Goal: Feedback & Contribution: Submit feedback/report problem

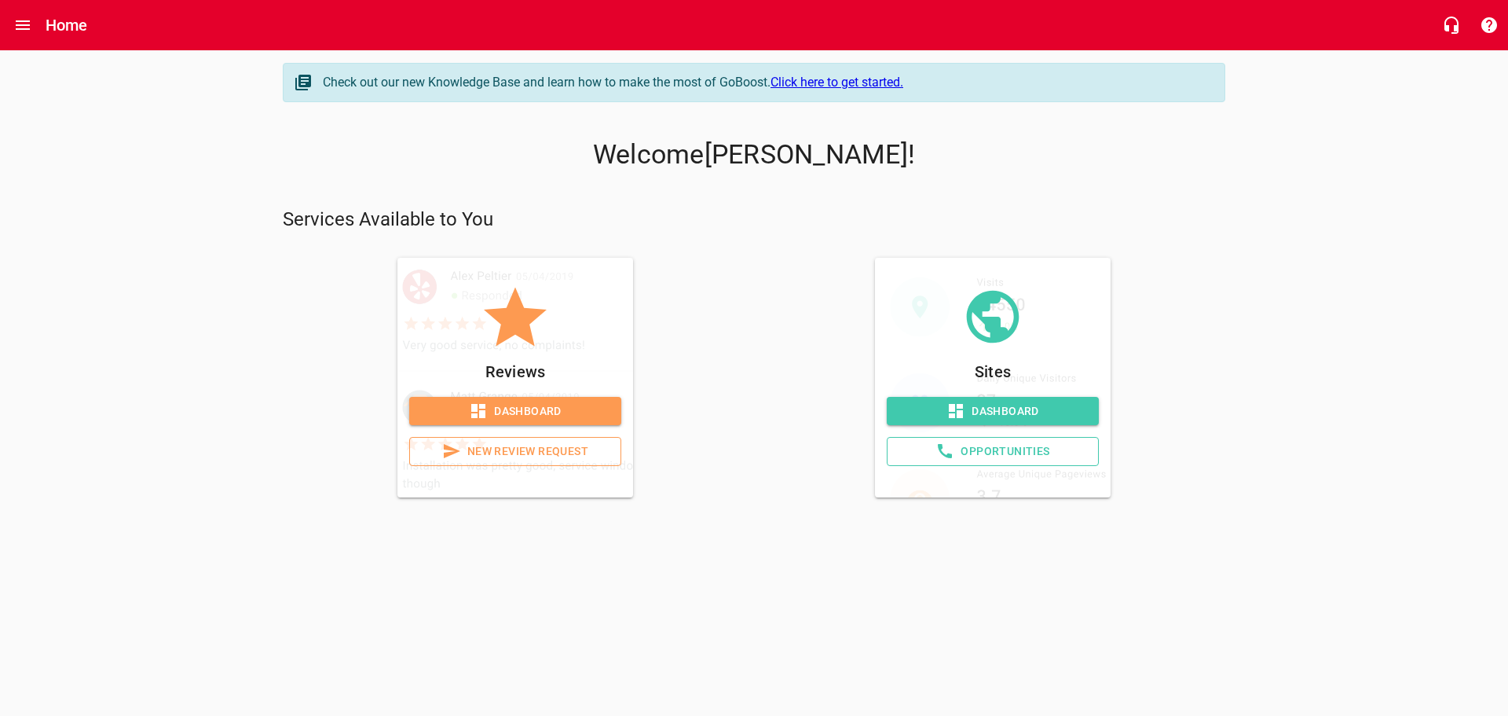
drag, startPoint x: 513, startPoint y: 413, endPoint x: 520, endPoint y: 419, distance: 9.0
click at [513, 413] on span "Dashboard" at bounding box center [515, 411] width 187 height 20
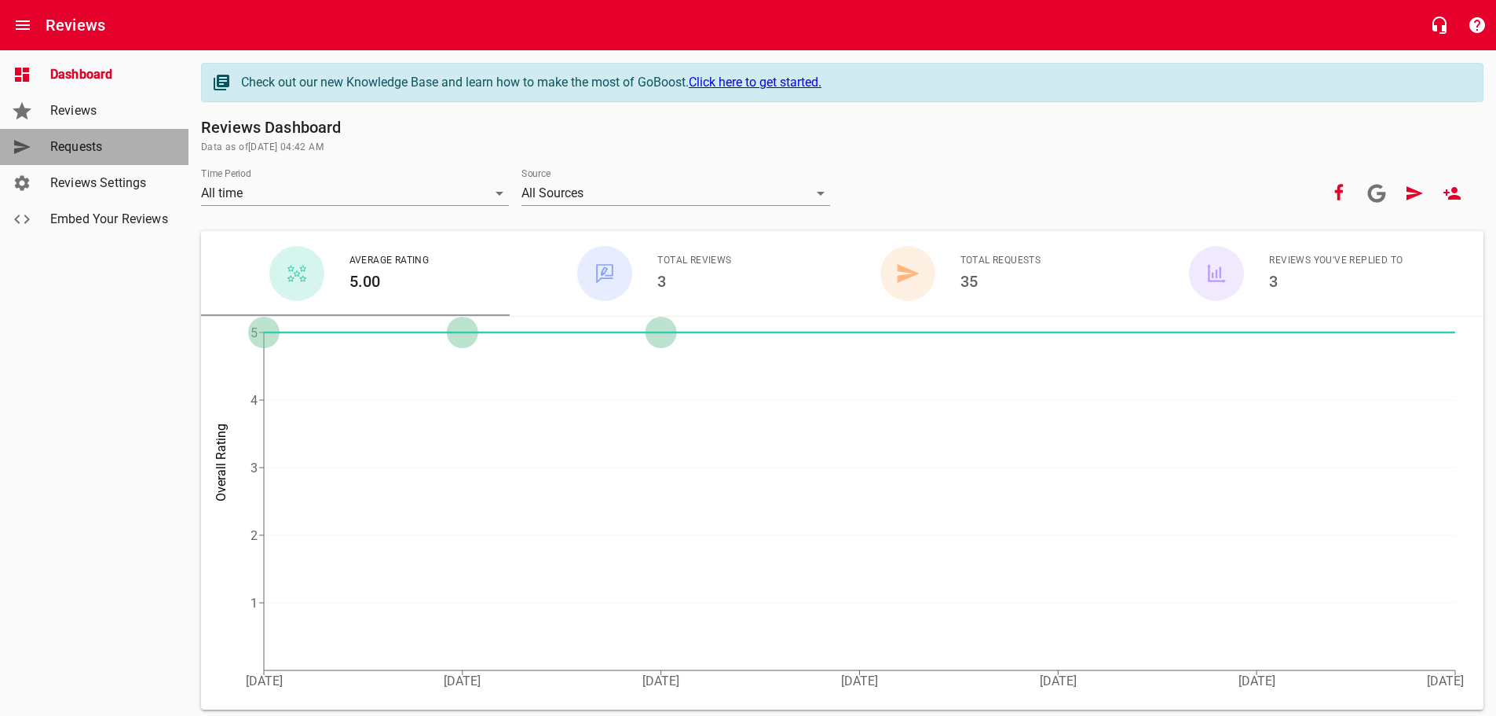
click at [74, 150] on span "Requests" at bounding box center [109, 146] width 119 height 19
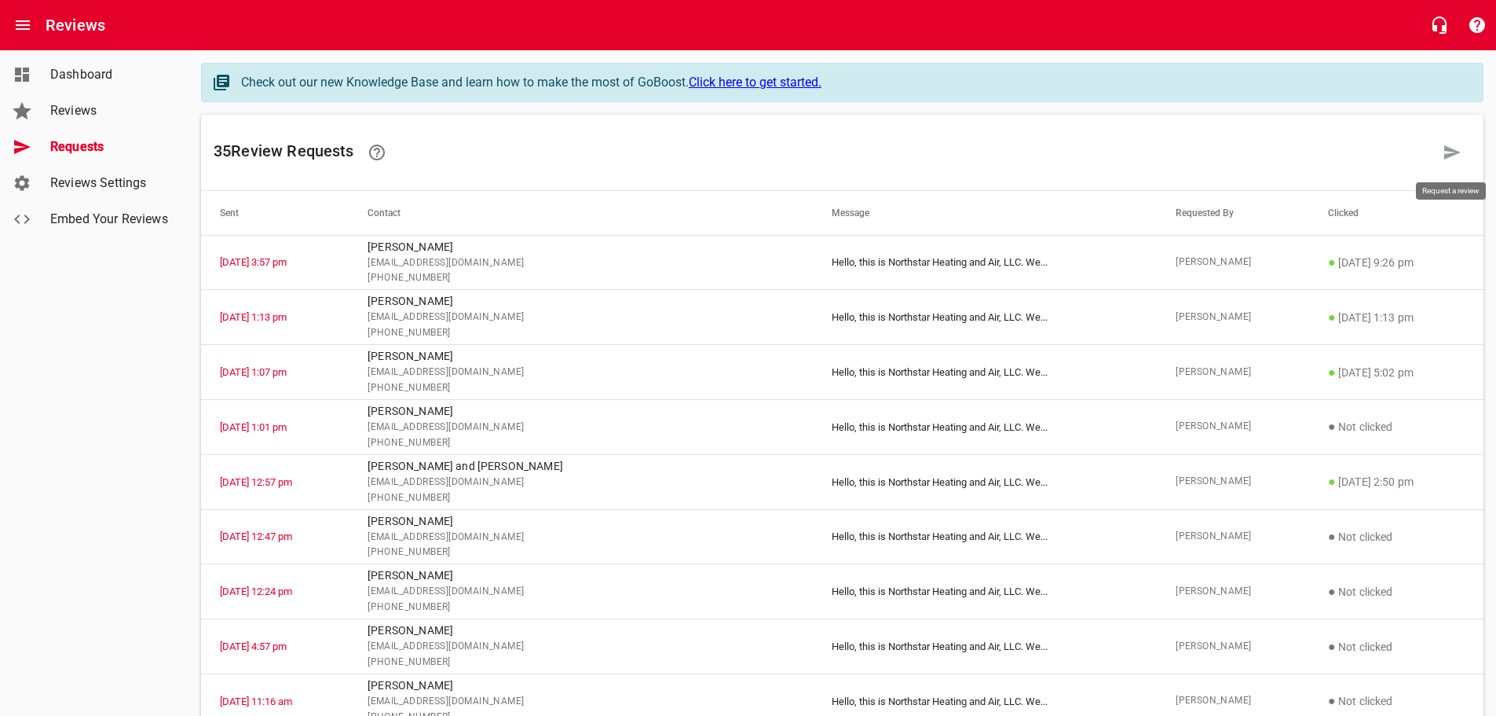
click at [1448, 155] on icon at bounding box center [1453, 152] width 16 height 14
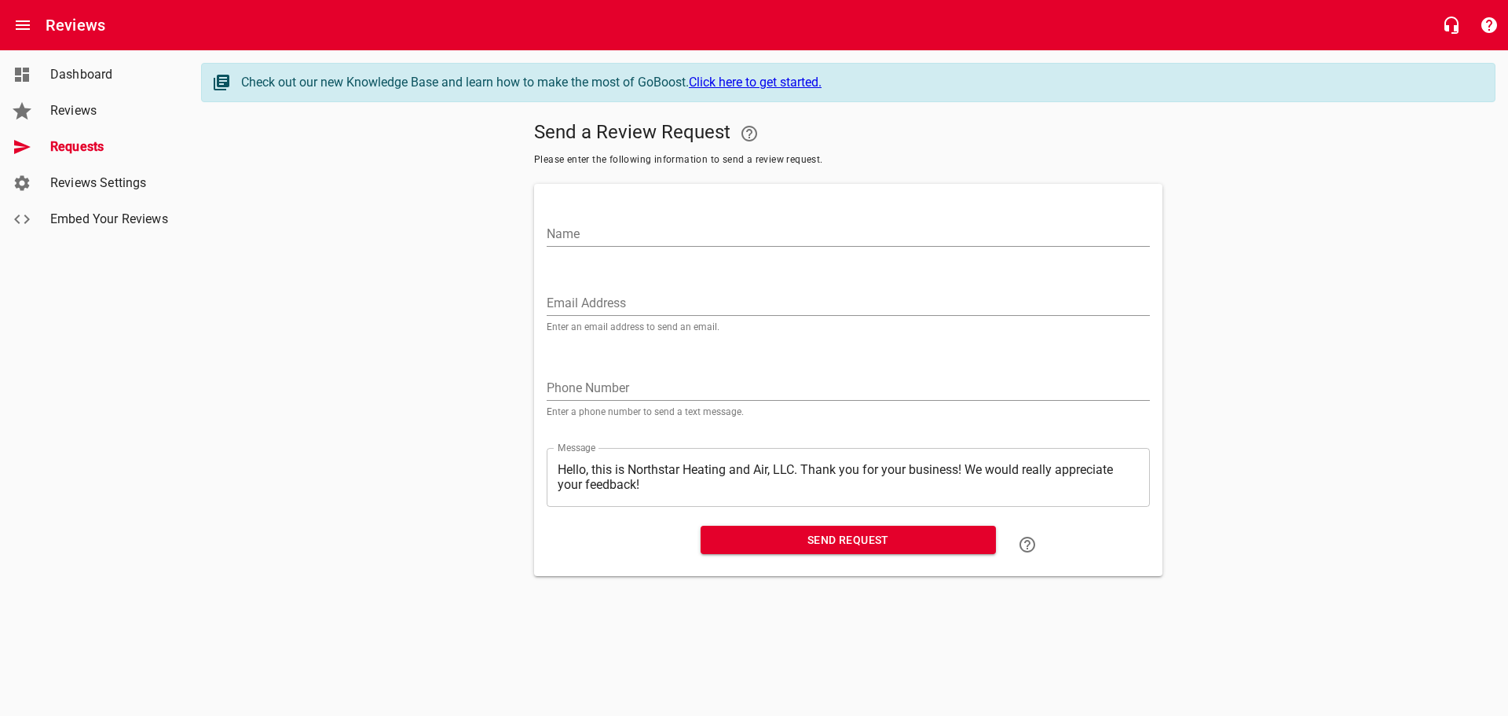
click at [585, 234] on input "Name" at bounding box center [848, 234] width 603 height 25
type input "[PERSON_NAME]"
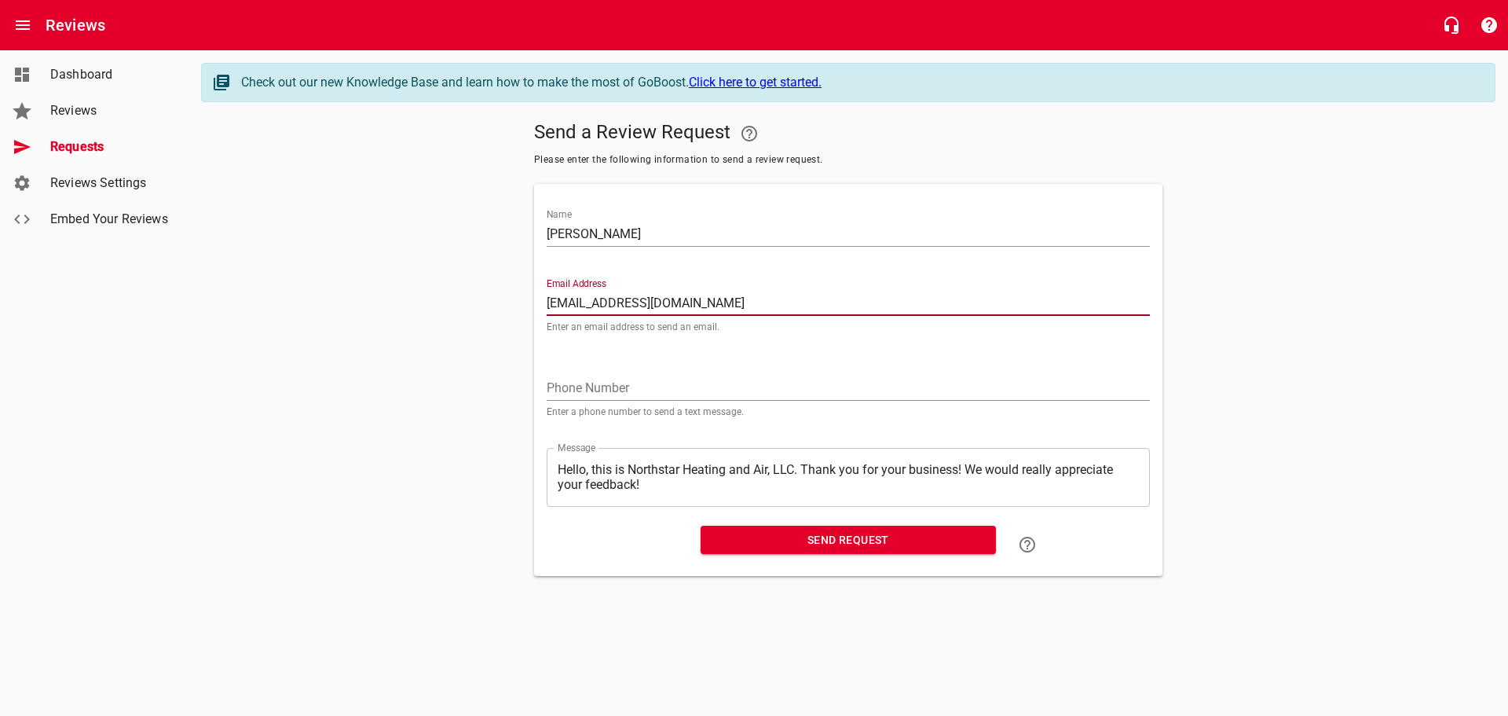
type input "[EMAIL_ADDRESS][DOMAIN_NAME]"
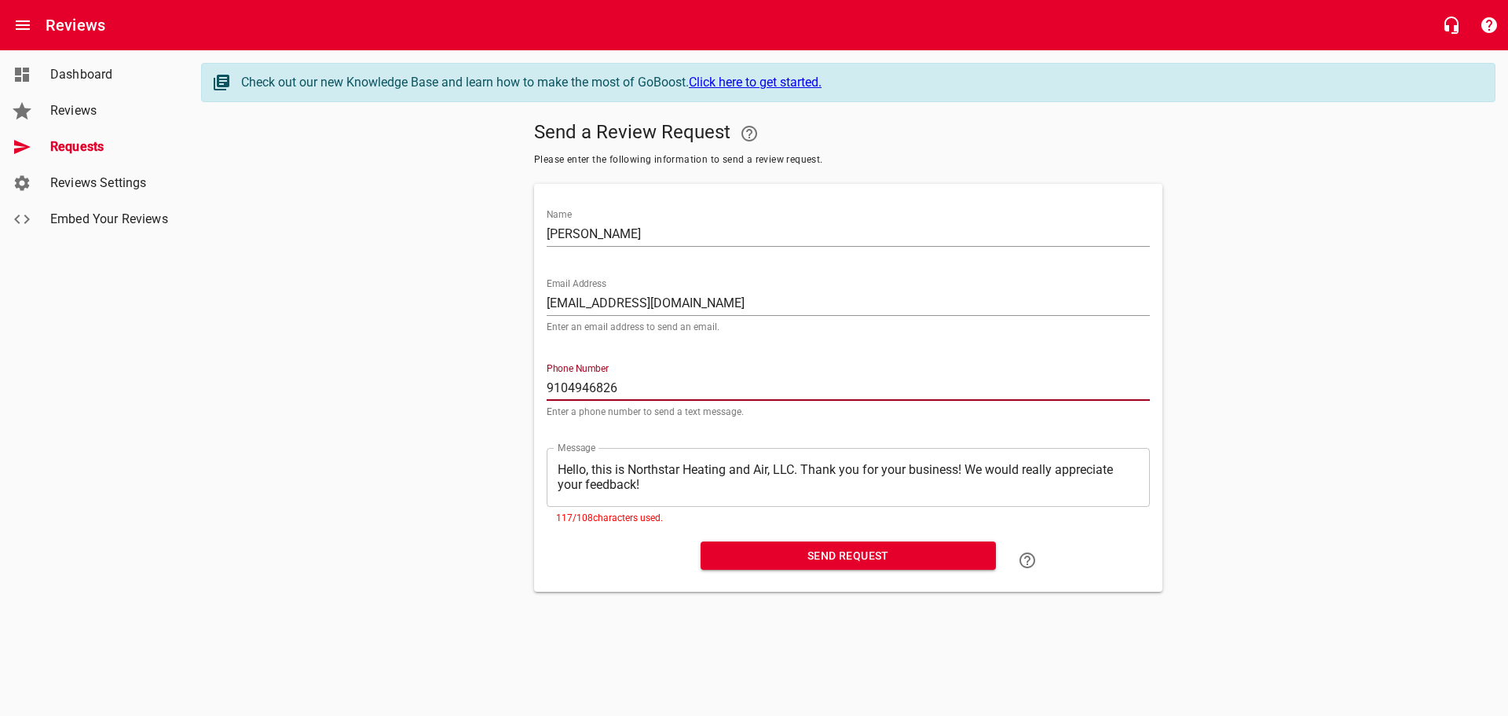
type input "9104946826"
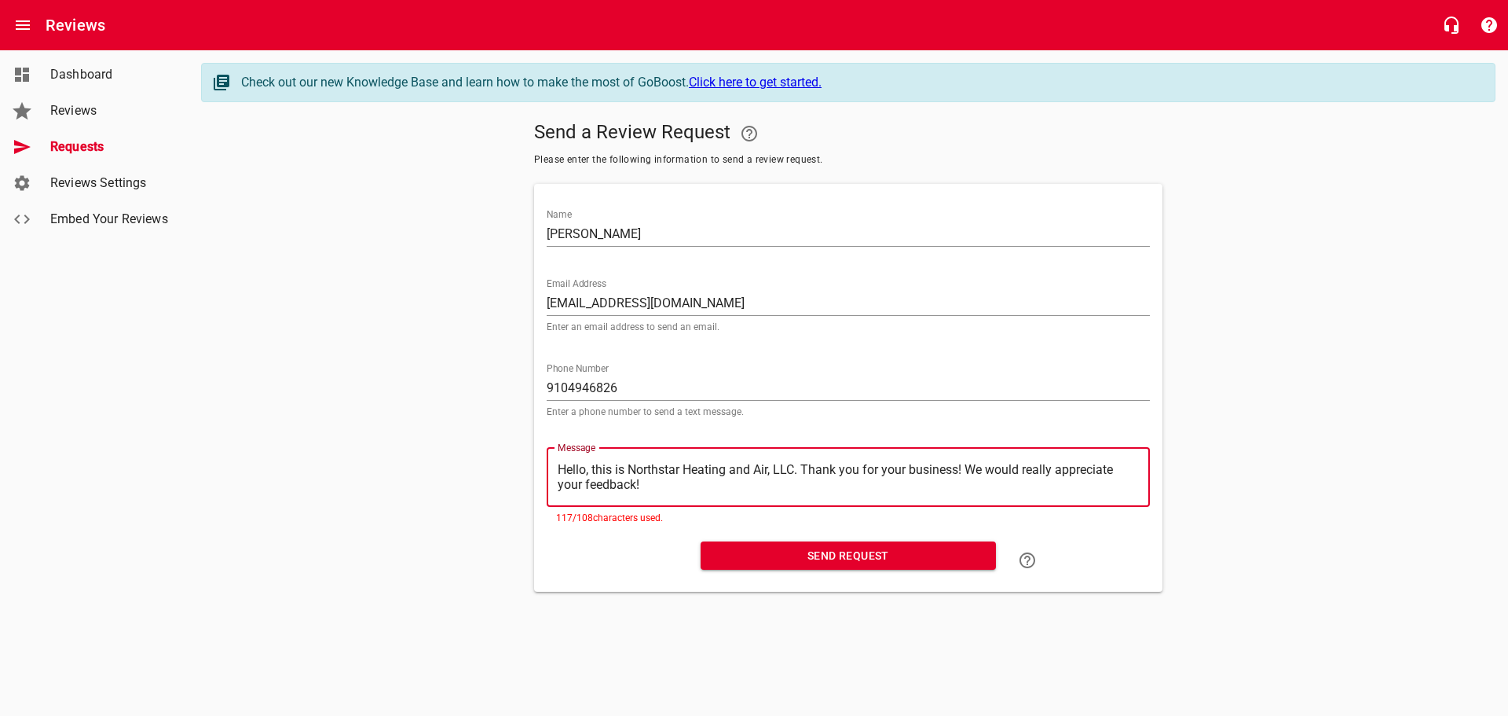
click at [967, 467] on textarea "Hello, this is Northstar Heating and Air, LLC. Thank you for your business! We …" at bounding box center [848, 477] width 581 height 30
type textarea "Hello, this is Northstar Heating and Air, LLC. Thank you for your business!We w…"
type textarea "Hello, this is Northstar Heating and Air, LLC. Thank you for your businessWe wo…"
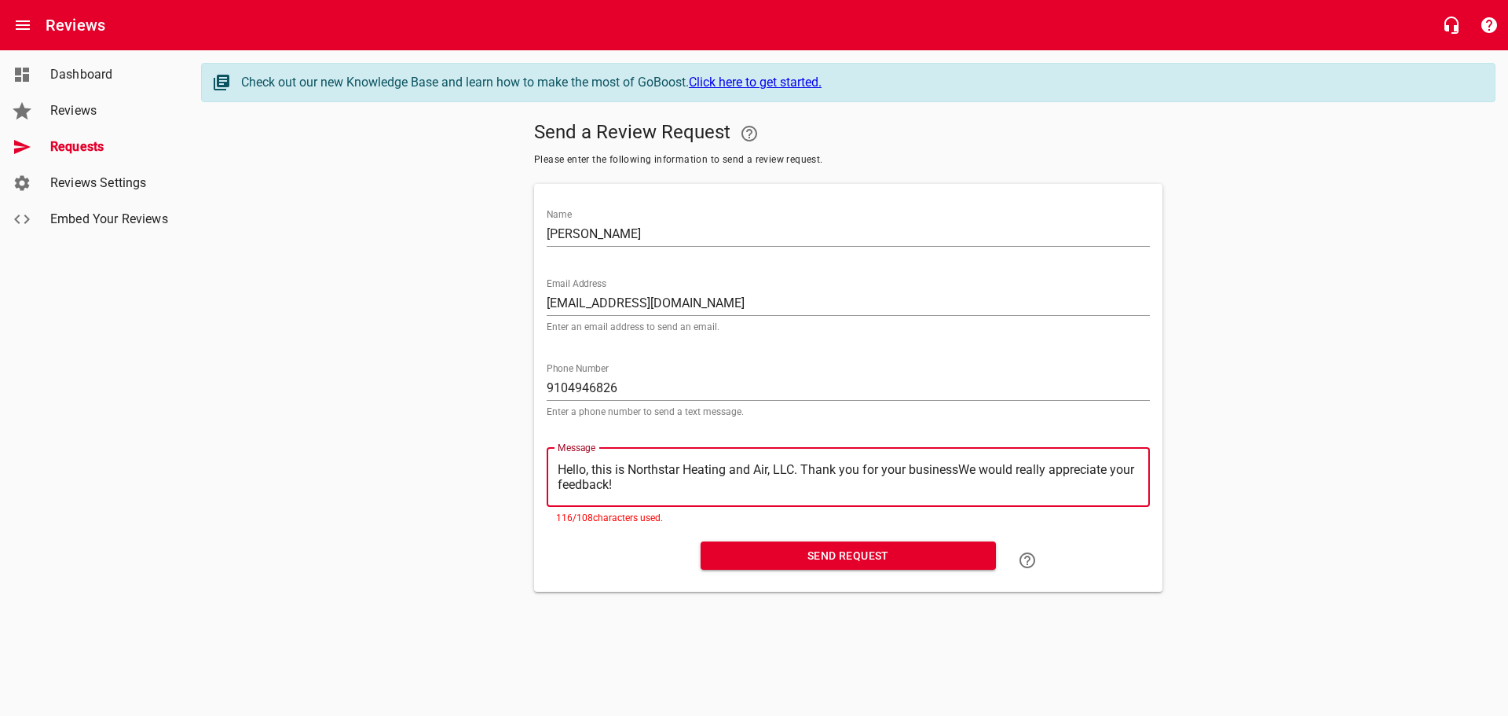
type textarea "Hello, this is Northstar Heating and Air, LLC. Thank you for your businesWe wou…"
type textarea "Hello, this is Northstar Heating and Air, LLC. Thank you for your busineWe woul…"
type textarea "Hello, this is Northstar Heating and Air, LLC. Thank you for your businWe would…"
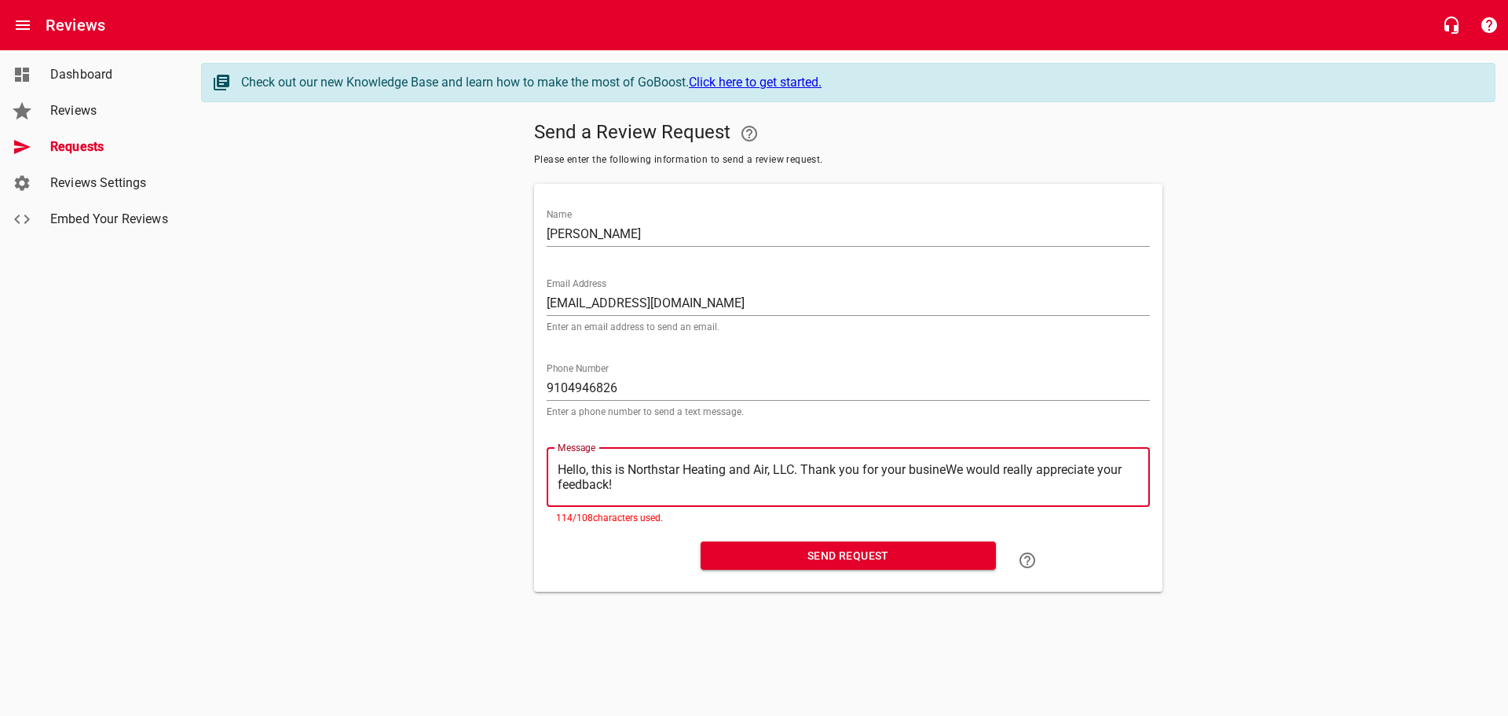
type textarea "Hello, this is Northstar Heating and Air, LLC. Thank you for your businWe would…"
type textarea "Hello, this is Northstar Heating and Air, LLC. Thank you for your busiWe would …"
type textarea "Hello, this is Northstar Heating and Air, LLC. Thank you for your busWe would r…"
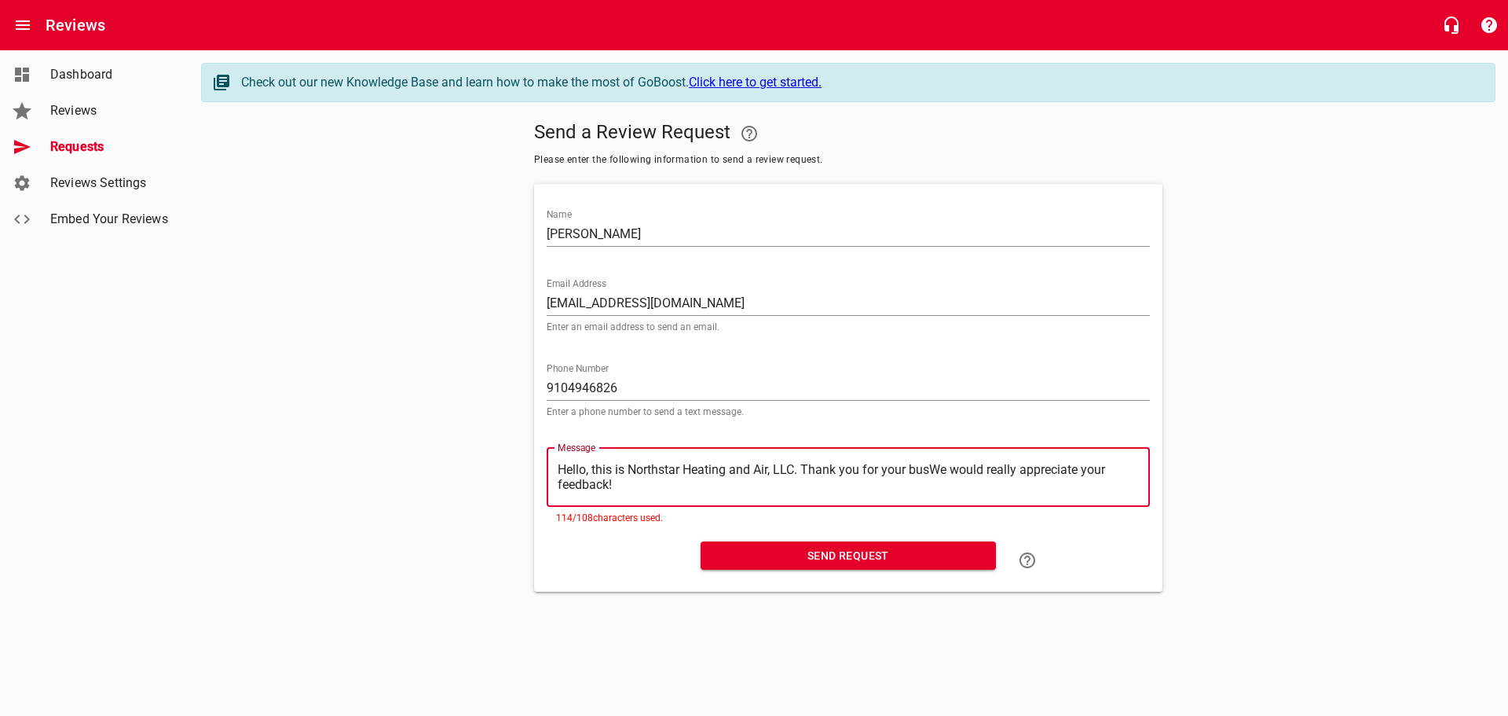
type textarea "Hello, this is Northstar Heating and Air, LLC. Thank you for your buWe would re…"
type textarea "Hello, this is Northstar Heating and Air, LLC. Thank you for your bWe would rea…"
type textarea "Hello, this is Northstar Heating and Air, LLC. Thank you for your We would real…"
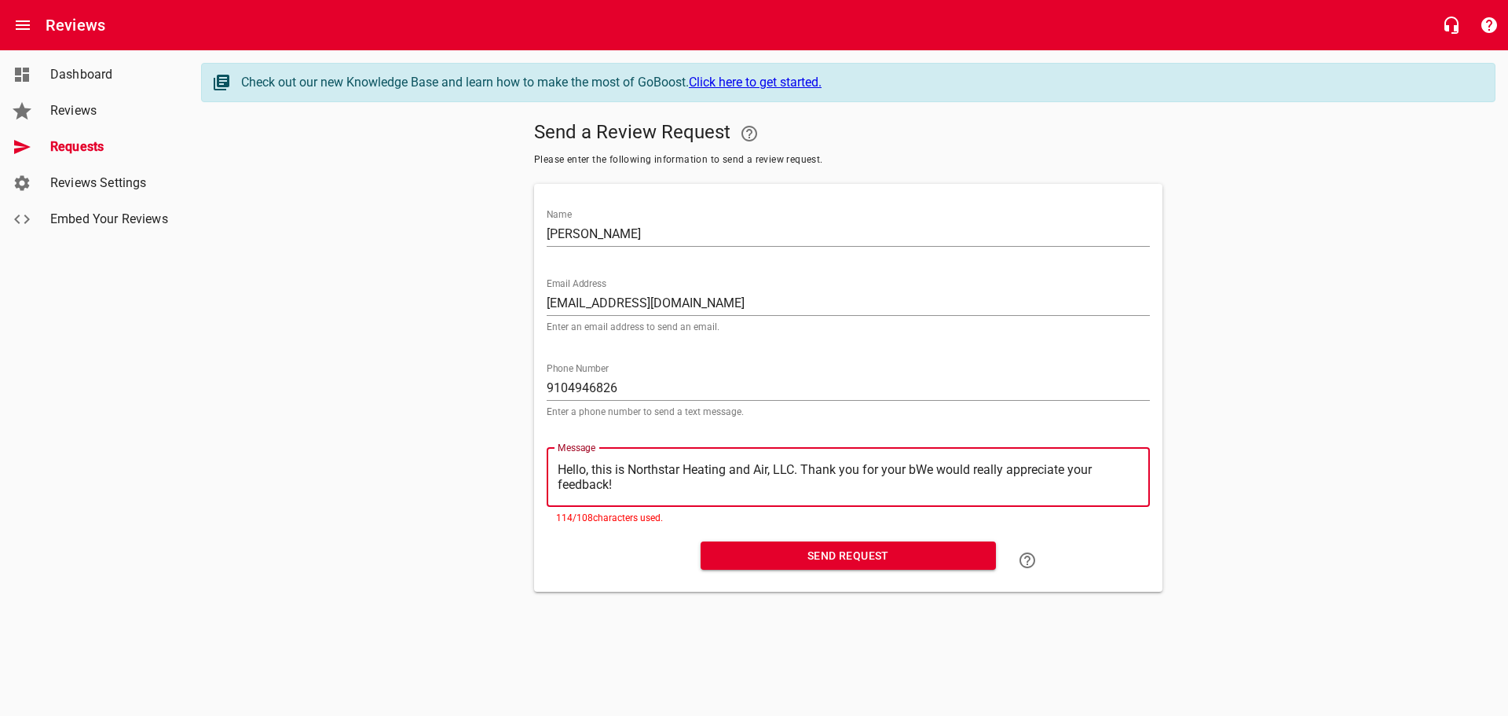
type textarea "Hello, this is Northstar Heating and Air, LLC. Thank you for your We would real…"
type textarea "Hello, this is Northstar Heating and Air, LLC. Thank you for yourWe would reall…"
type textarea "Hello, this is Northstar Heating and Air, LLC. Thank you for youWe would really…"
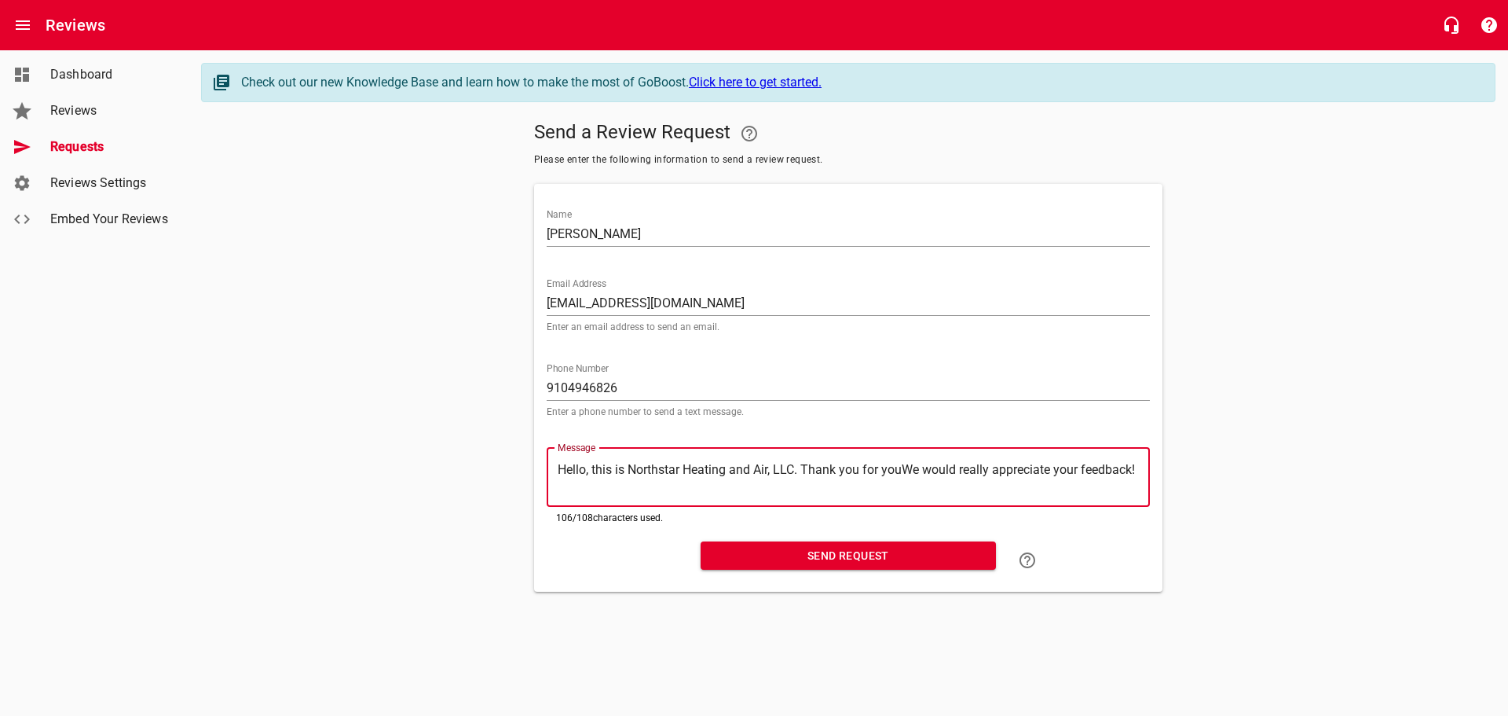
type textarea "Hello, this is Northstar Heating and Air, LLC. Thank you for yoWe would really …"
type textarea "Hello, this is Northstar Heating and Air, LLC. Thank you for yWe would really a…"
type textarea "Hello, this is Northstar Heating and Air, LLC. Thank you for We would really ap…"
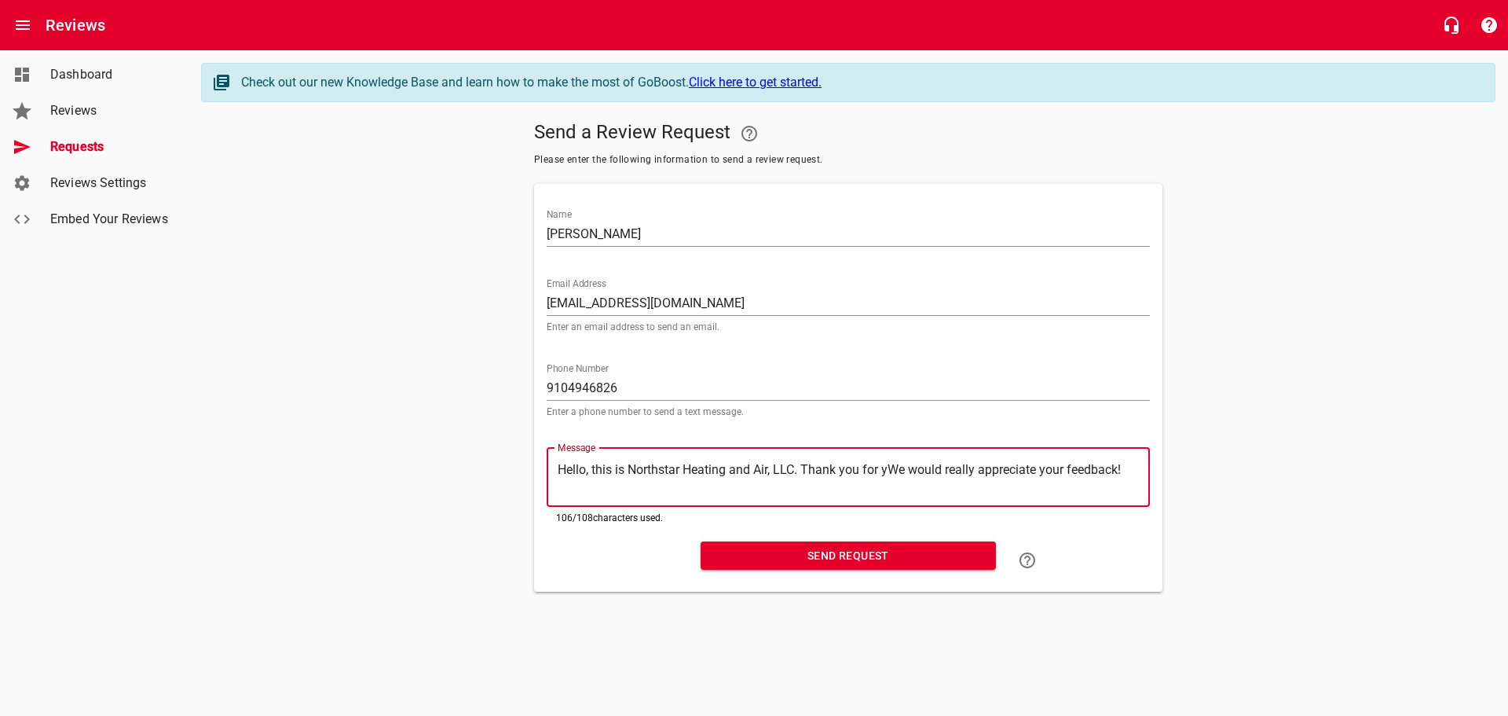
type textarea "Hello, this is Northstar Heating and Air, LLC. Thank you for We would really ap…"
type textarea "Hello, this is Northstar Heating and Air, LLC. Thank you forWe would really app…"
type textarea "Hello, this is Northstar Heating and Air, LLC. Thank you foWe would really appr…"
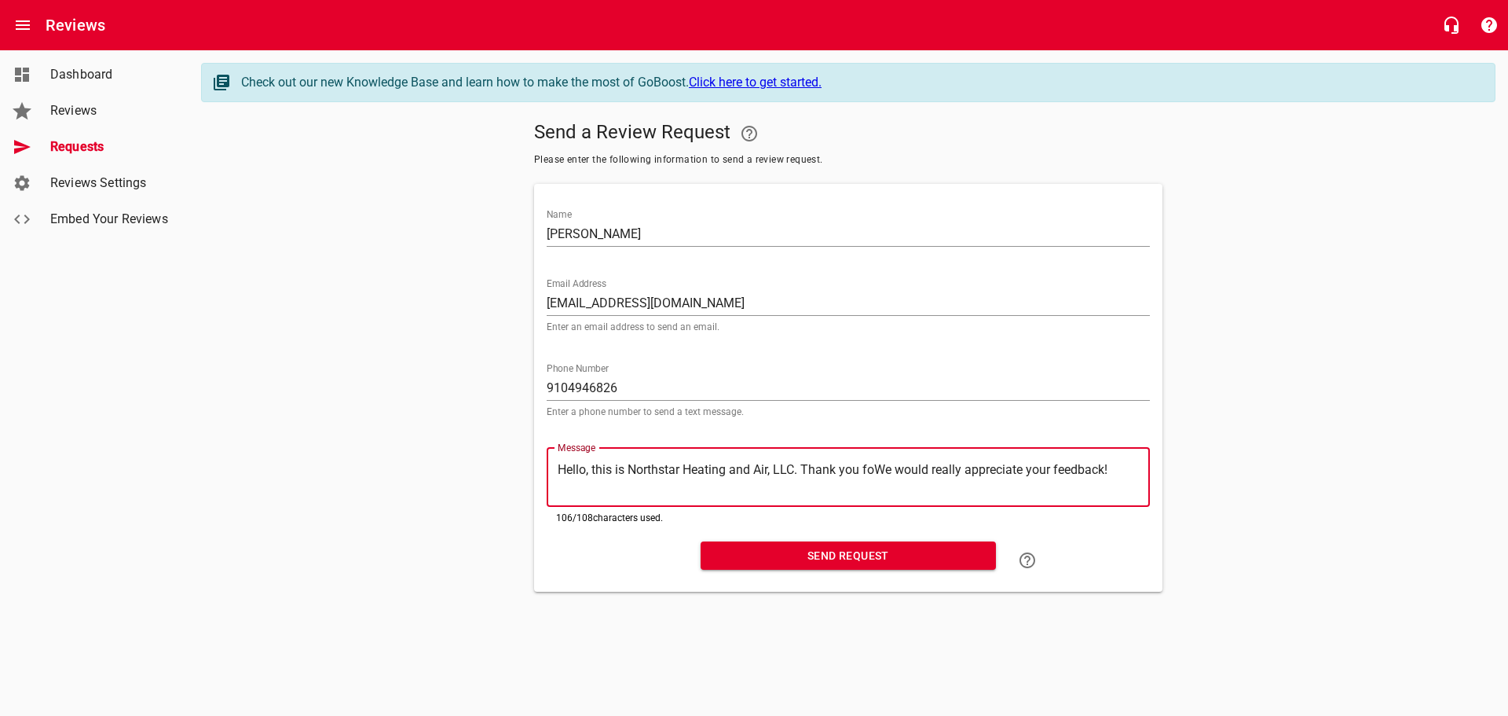
type textarea "Hello, this is Northstar Heating and Air, LLC. Thank you fWe would really appre…"
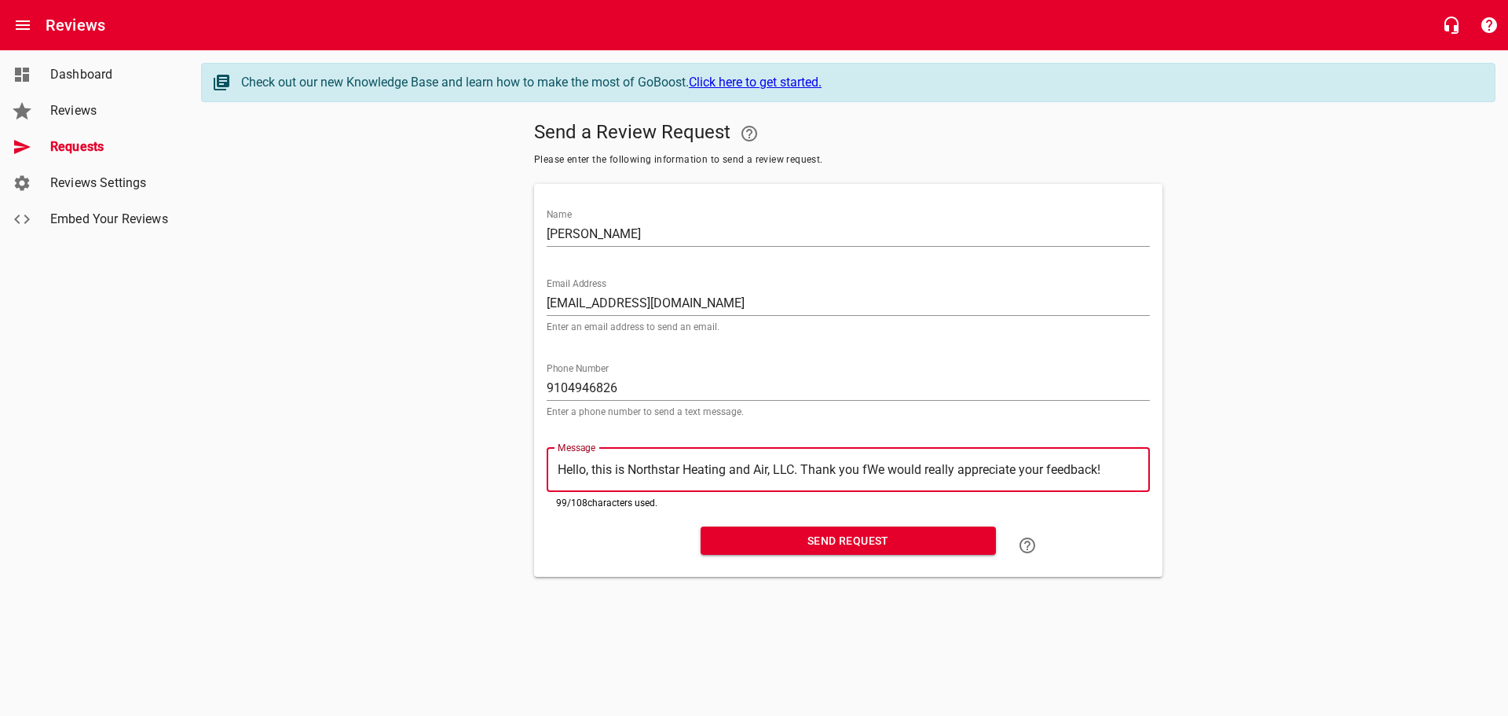
type textarea "Hello, this is Northstar Heating and Air, LLC. Thank you We would really apprec…"
type textarea "Hello, this is Northstar Heating and Air, LLC. Thank youWe would really appreci…"
type textarea "Hello, this is Northstar Heating and Air, LLC. Thank yoWe would really apprecia…"
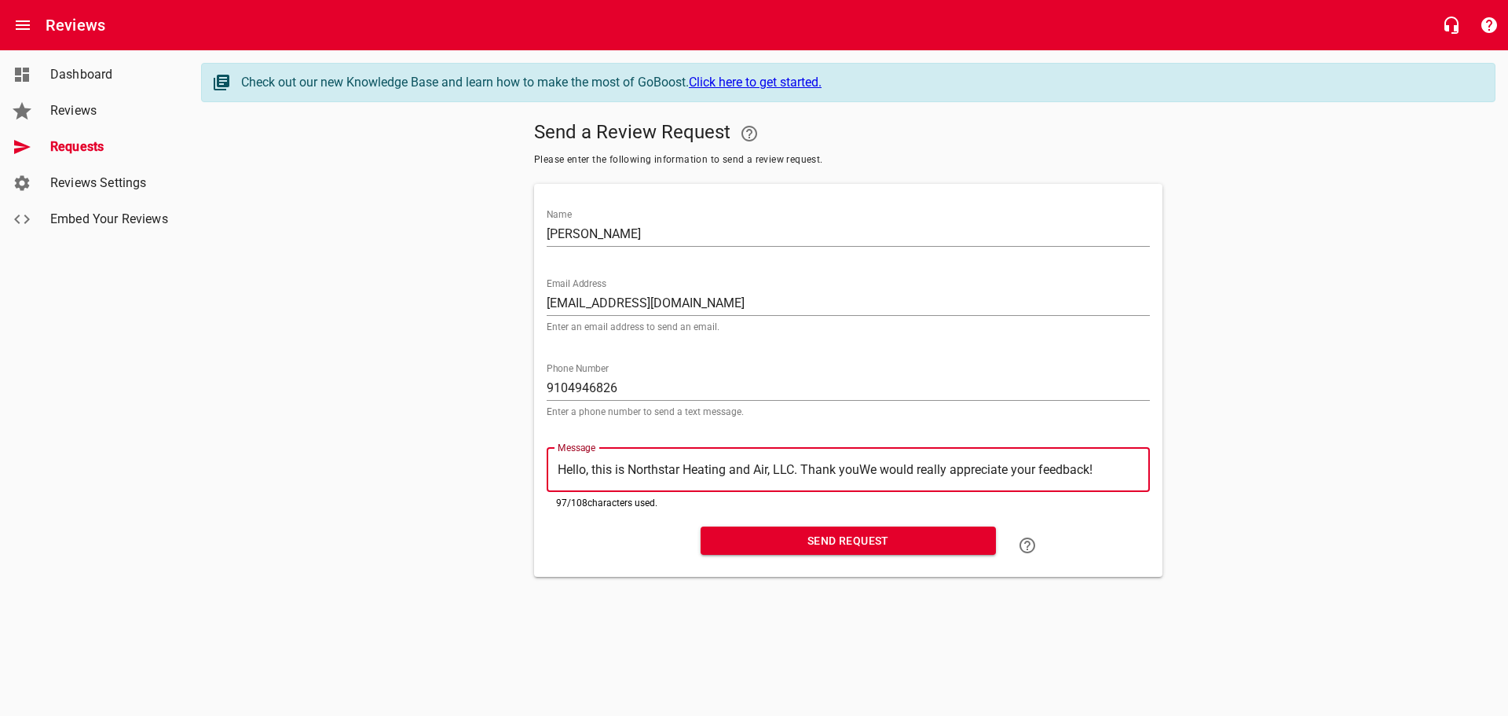
type textarea "Hello, this is Northstar Heating and Air, LLC. Thank yoWe would really apprecia…"
type textarea "Hello, this is Northstar Heating and Air, LLC. Thank yWe would really appreciat…"
type textarea "Hello, this is Northstar Heating and Air, LLC. Thank We would really appreciate…"
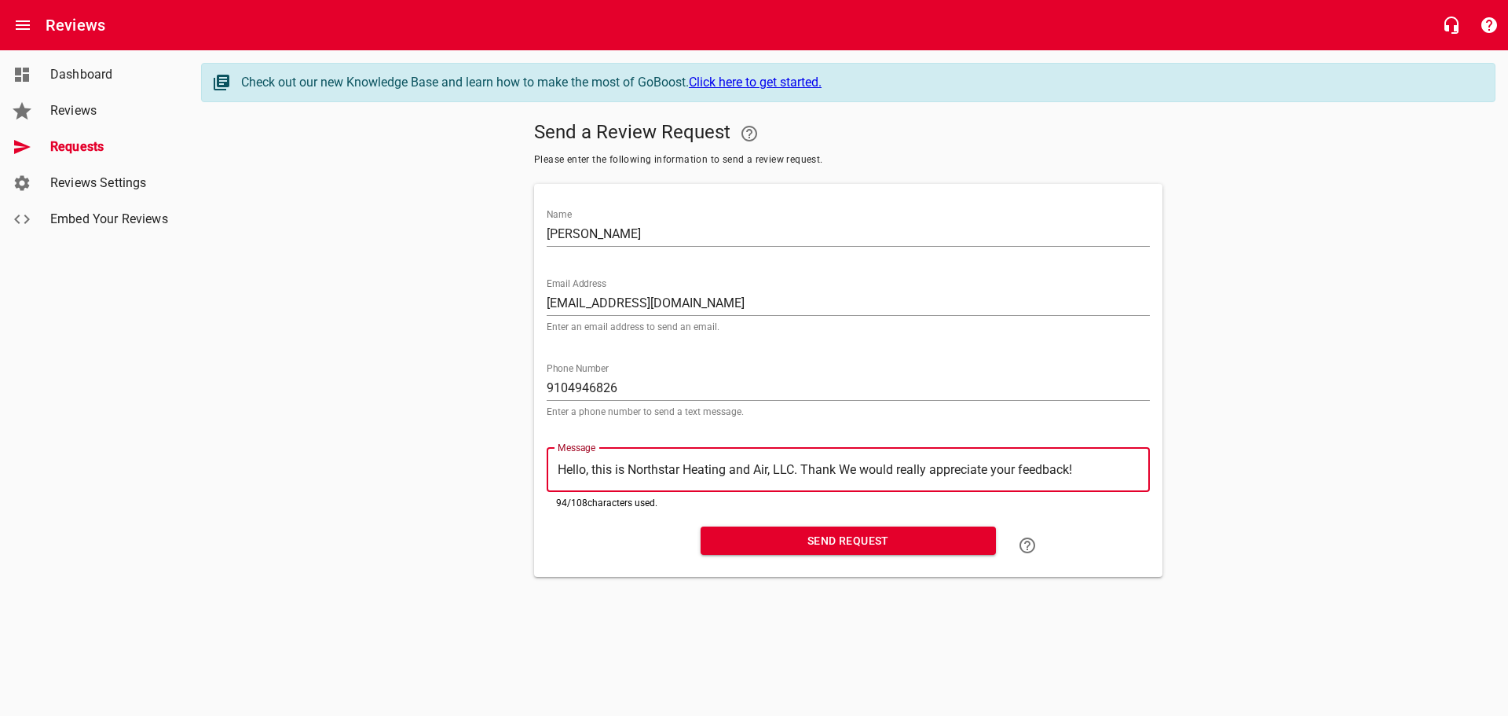
type textarea "Hello, this is Northstar Heating and Air, LLC. ThankWe would really appreciate …"
type textarea "Hello, this is Northstar Heating and Air, LLC. ThanWe would really appreciate y…"
type textarea "Hello, this is Northstar Heating and Air, LLC. ThaWe would really appreciate yo…"
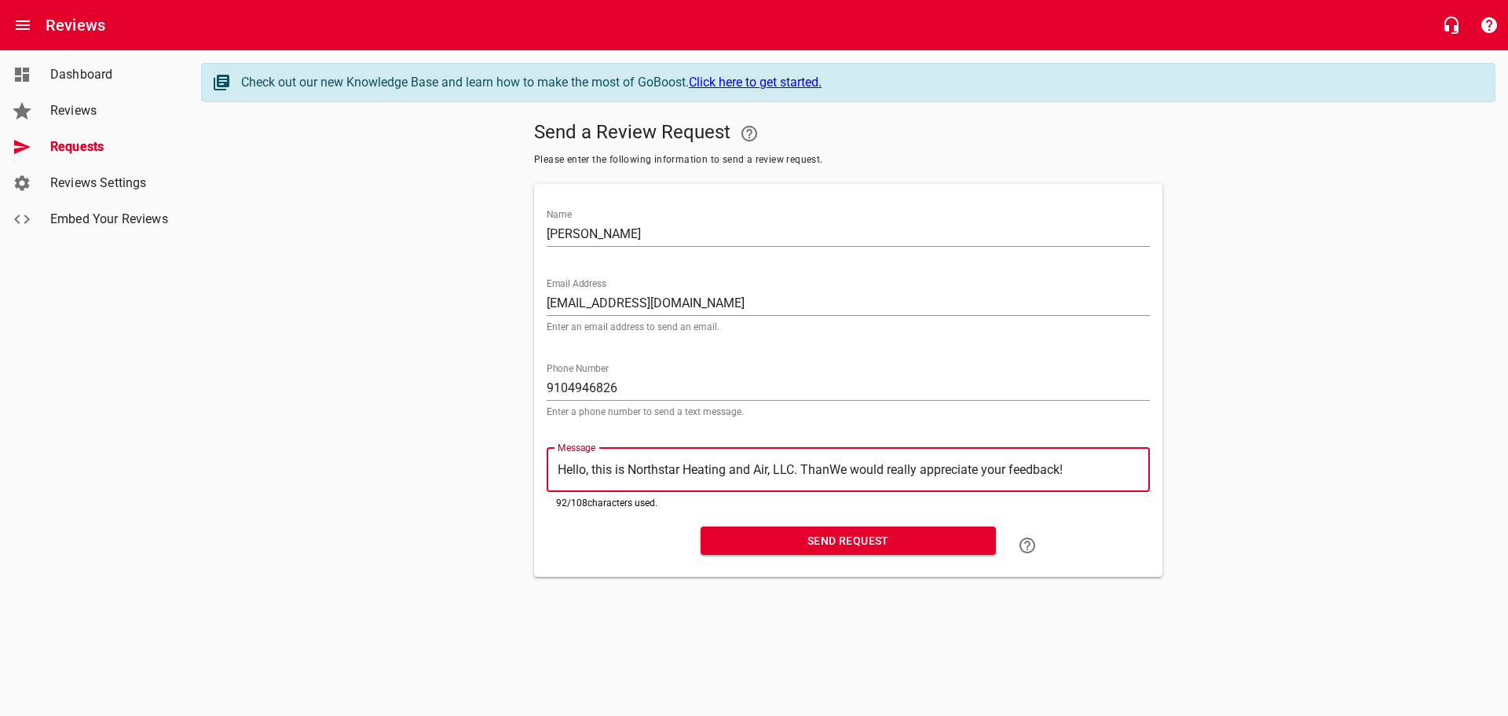
type textarea "Hello, this is Northstar Heating and Air, LLC. ThaWe would really appreciate yo…"
type textarea "Hello, this is Northstar Heating and Air, LLC. ThWe would really appreciate you…"
type textarea "Hello, this is Northstar Heating and Air, LLC. TWe would really appreciate your…"
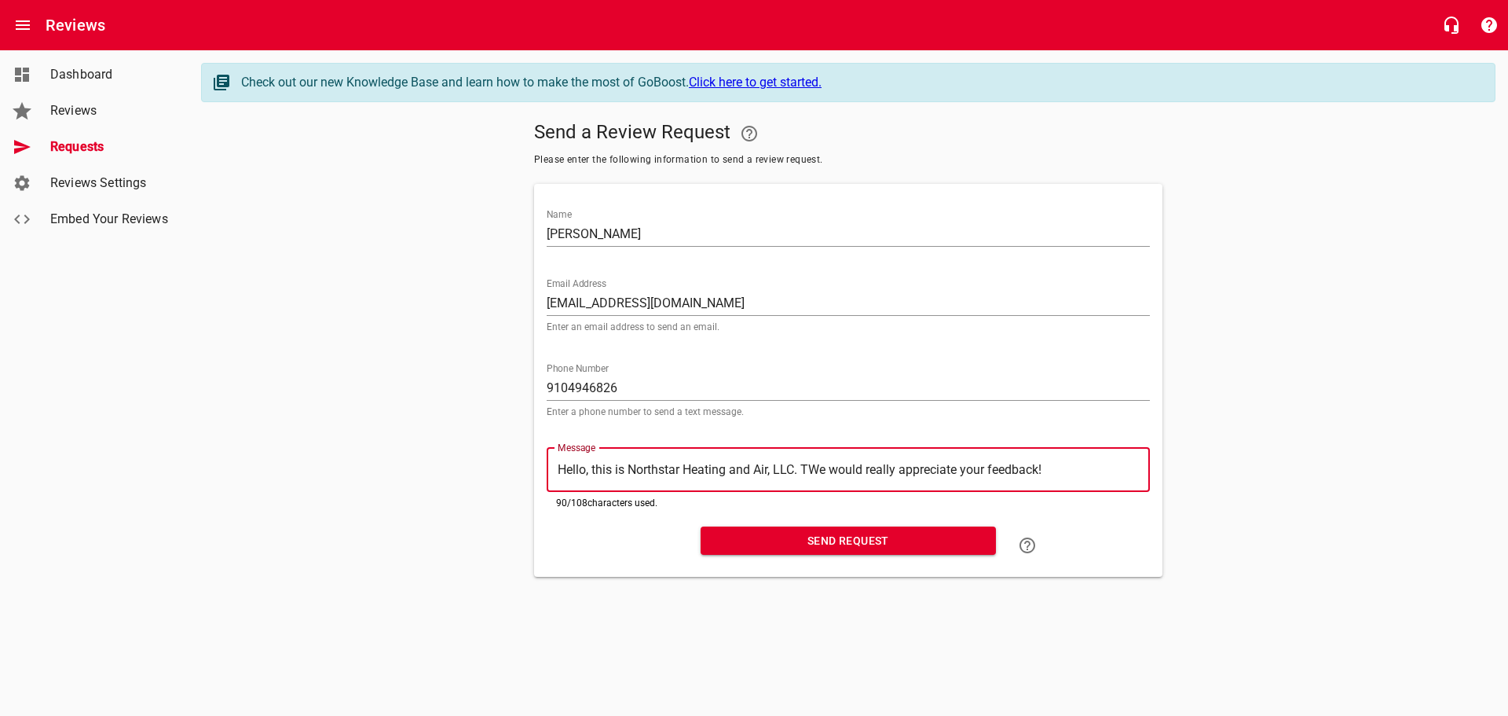
type textarea "Hello, this is Northstar Heating and Air, LLC. We would really appreciate your …"
click at [1050, 467] on textarea "Hello, this is Northstar Heating and Air, LLC. We would really appreciate your …" at bounding box center [848, 469] width 581 height 15
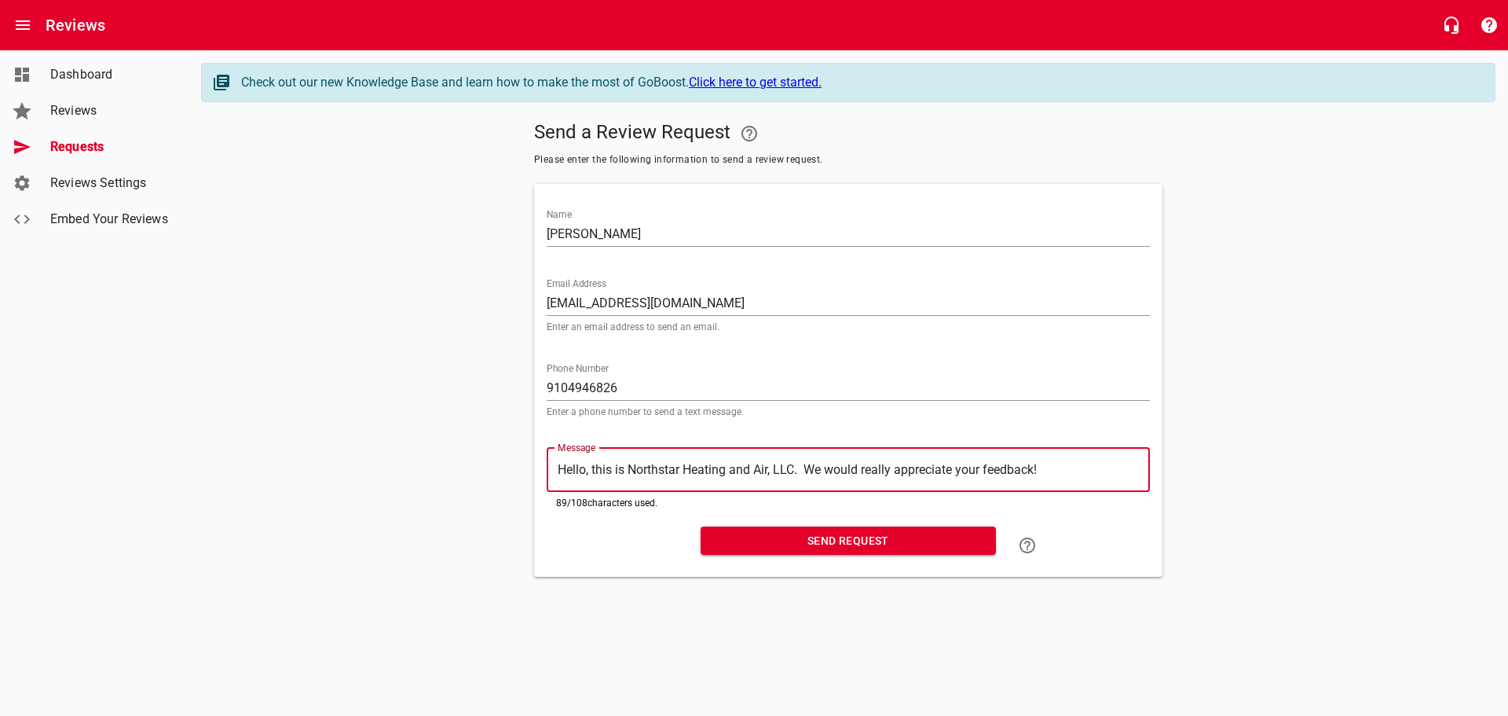
type textarea "Hello, this is Northstar Heating and Air, LLC. We would really appreciate your …"
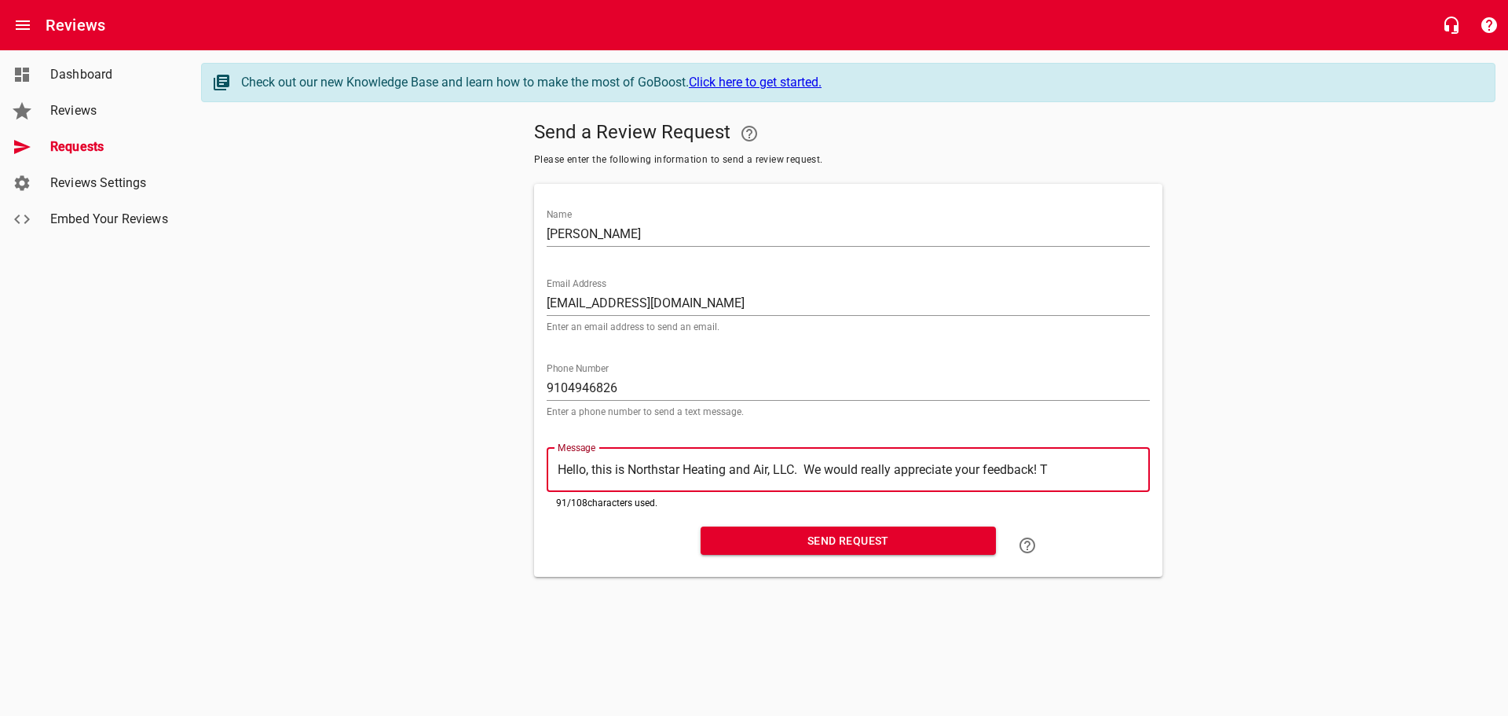
type textarea "Hello, this is Northstar Heating and Air, LLC. We would really appreciate your …"
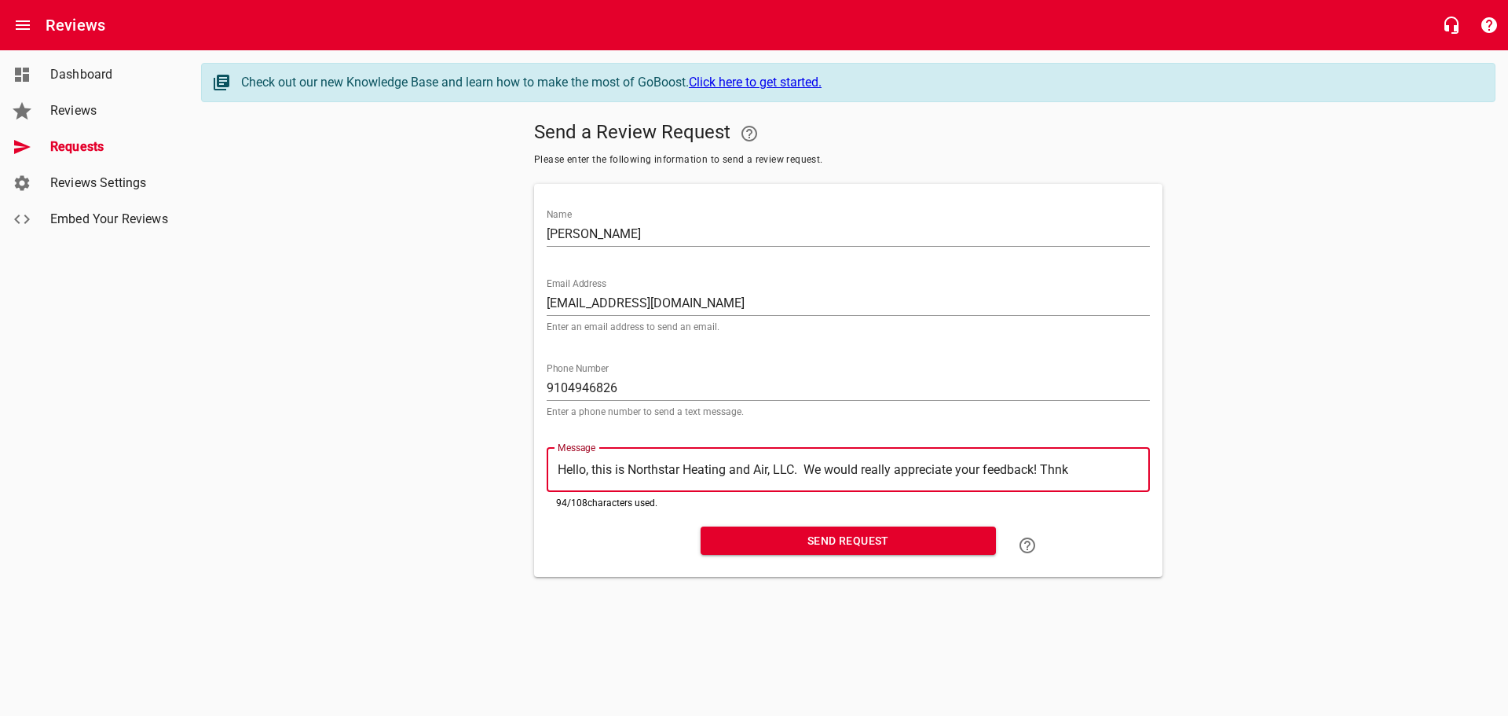
type textarea "Hello, this is Northstar Heating and Air, LLC. We would really appreciate your …"
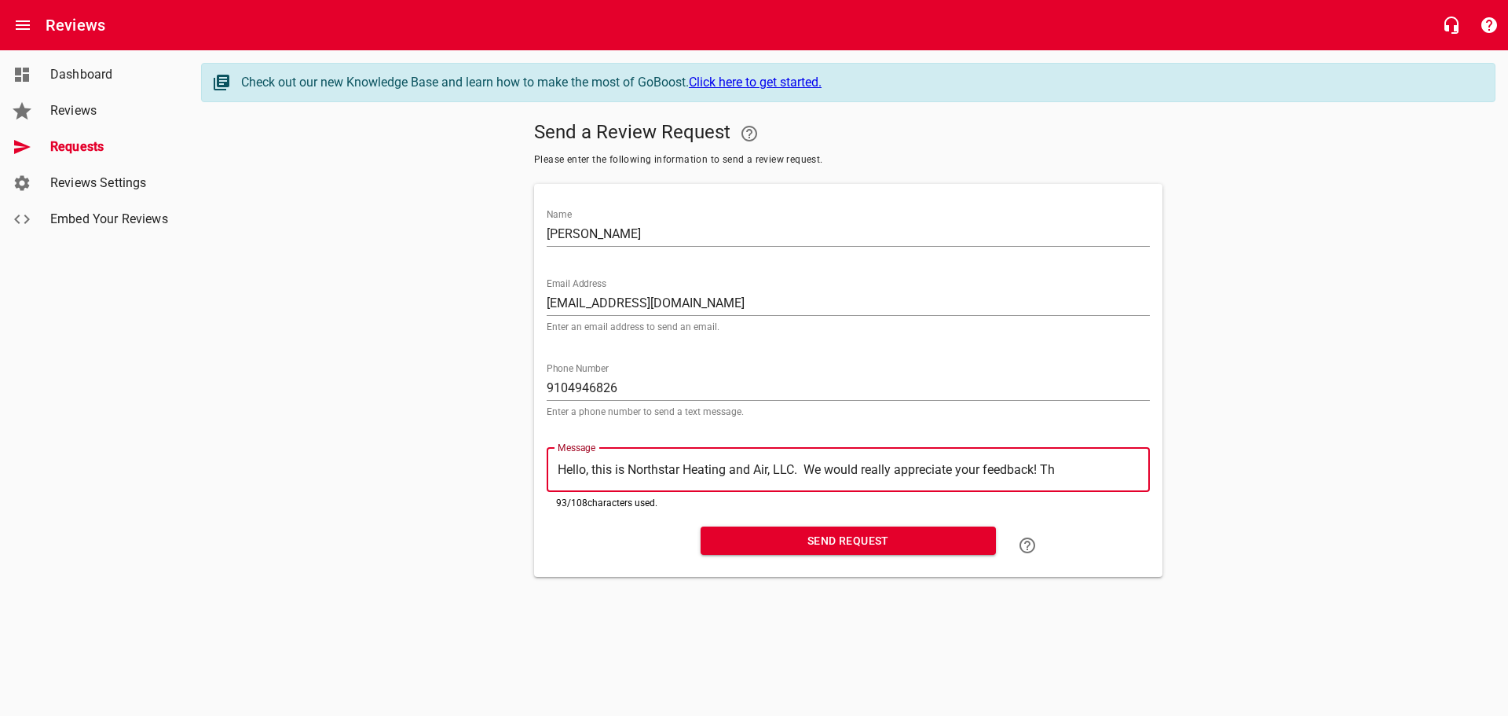
type textarea "Hello, this is Northstar Heating and Air, LLC. We would really appreciate your …"
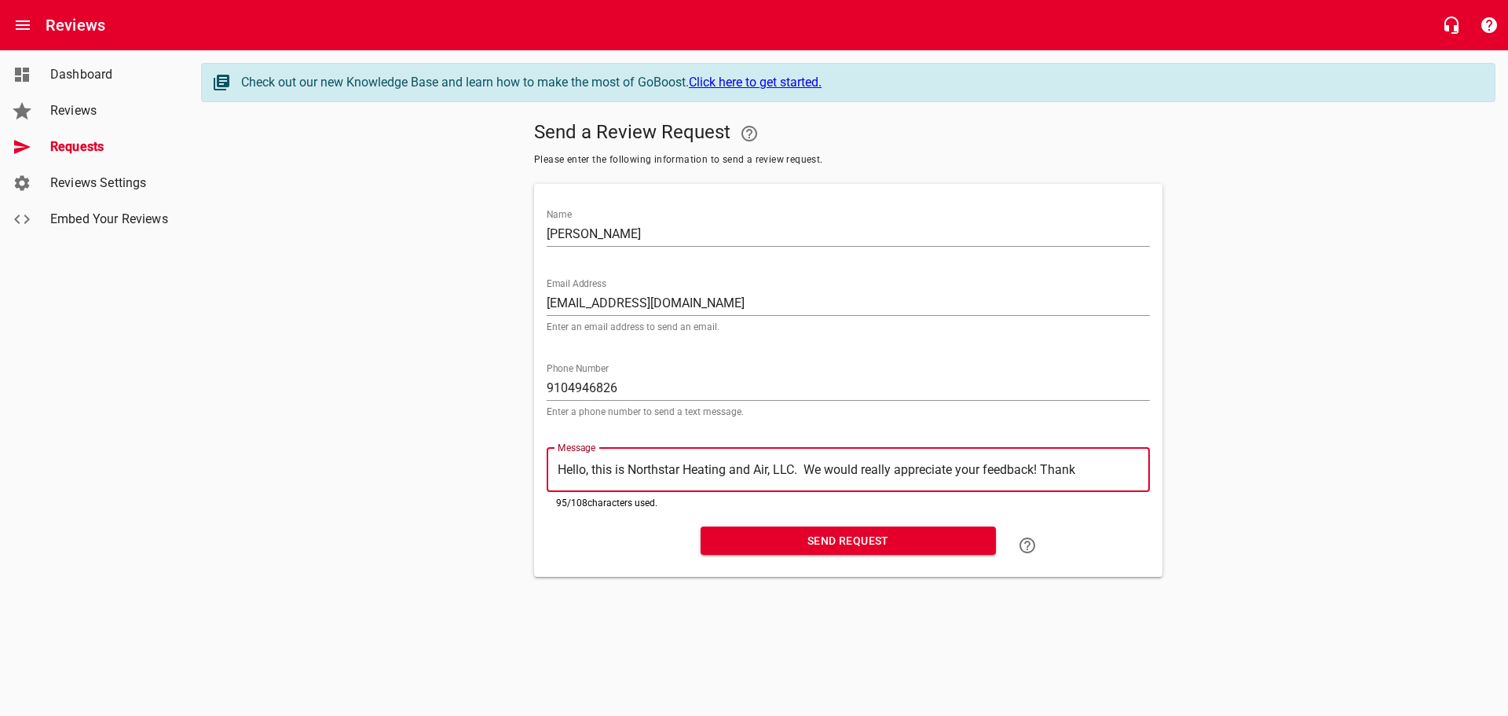
type textarea "Hello, this is Northstar Heating and Air, LLC. We would really appreciate your …"
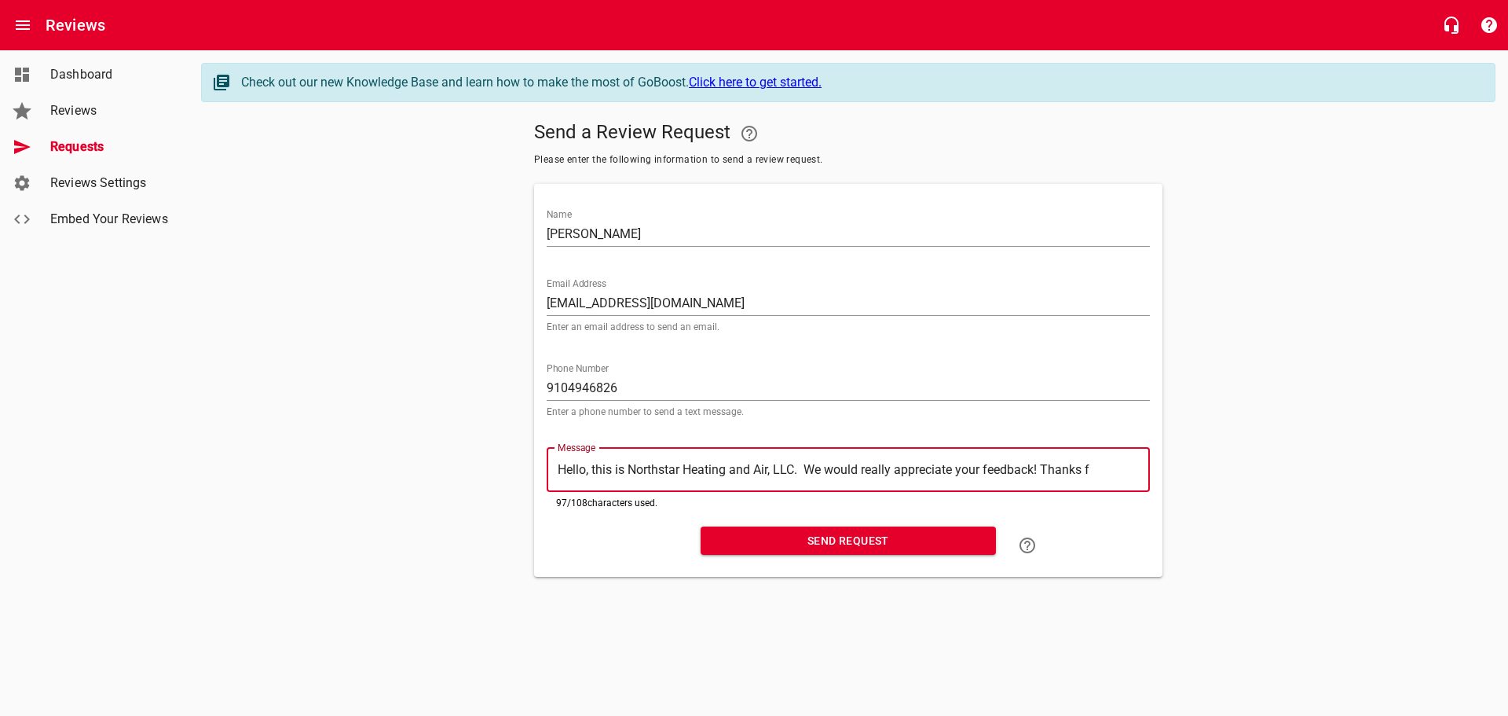
type textarea "Hello, this is Northstar Heating and Air, LLC. We would really appreciate your …"
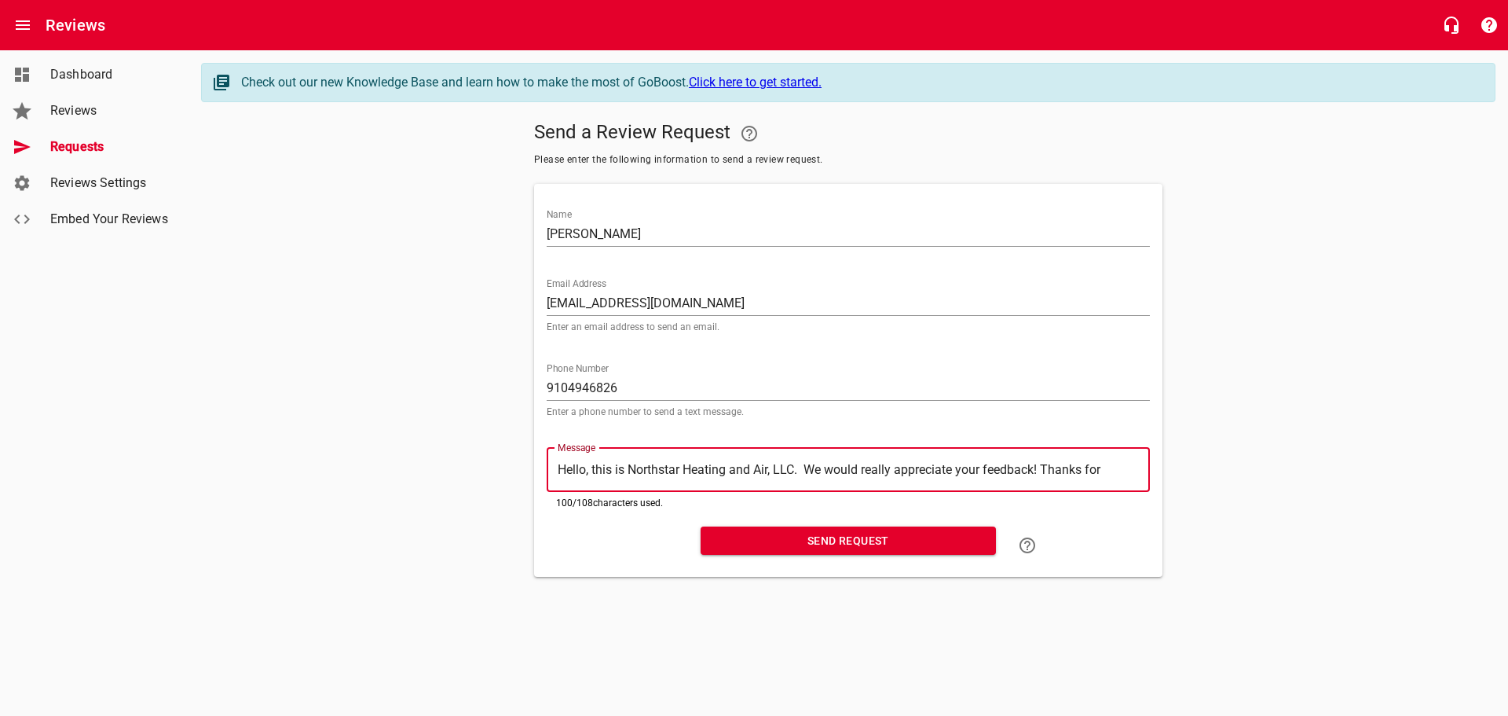
type textarea "Hello, this is Northstar Heating and Air, LLC. We would really appreciate your …"
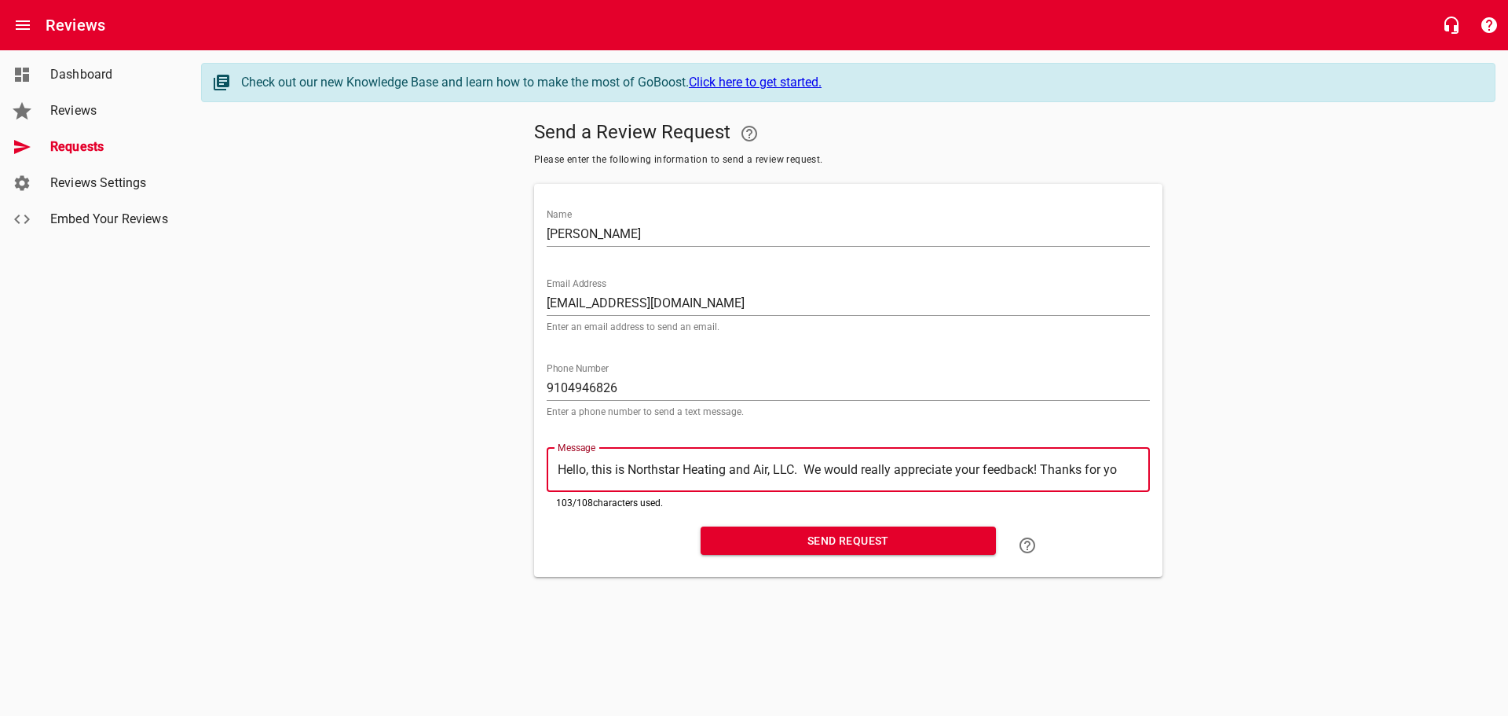
type textarea "Hello, this is Northstar Heating and Air, LLC. We would really appreciate your …"
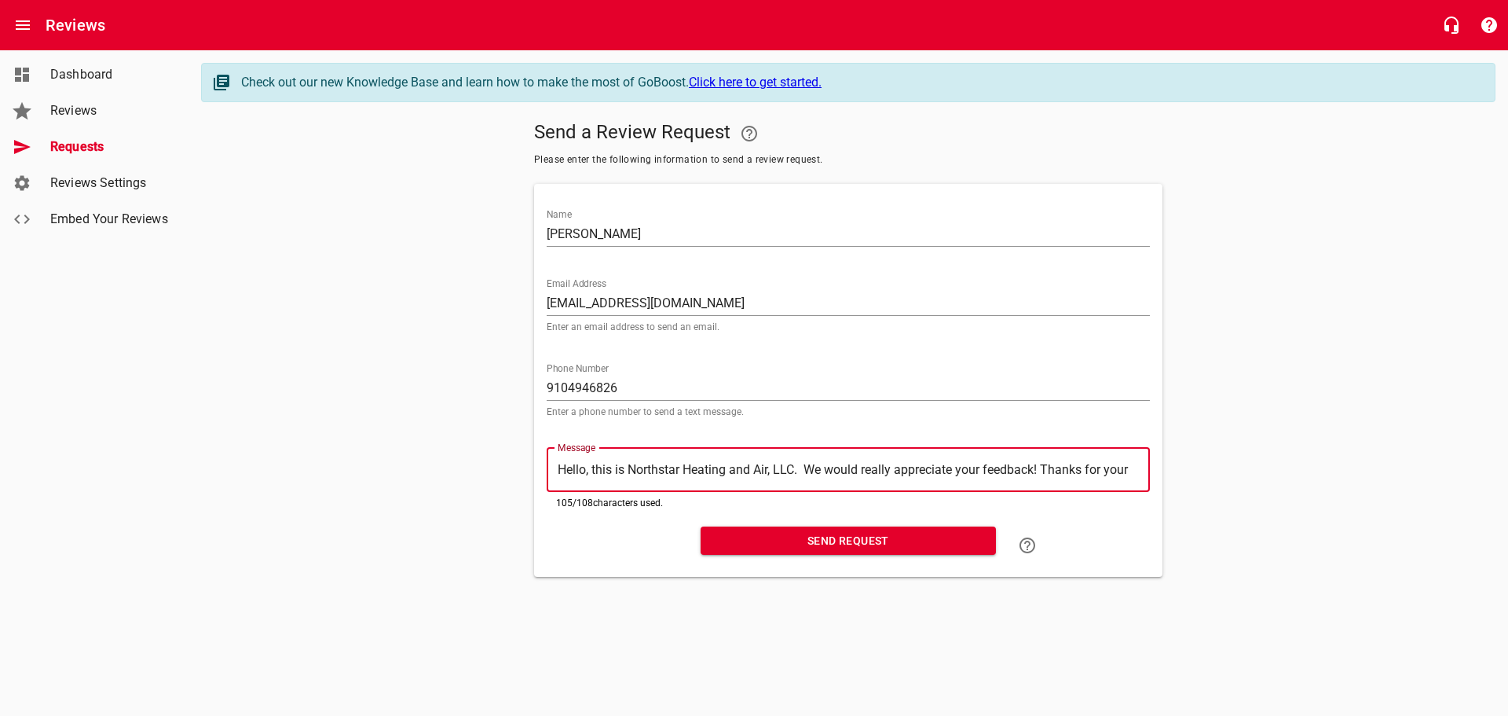
type textarea "Hello, this is Northstar Heating and Air, LLC. We would really appreciate your …"
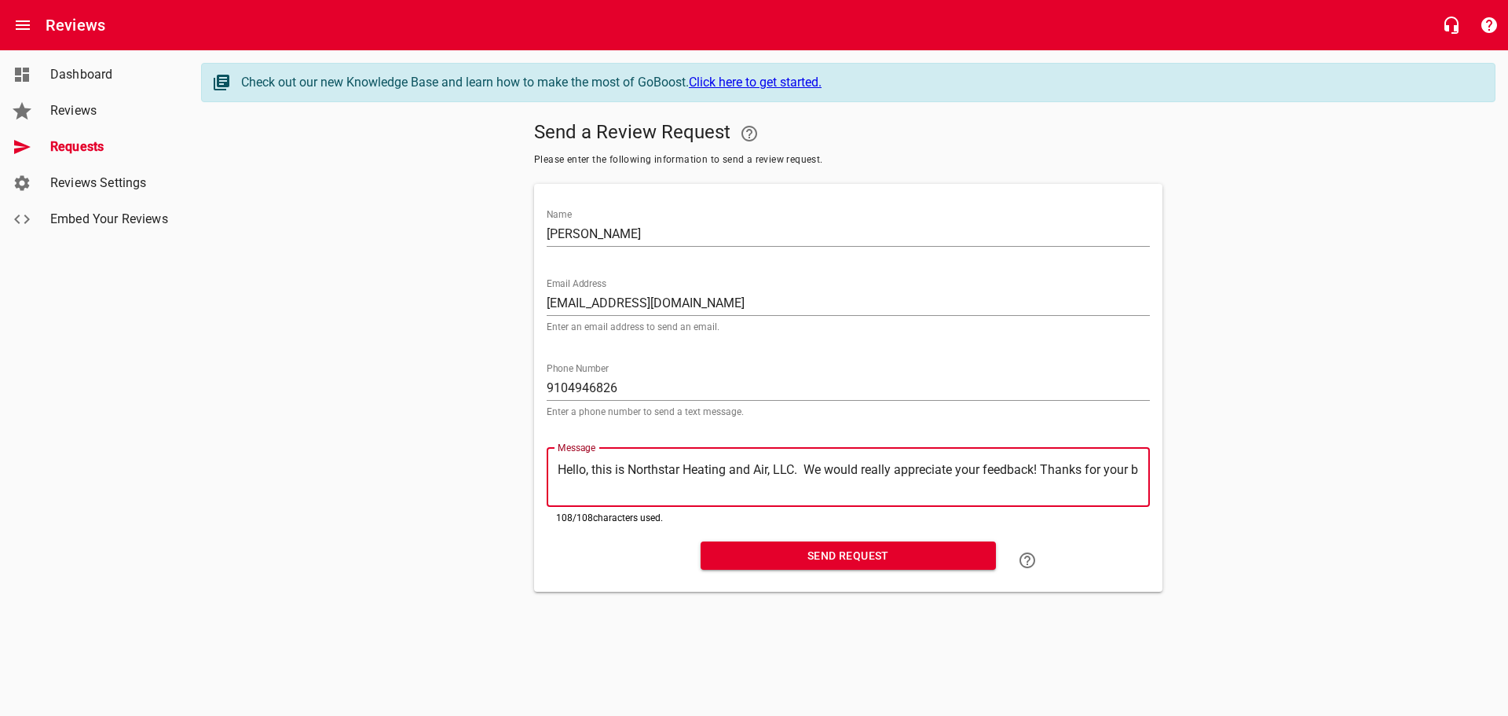
type textarea "Hello, this is Northstar Heating and Air, LLC. We would really appreciate your …"
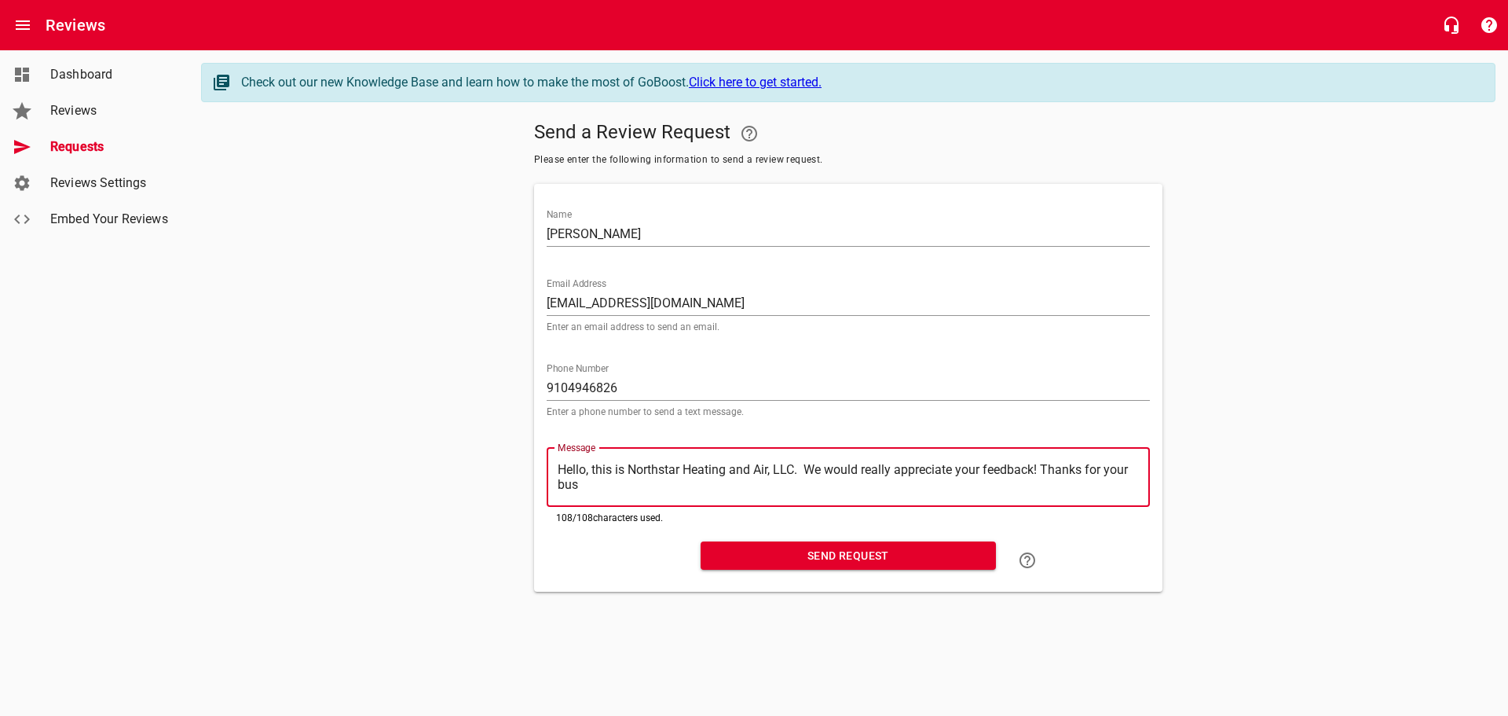
type textarea "Hello, this is Northstar Heating and Air, LLC. We would really appreciate your …"
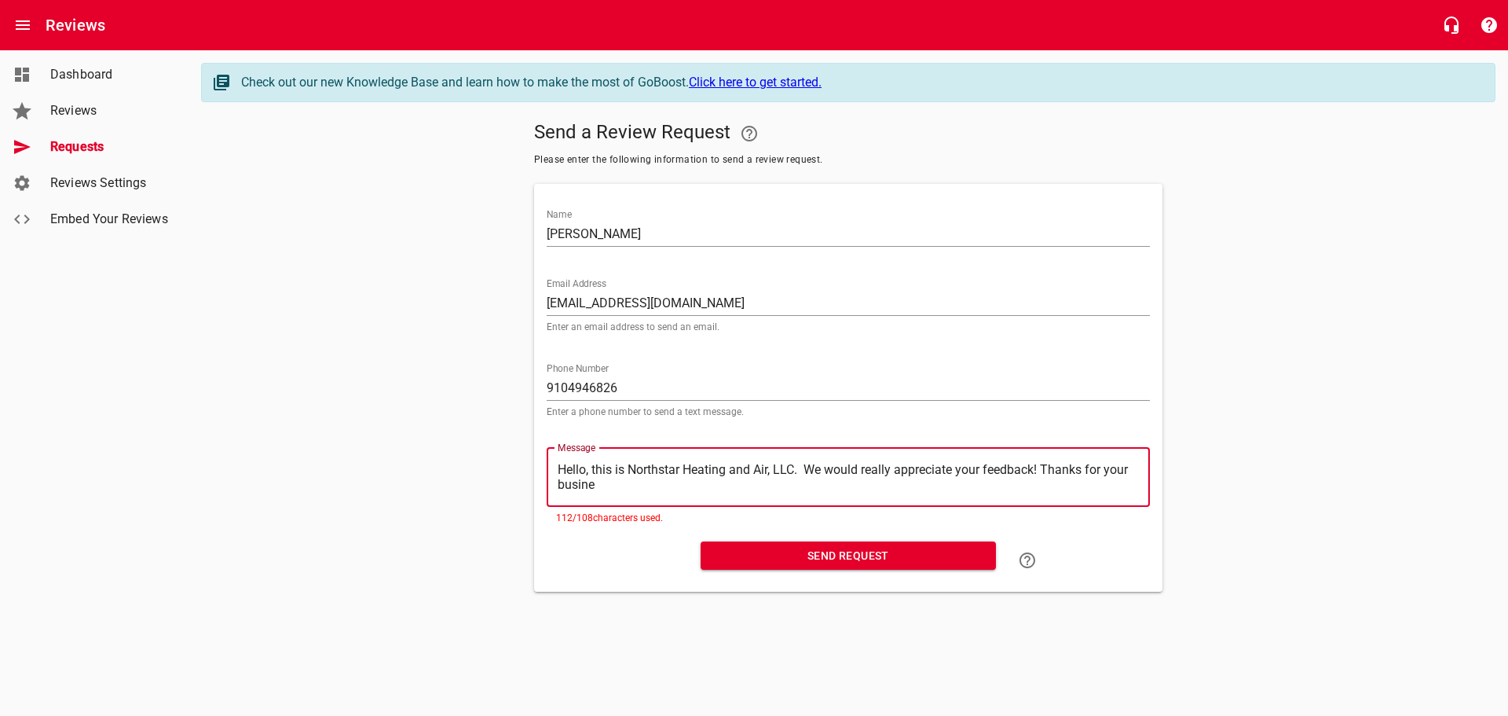
type textarea "Hello, this is Northstar Heating and Air, LLC. We would really appreciate your …"
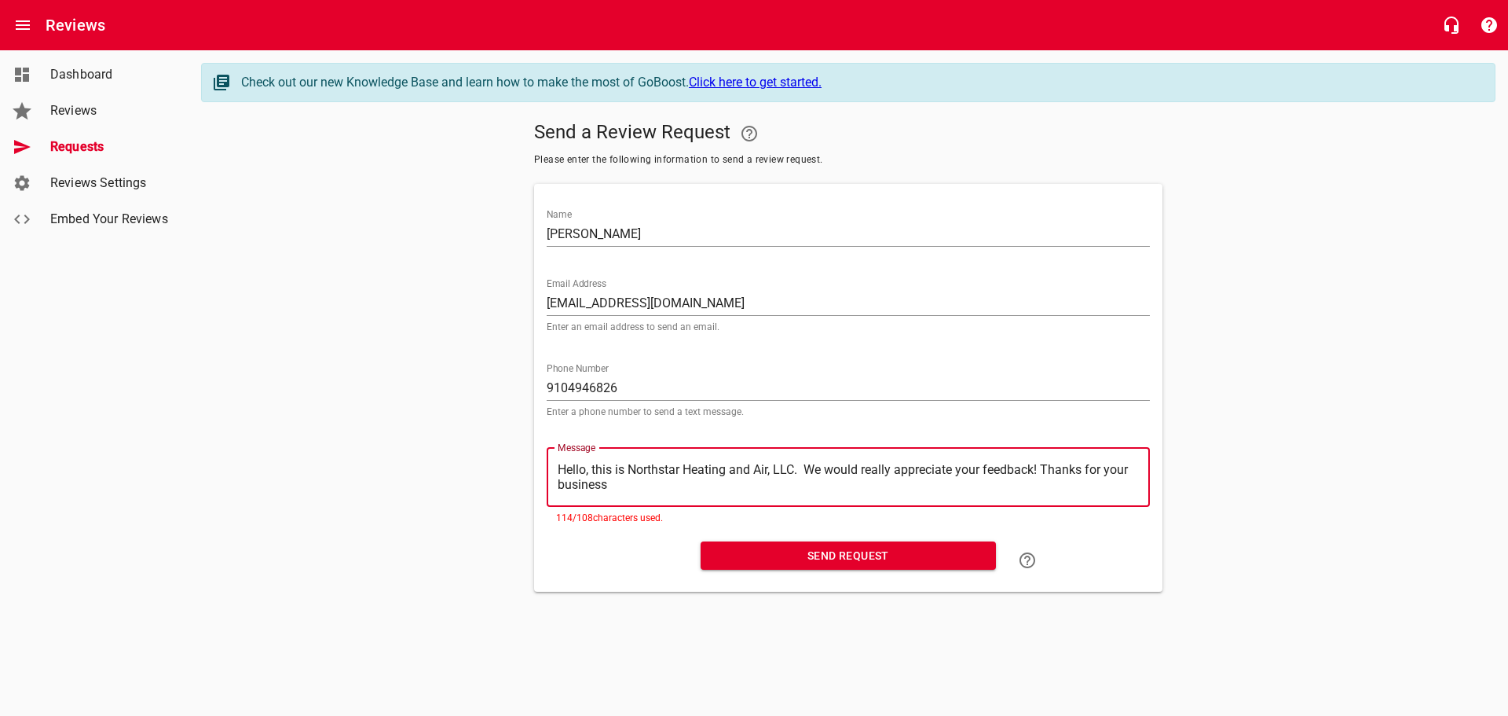
type textarea "Hello, this is Northstar Heating and Air, LLC. We would really appreciate your …"
click at [596, 463] on textarea "Hello, this is Northstar Heating and Air, LLC. We would really appreciate your …" at bounding box center [848, 477] width 581 height 30
type textarea "Hello, his is Northstar Heating and Air, LLC. We would really appreciate your f…"
type textarea "Hello,his is Northstar Heating and Air, LLC. We would really appreciate your fe…"
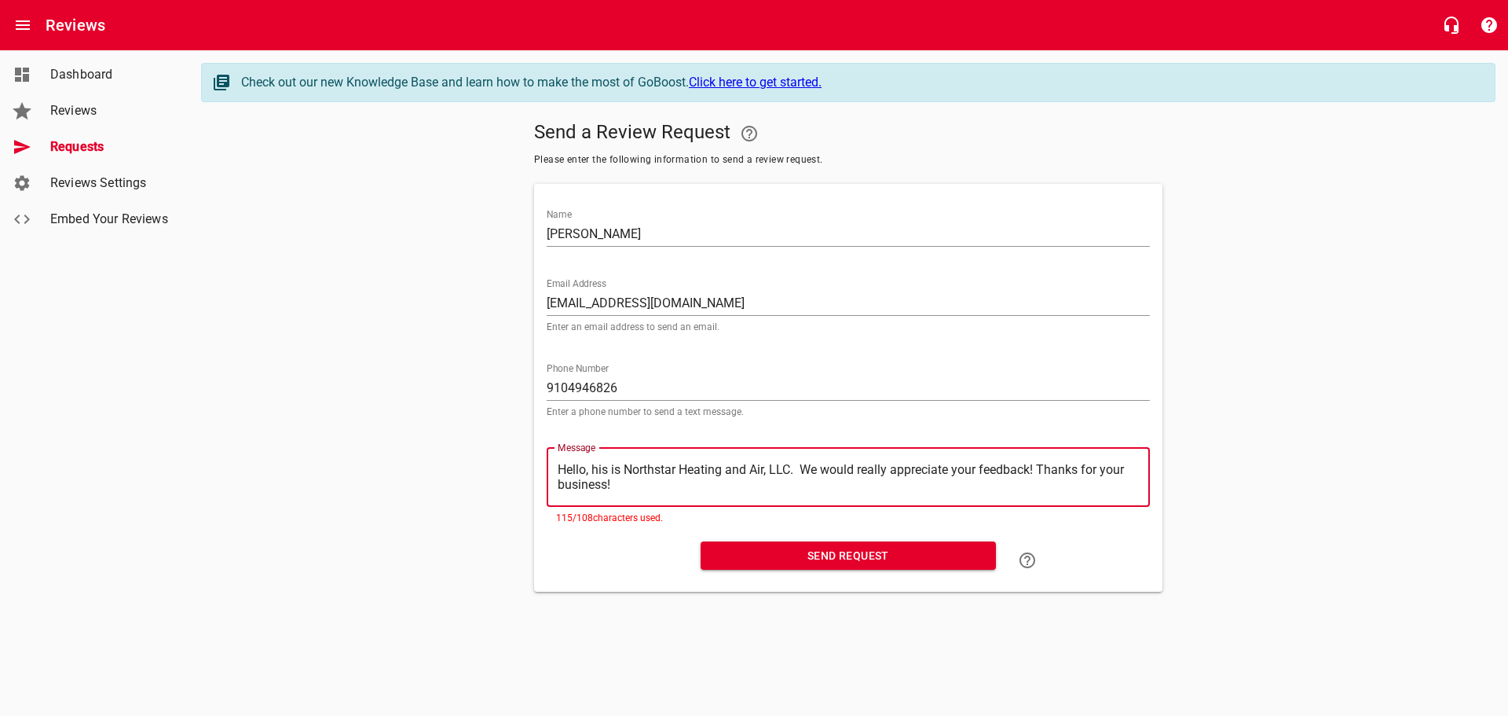
type textarea "Hello,his is Northstar Heating and Air, LLC. We would really appreciate your fe…"
type textarea "Hellohis is Northstar Heating and Air, LLC. We would really appreciate your fee…"
type textarea "Hellhis is Northstar Heating and Air, LLC. We would really appreciate your feed…"
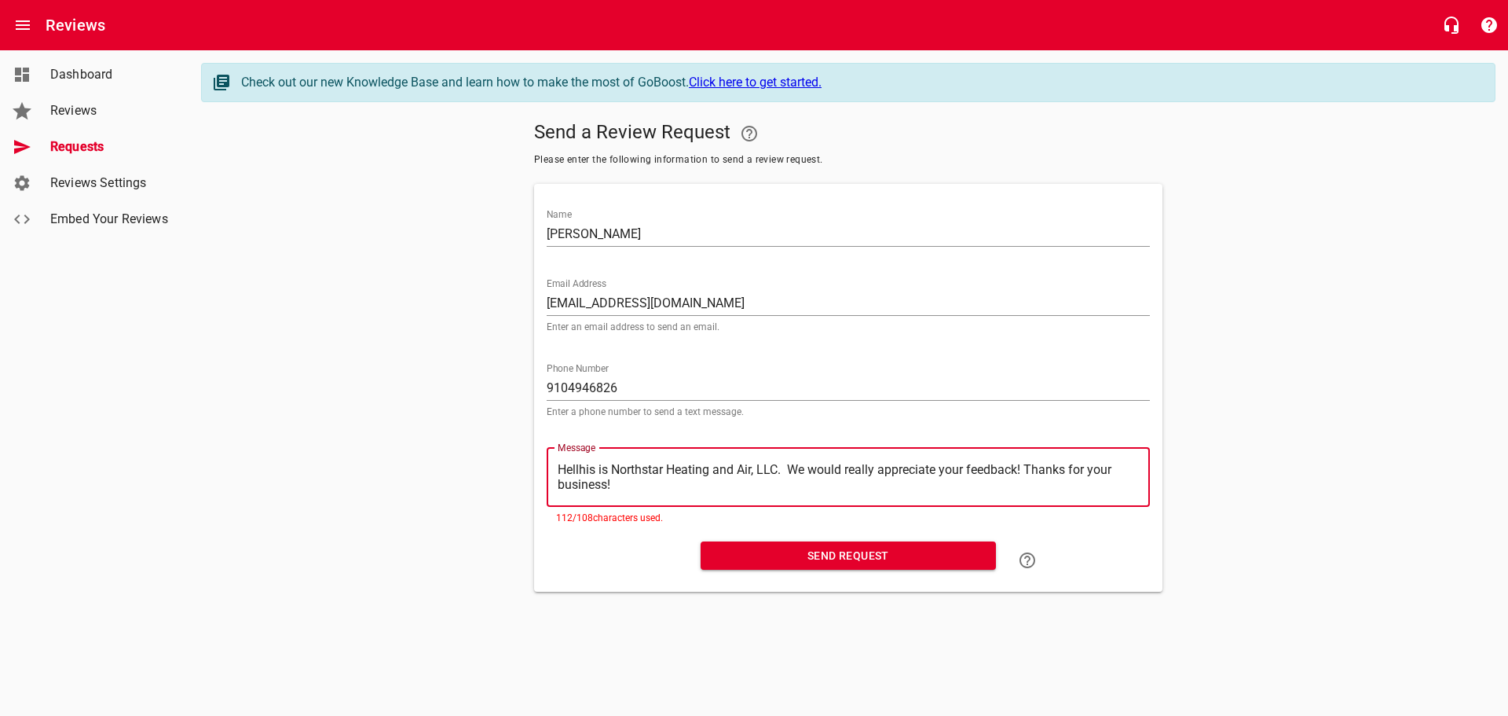
type textarea "Helhis is Northstar Heating and Air, LLC. We would really appreciate your feedb…"
type textarea "Hehis is Northstar Heating and Air, LLC. We would really appreciate your feedba…"
type textarea "Hhis is Northstar Heating and Air, LLC. We would really appreciate your feedbac…"
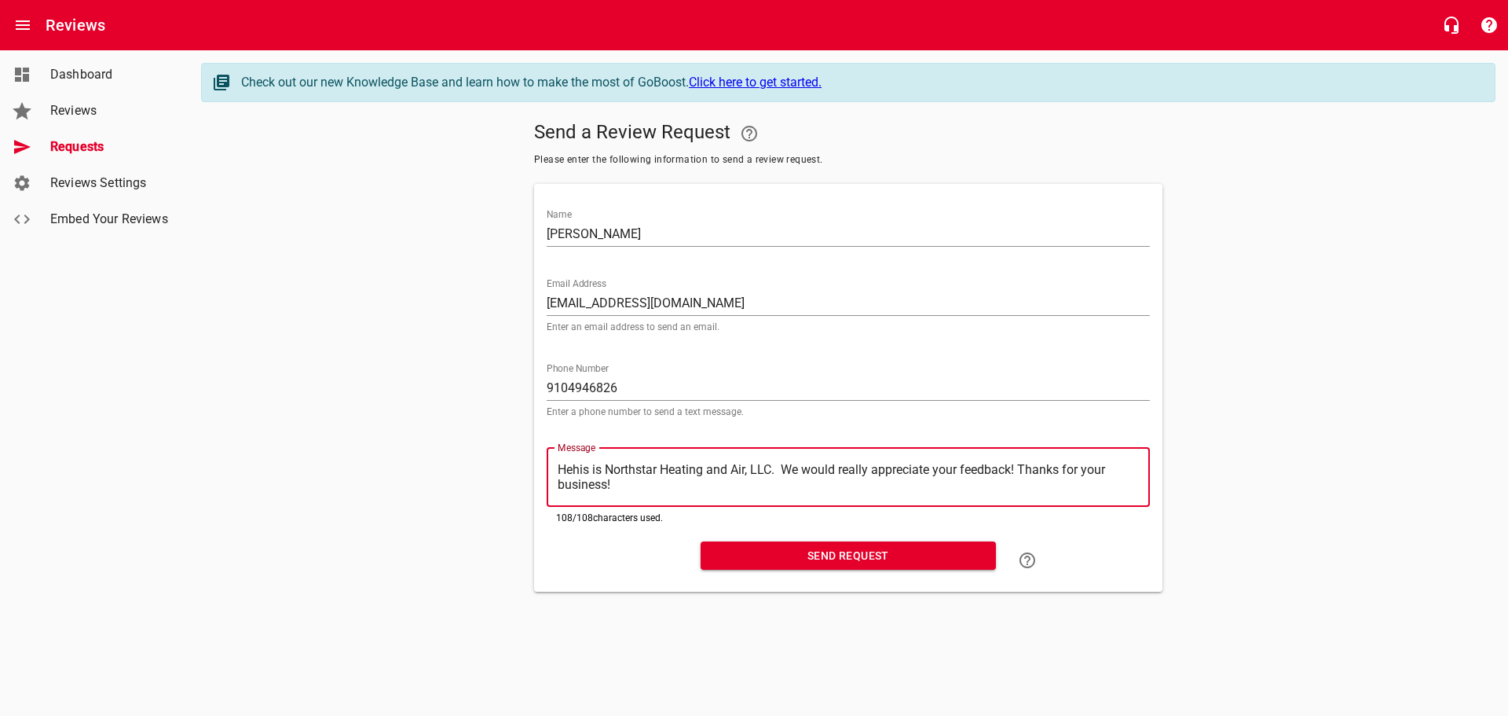
type textarea "Hhis is Northstar Heating and Air, LLC. We would really appreciate your feedbac…"
type textarea "his is Northstar Heating and Air, LLC. We would really appreciate your feedback…"
type textarea "This is Northstar Heating and Air, LLC. We would really appreciate your feedbac…"
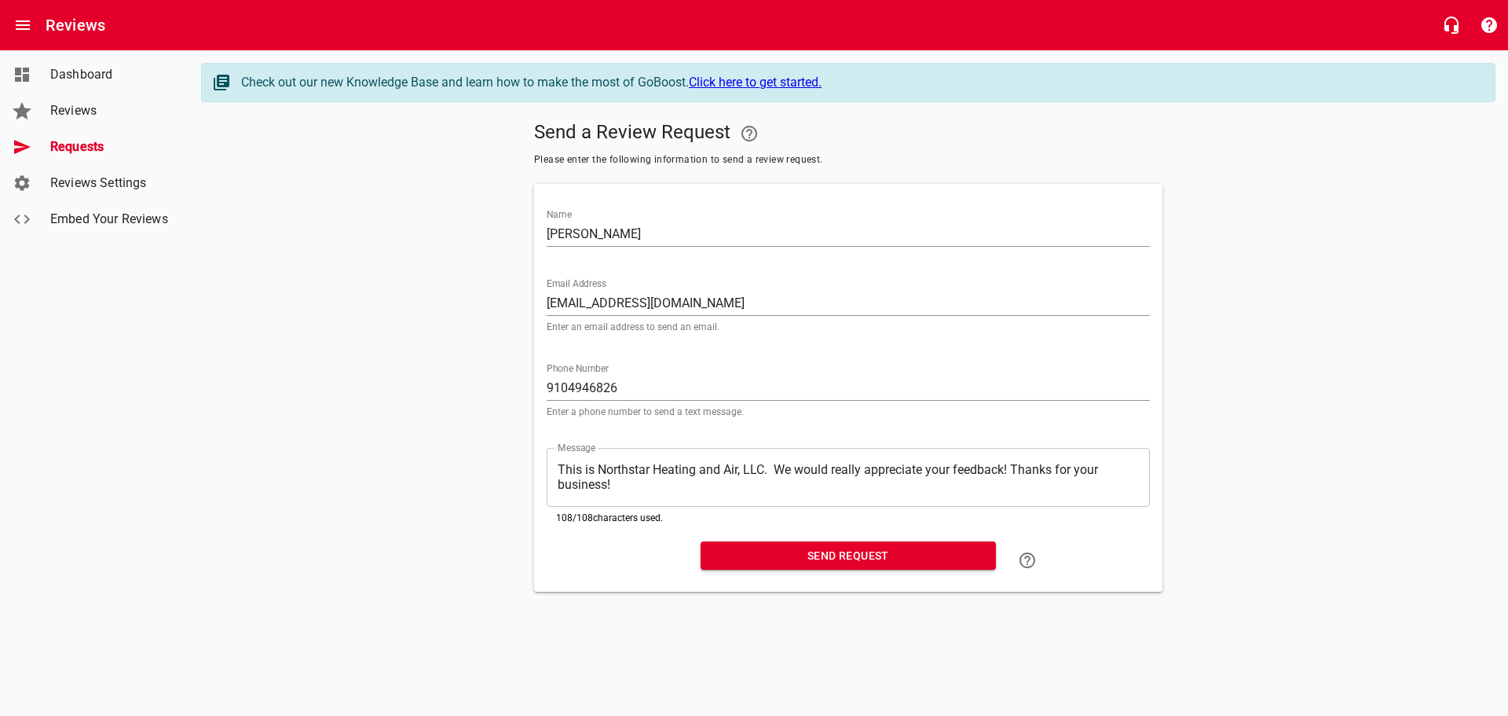
drag, startPoint x: 557, startPoint y: 462, endPoint x: 1087, endPoint y: 505, distance: 532.0
click at [1087, 505] on div "​ This is Northstar Heating and Air, LLC. We would really appreciate your feedb…" at bounding box center [848, 477] width 603 height 59
drag, startPoint x: 558, startPoint y: 461, endPoint x: 987, endPoint y: 499, distance: 431.3
click at [987, 499] on div "​ This is Northstar Heating and Air, LLC. We would really appreciate your feedb…" at bounding box center [848, 477] width 603 height 59
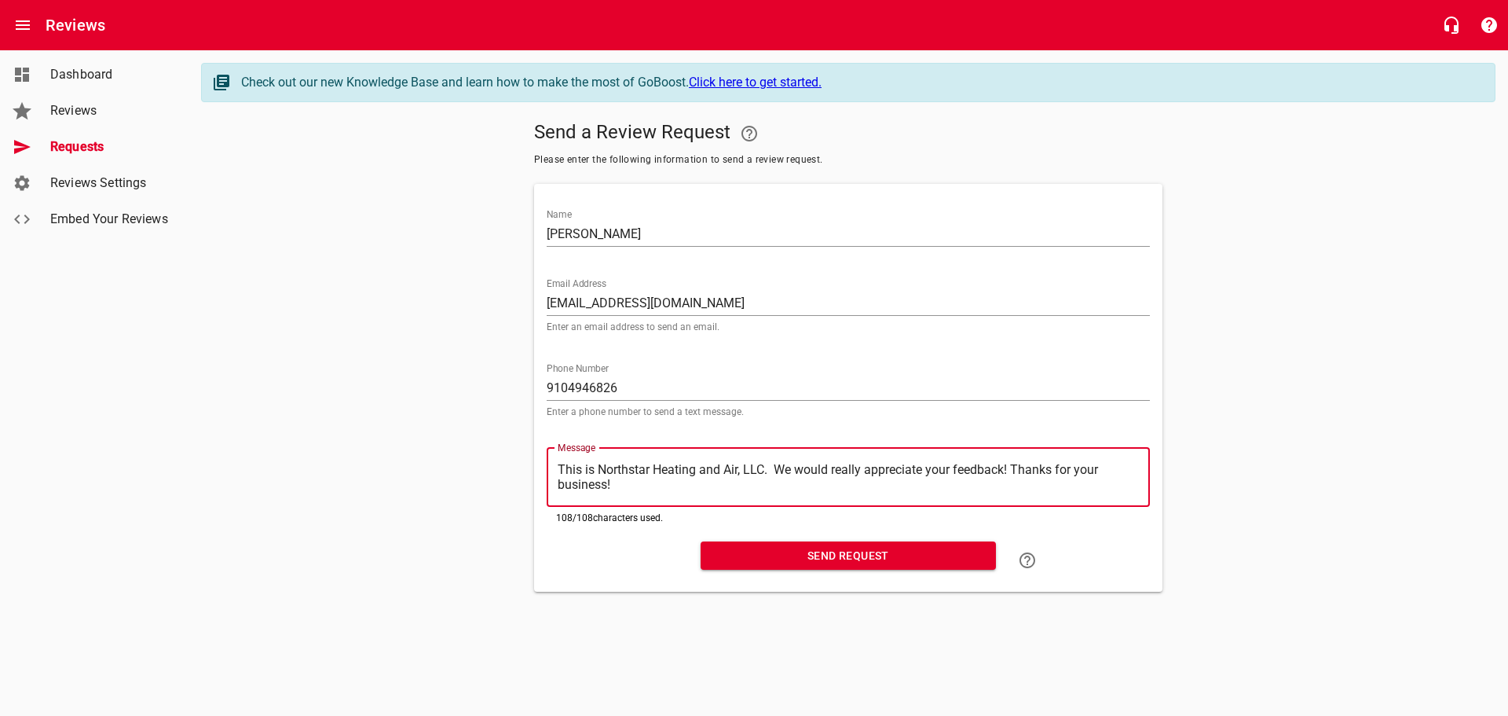
click at [834, 555] on span "Send Request" at bounding box center [848, 556] width 270 height 20
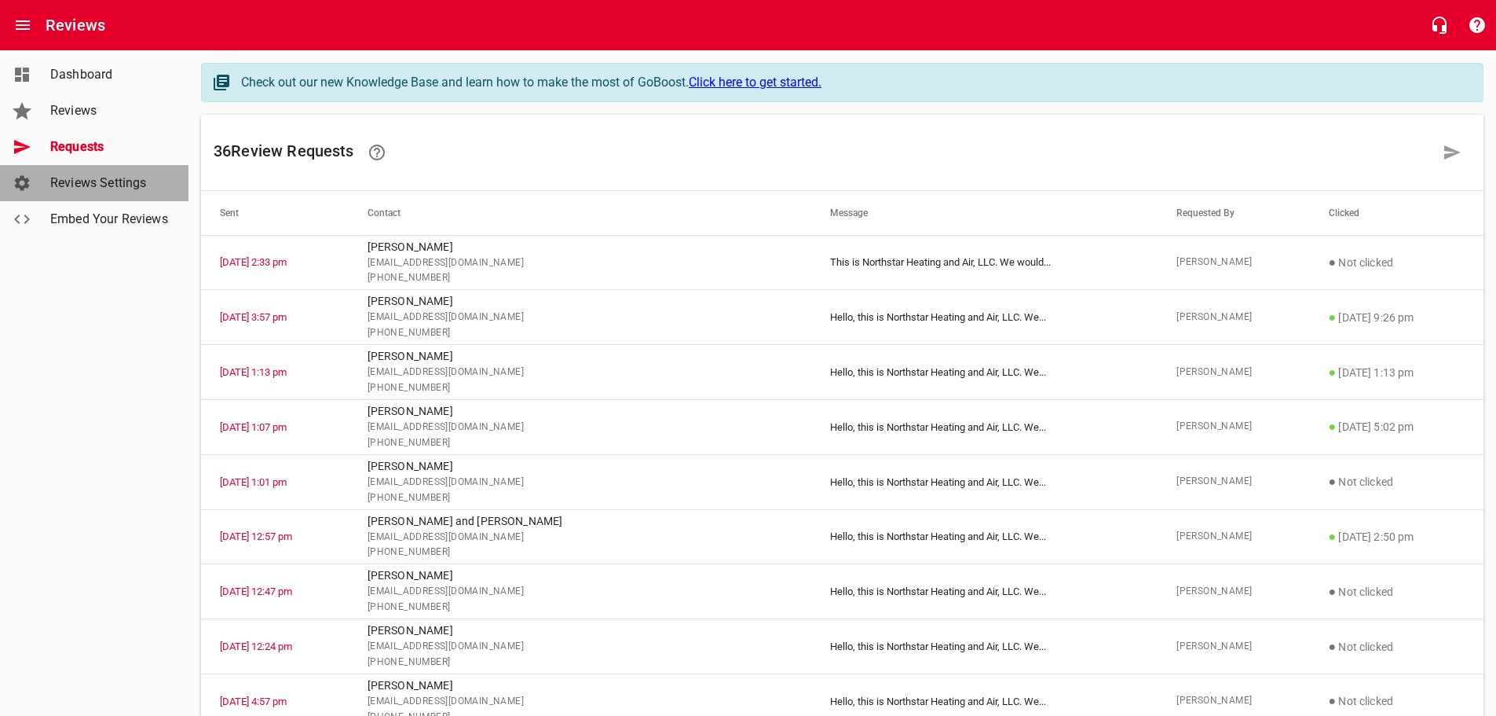
click at [84, 189] on span "Reviews Settings" at bounding box center [109, 183] width 119 height 19
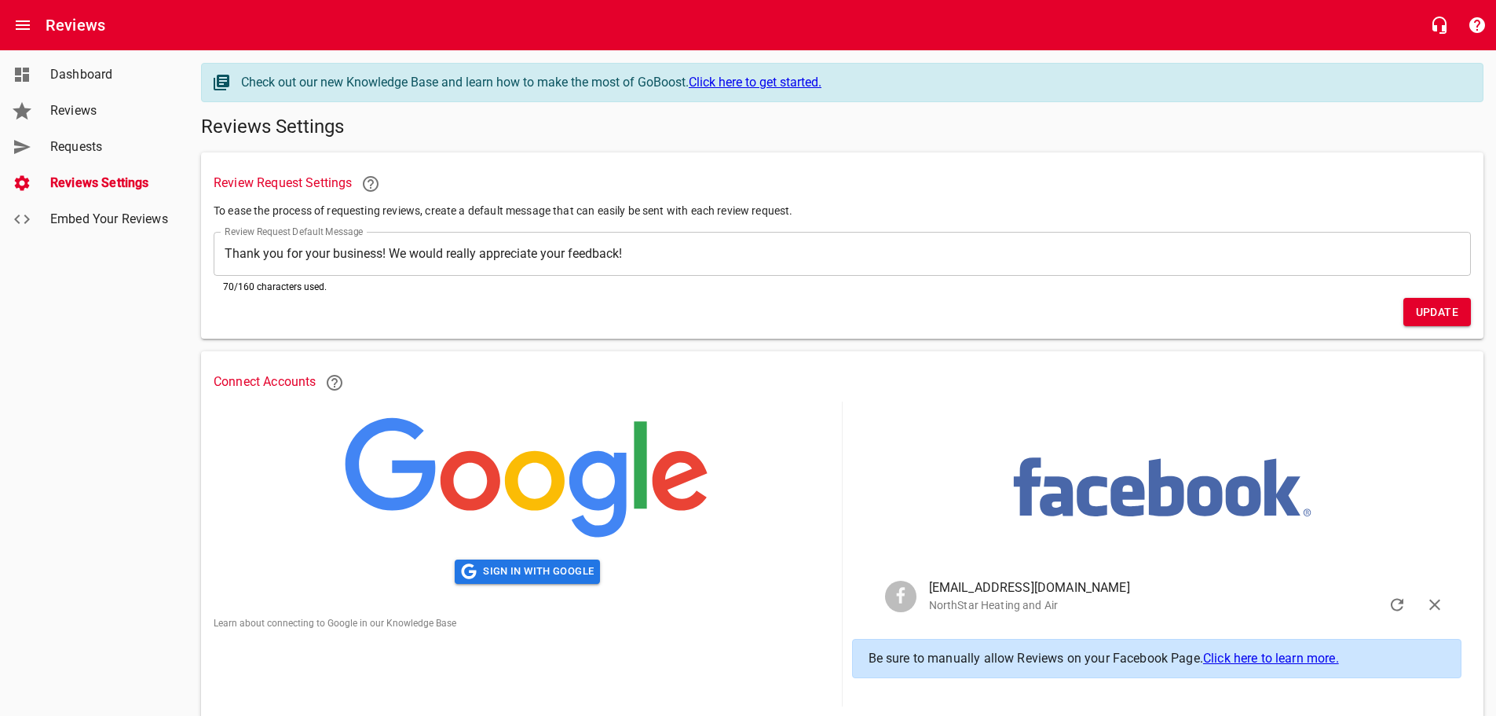
click at [227, 255] on textarea "Thank you for your business! We would really appreciate your feedback!" at bounding box center [843, 253] width 1236 height 15
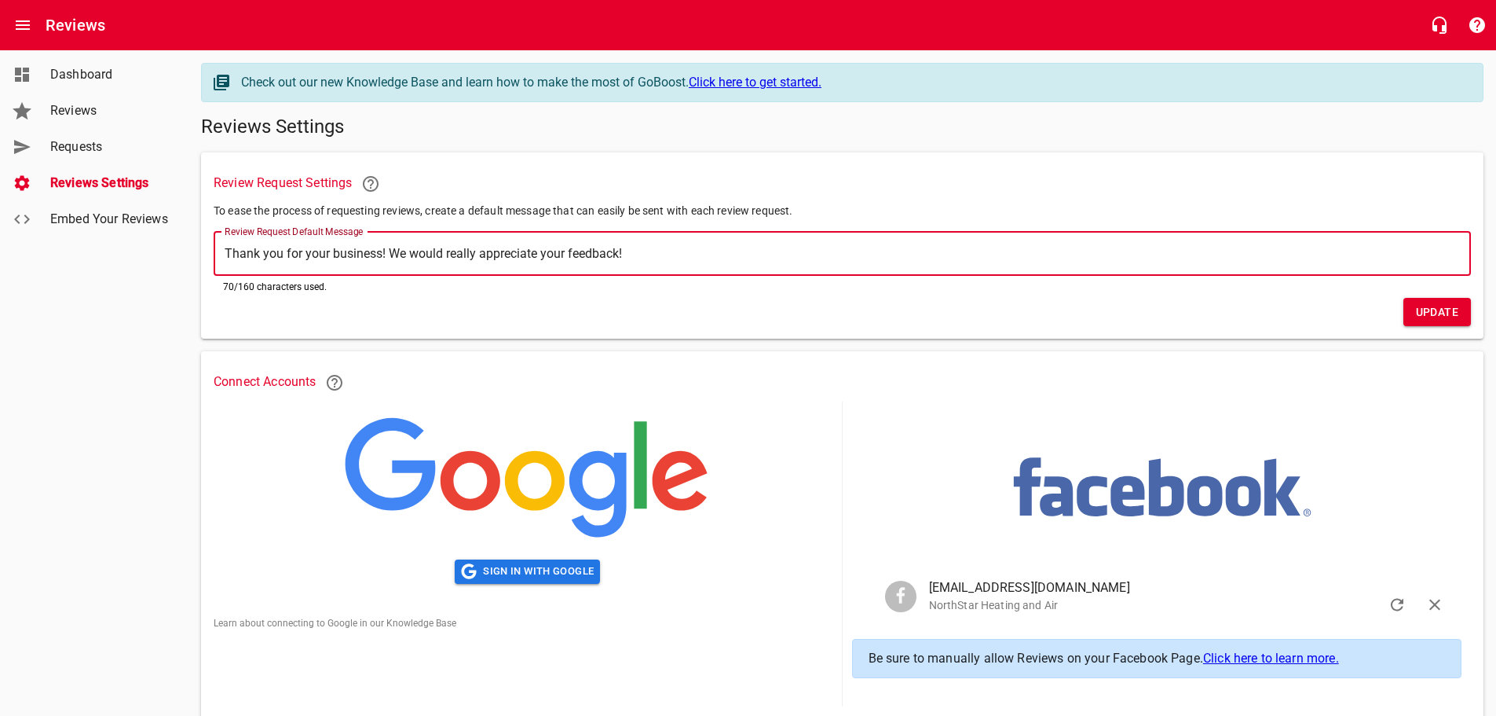
type textarea "TThank you for your business! We would really appreciate your feedback!"
type textarea "ThThank you for your business! We would really appreciate your feedback!"
type textarea "ThiThank you for your business! We would really appreciate your feedback!"
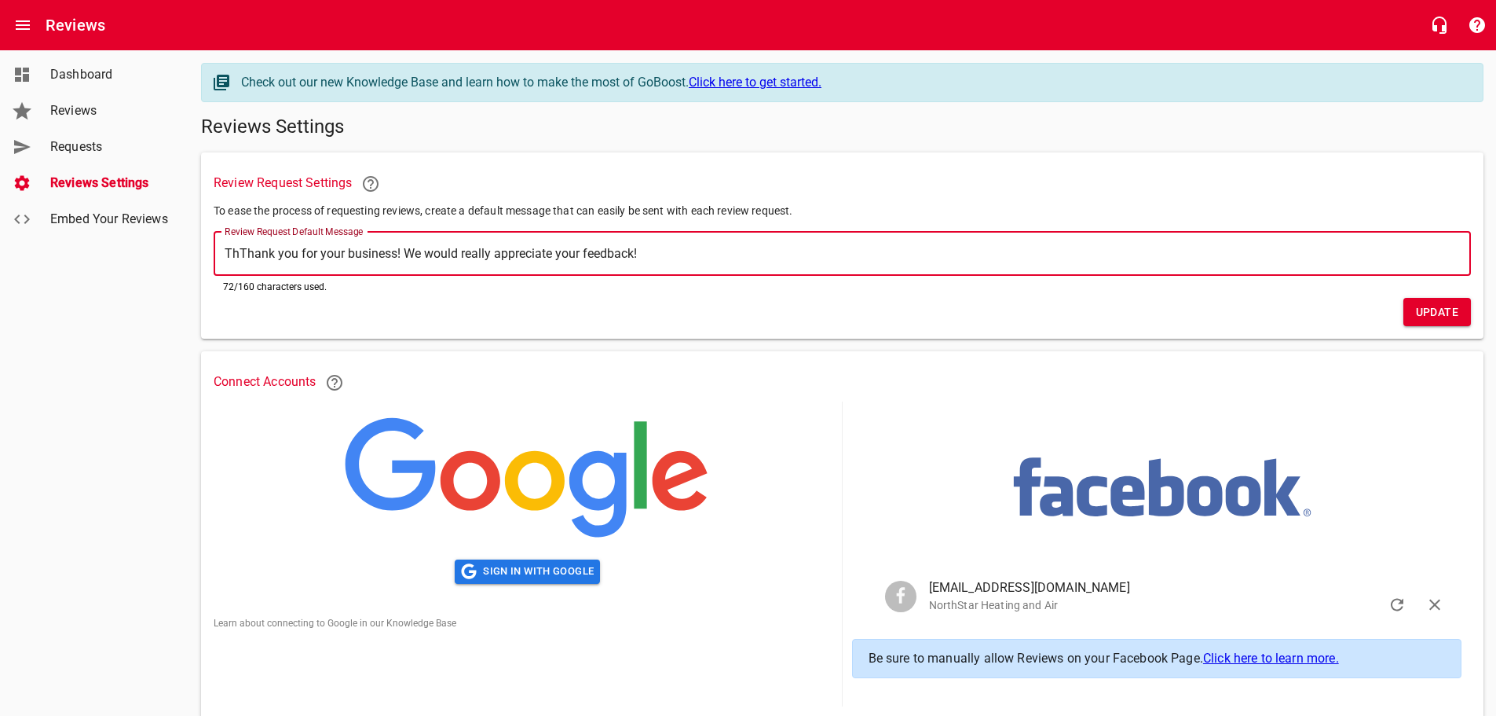
type textarea "ThiThank you for your business! We would really appreciate your feedback!"
type textarea "ThisThank you for your business! We would really appreciate your feedback!"
type textarea "This Thank you for your business! We would really appreciate your feedback!"
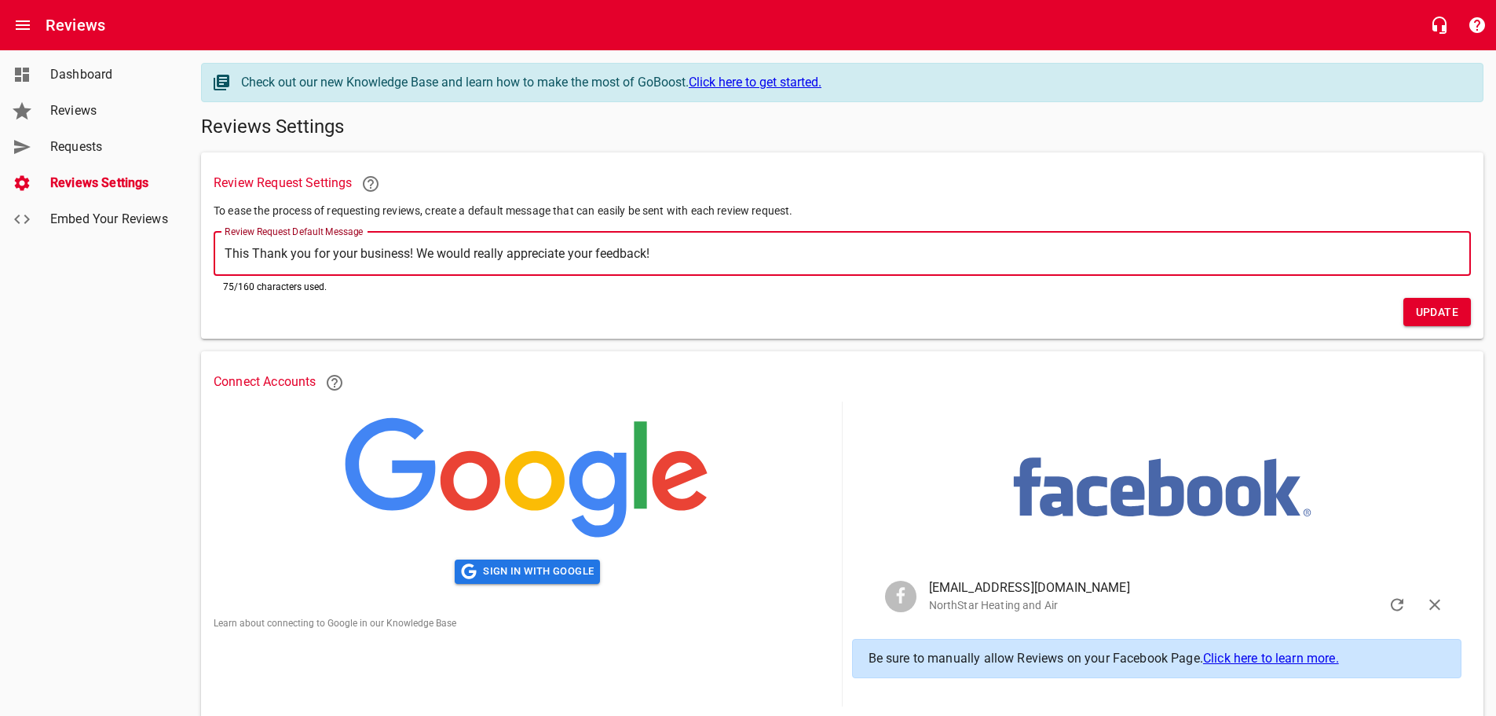
type textarea "This iThank you for your business! We would really appreciate your feedback!"
type textarea "This isThank you for your business! We would really appreciate your feedback!"
type textarea "This is Thank you for your business! We would really appreciate your feedback!"
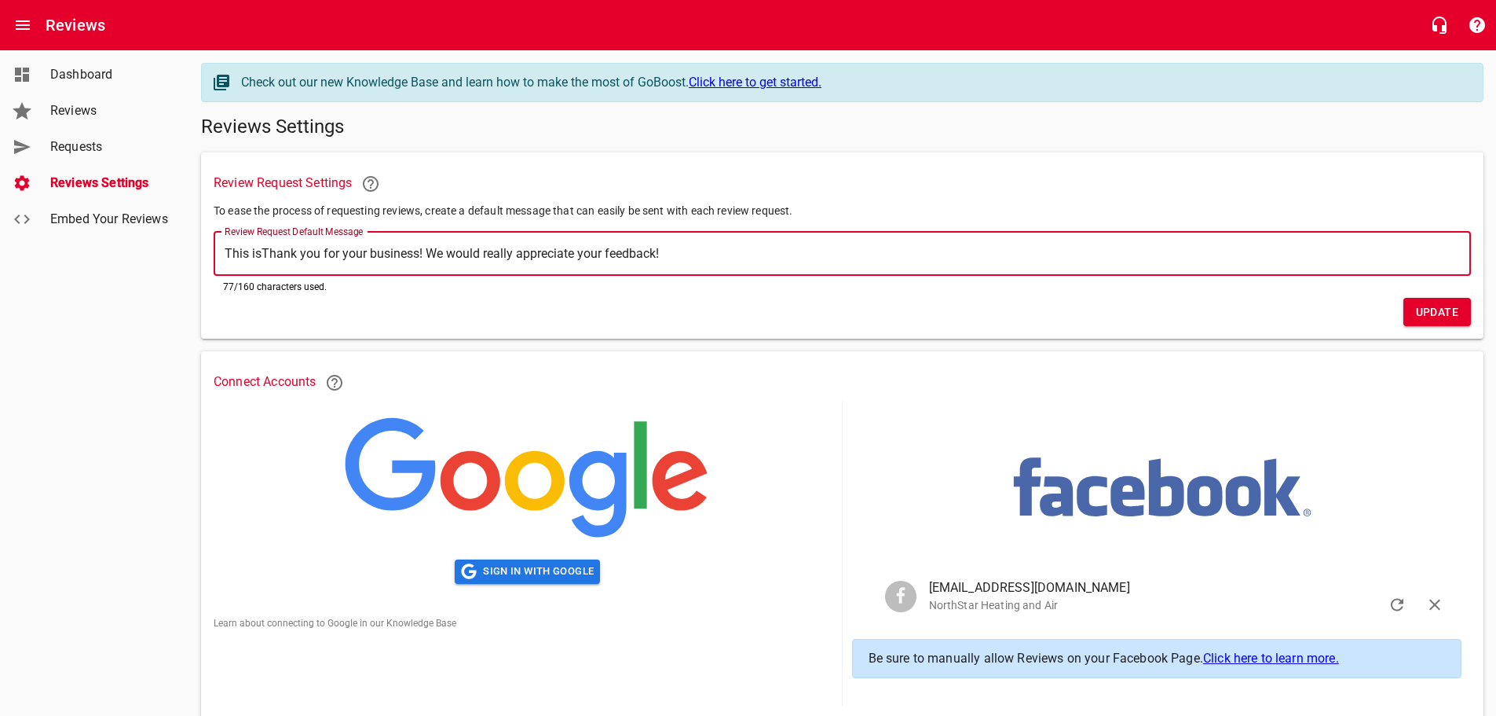
type textarea "This is Thank you for your business! We would really appreciate your feedback!"
type textarea "This is NThank you for your business! We would really appreciate your feedback!"
type textarea "This is NrThank you for your business! We would really appreciate your feedback!"
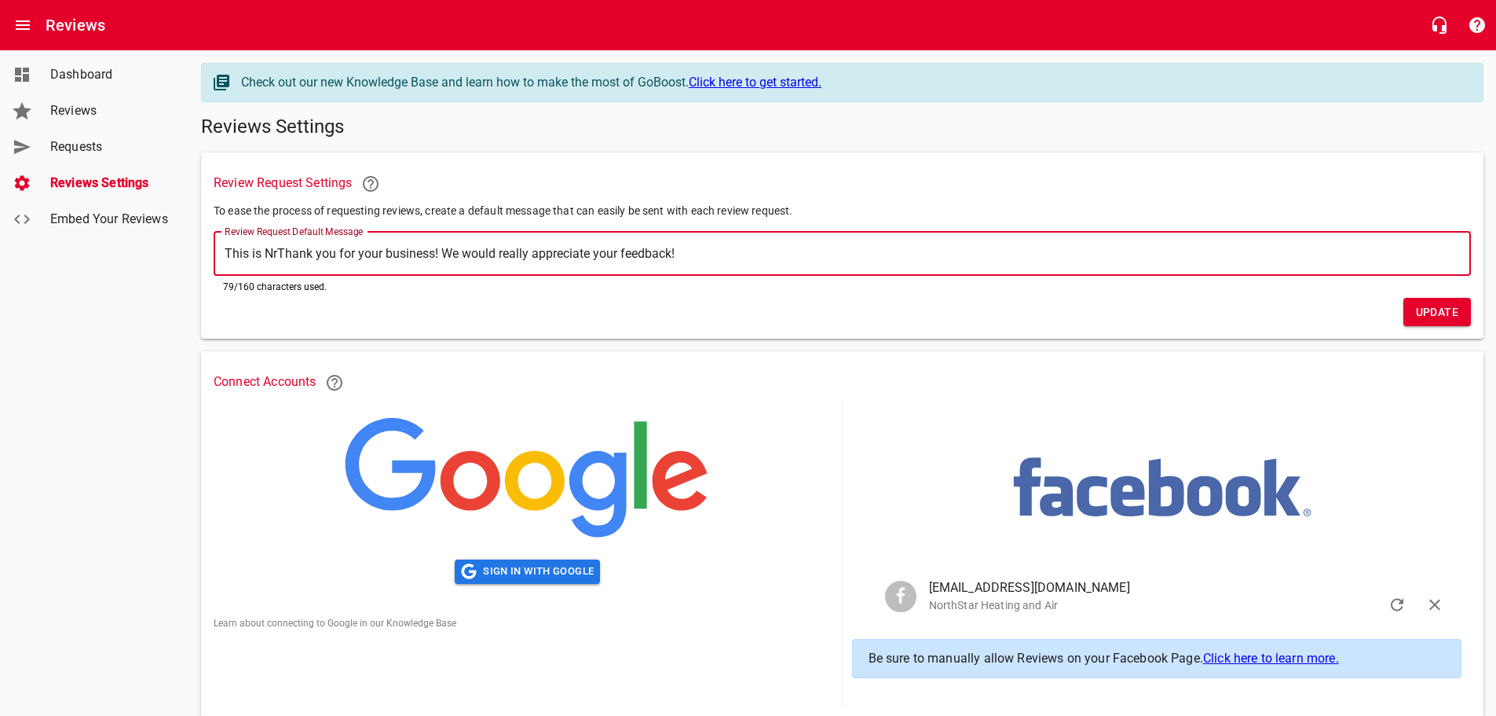
type textarea "This is NroThank you for your business! We would really appreciate your feedbac…"
type textarea "This is NrThank you for your business! We would really appreciate your feedback!"
type textarea "This is NThank you for your business! We would really appreciate your feedback!"
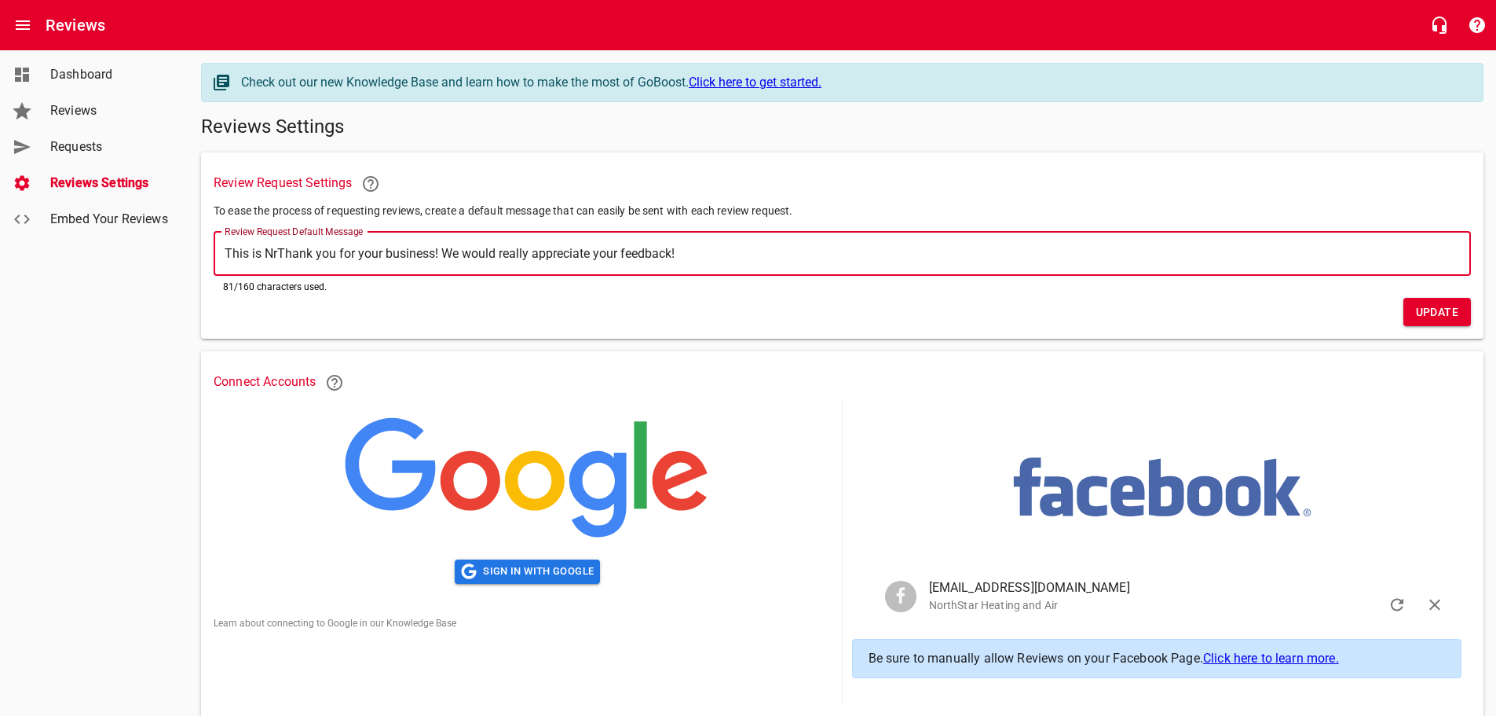
type textarea "This is NThank you for your business! We would really appreciate your feedback!"
type textarea "This is NoThank you for your business! We would really appreciate your feedback!"
type textarea "This is NorThank you for your business! We would really appreciate your feedbac…"
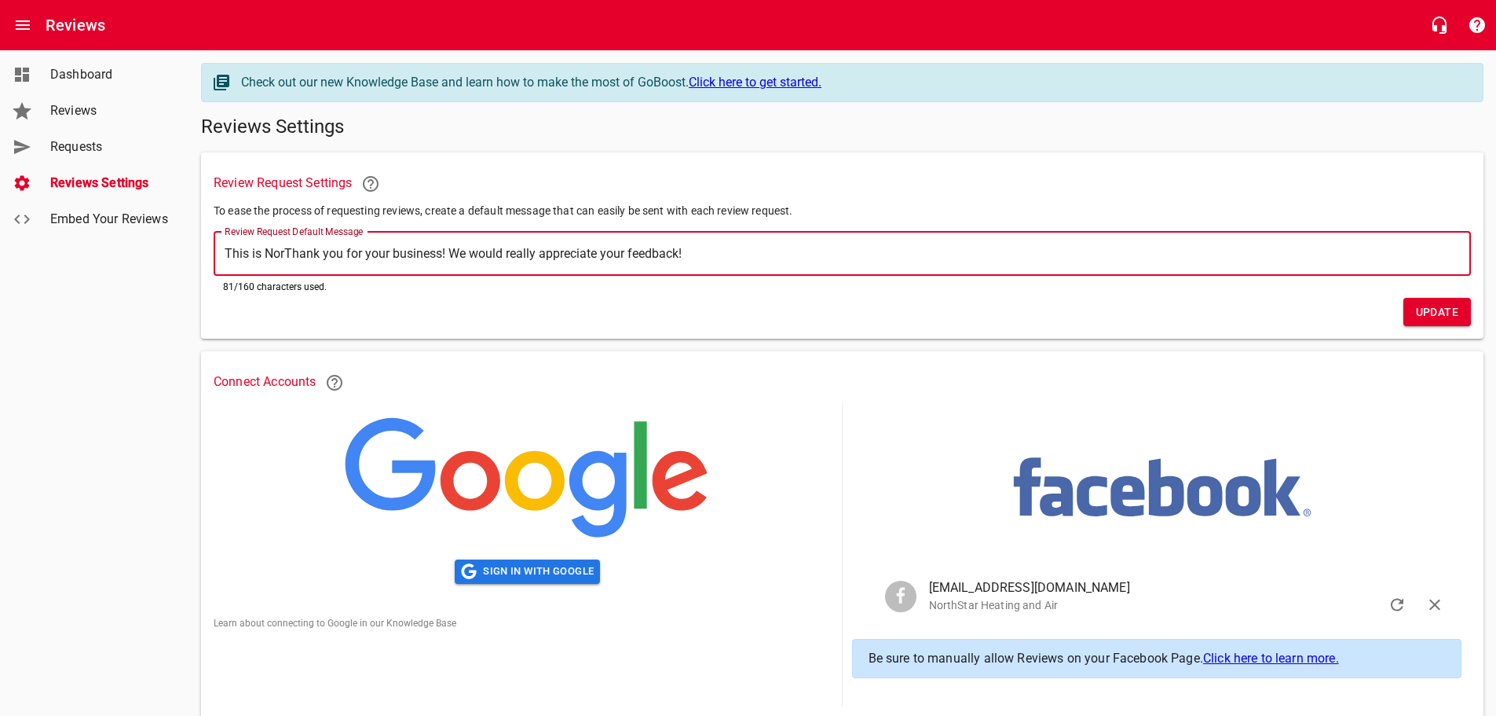
type textarea "This is NortThank you for your business! We would really appreciate your feedba…"
type textarea "This is NorthThank you for your business! We would really appreciate your feedb…"
type textarea "This is NorthsThank you for your business! We would really appreciate your feed…"
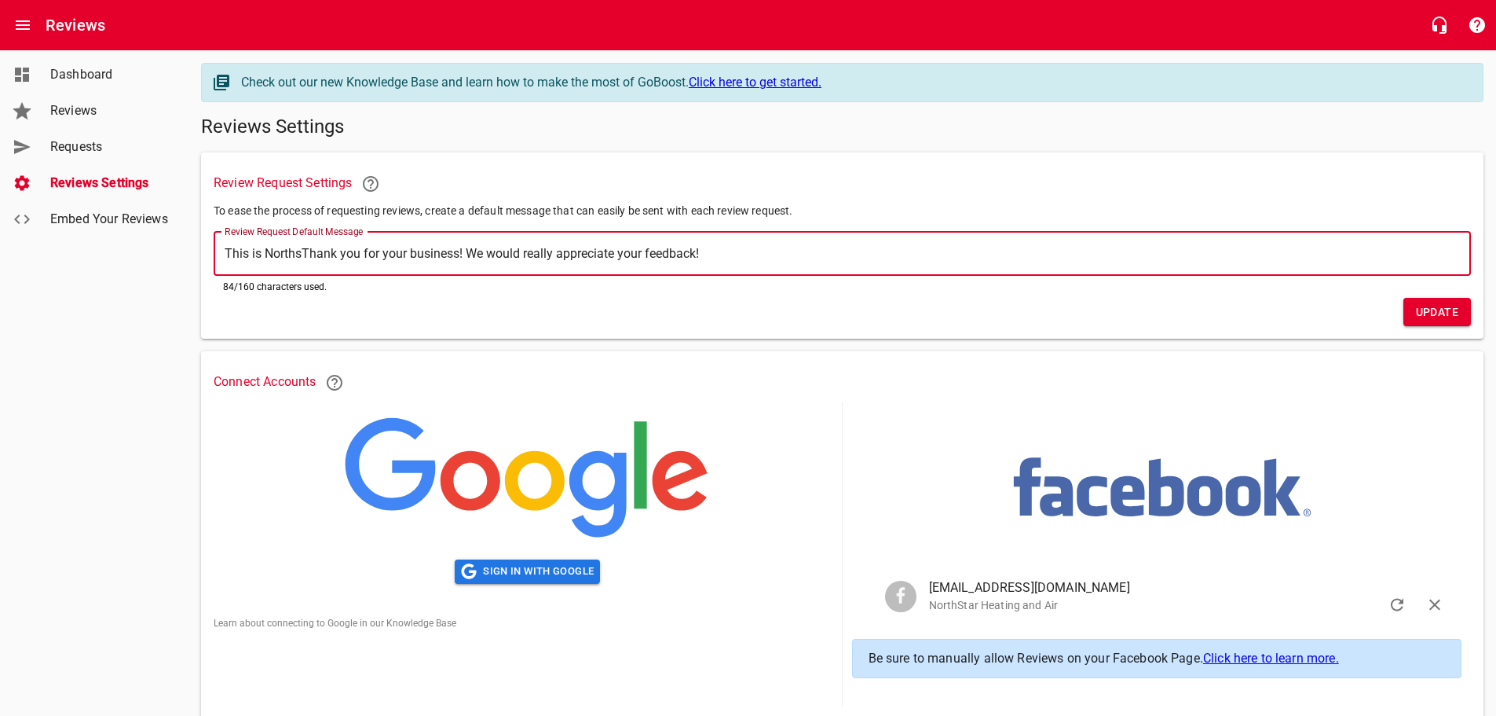
type textarea "This is NorthstThank you for your business! We would really appreciate your fee…"
type textarea "This is NorthsThank you for your business! We would really appreciate your feed…"
type textarea "This is NorthThank you for your business! We would really appreciate your feedb…"
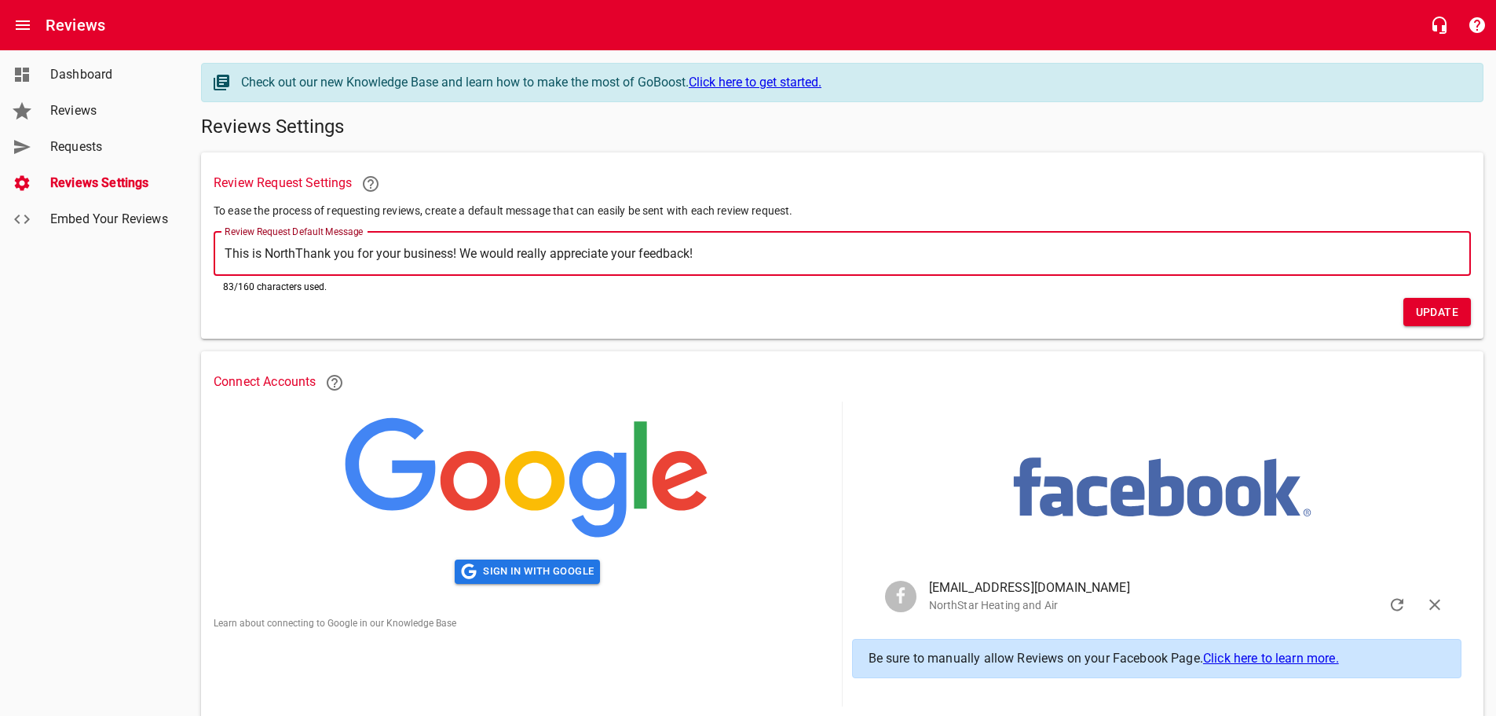
type textarea "This is NorthSThank you for your business! We would really appreciate your feed…"
type textarea "This is NorthStThank you for your business! We would really appreciate your fee…"
type textarea "This is NorthStaThank you for your business! We would really appreciate your fe…"
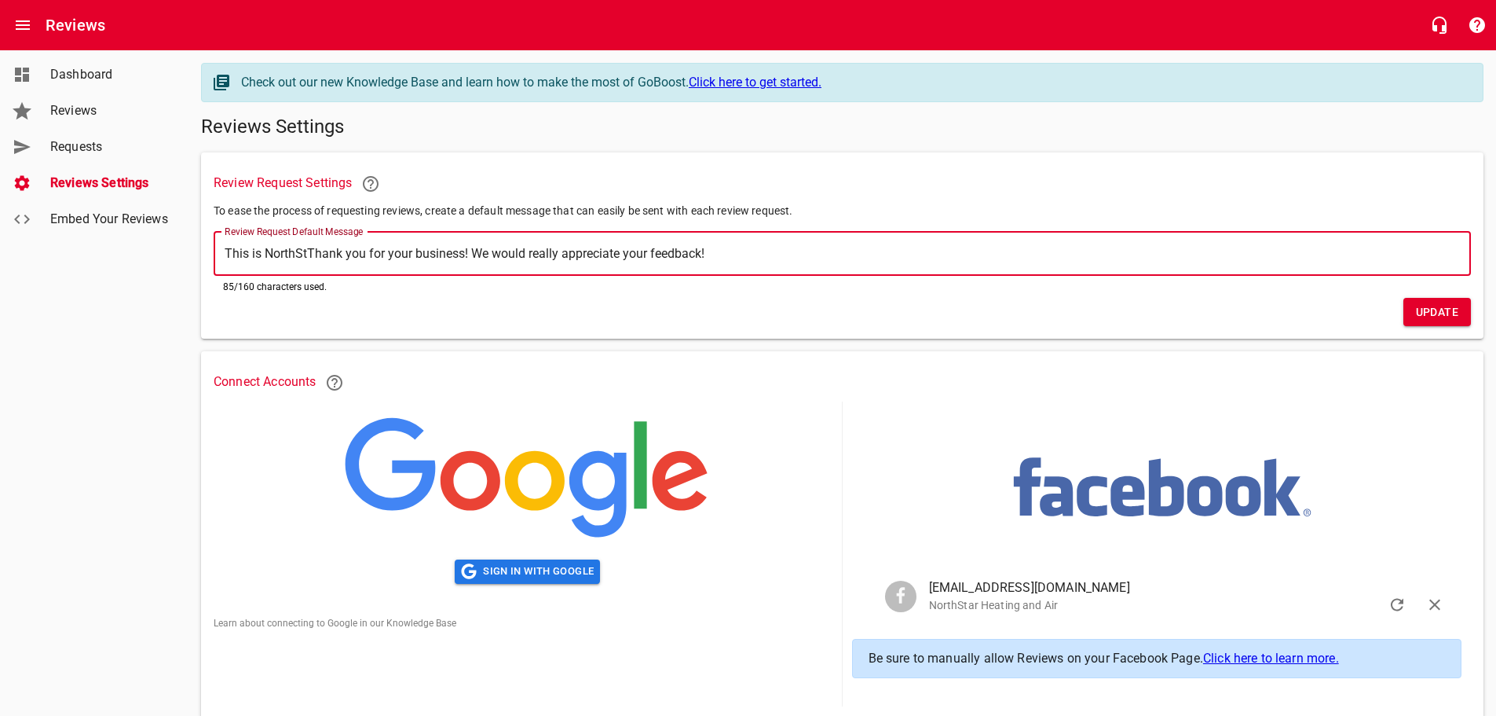
type textarea "This is NorthStaThank you for your business! We would really appreciate your fe…"
type textarea "This is NorthStarThank you for your business! We would really appreciate your f…"
type textarea "This is NorthStar Thank you for your business! We would really appreciate your …"
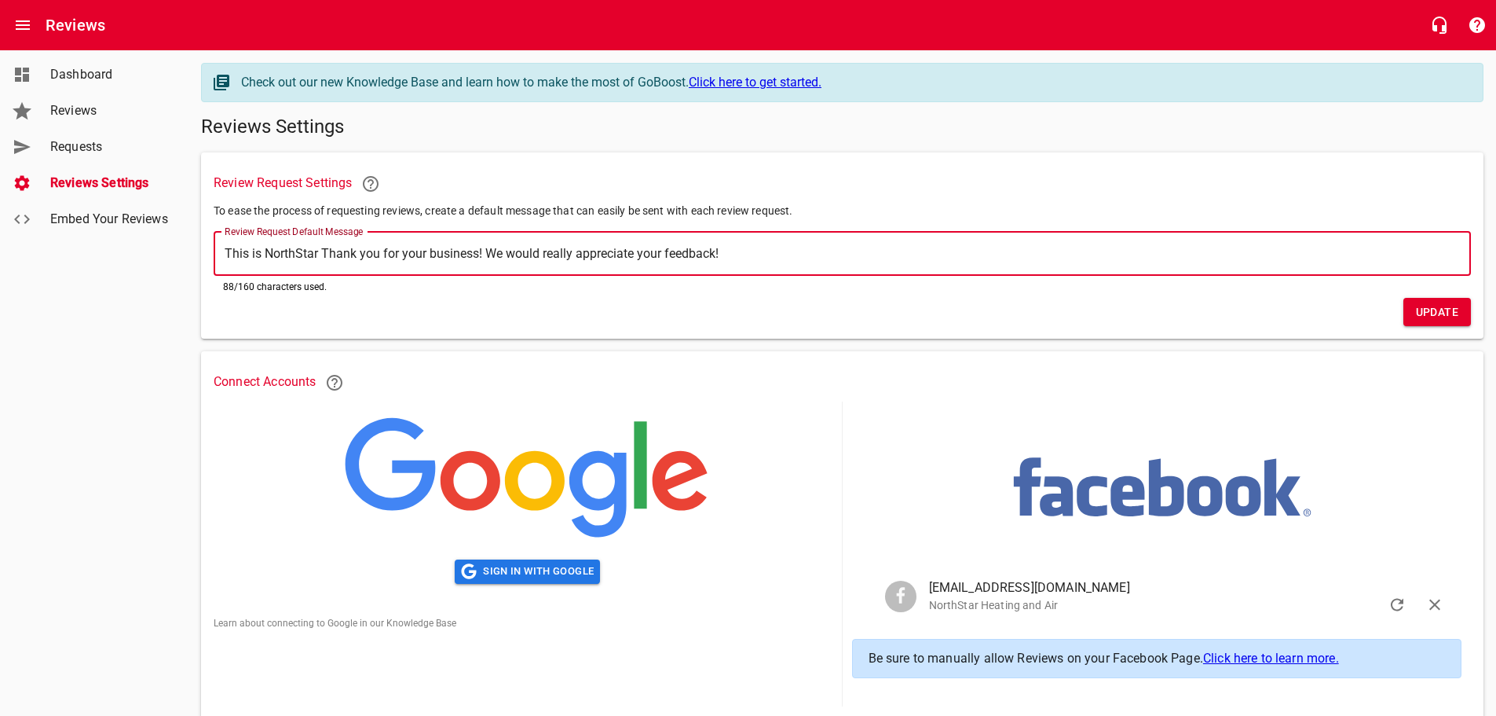
type textarea "This is NorthStar HThank you for your business! We would really appreciate your…"
type textarea "This is NorthStar HeThank you for your business! We would really appreciate you…"
type textarea "This is NorthStar HeaThank you for your business! We would really appreciate yo…"
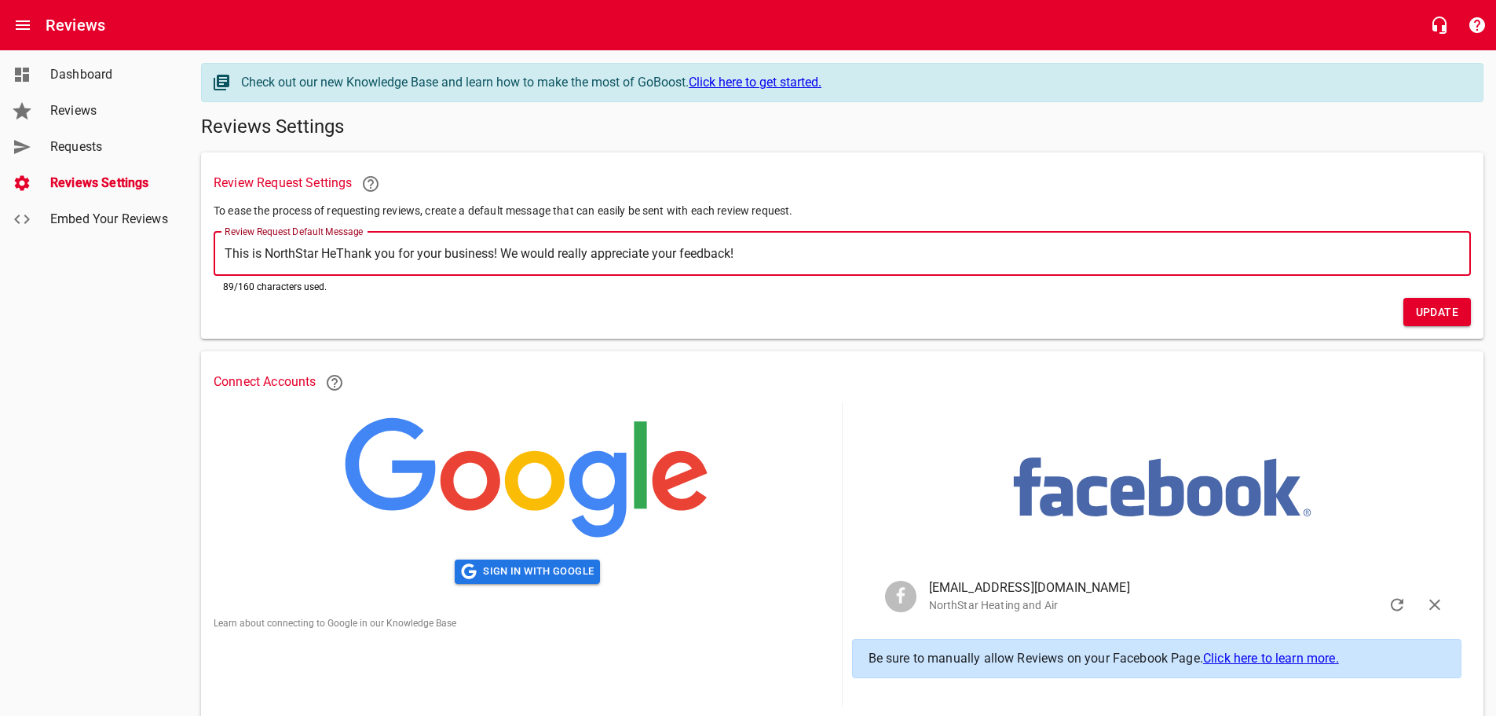
type textarea "This is NorthStar HeaThank you for your business! We would really appreciate yo…"
type textarea "This is NorthStar HeatThank you for your business! We would really appreciate y…"
type textarea "This is NorthStar HeatiThank you for your business! We would really appreciate …"
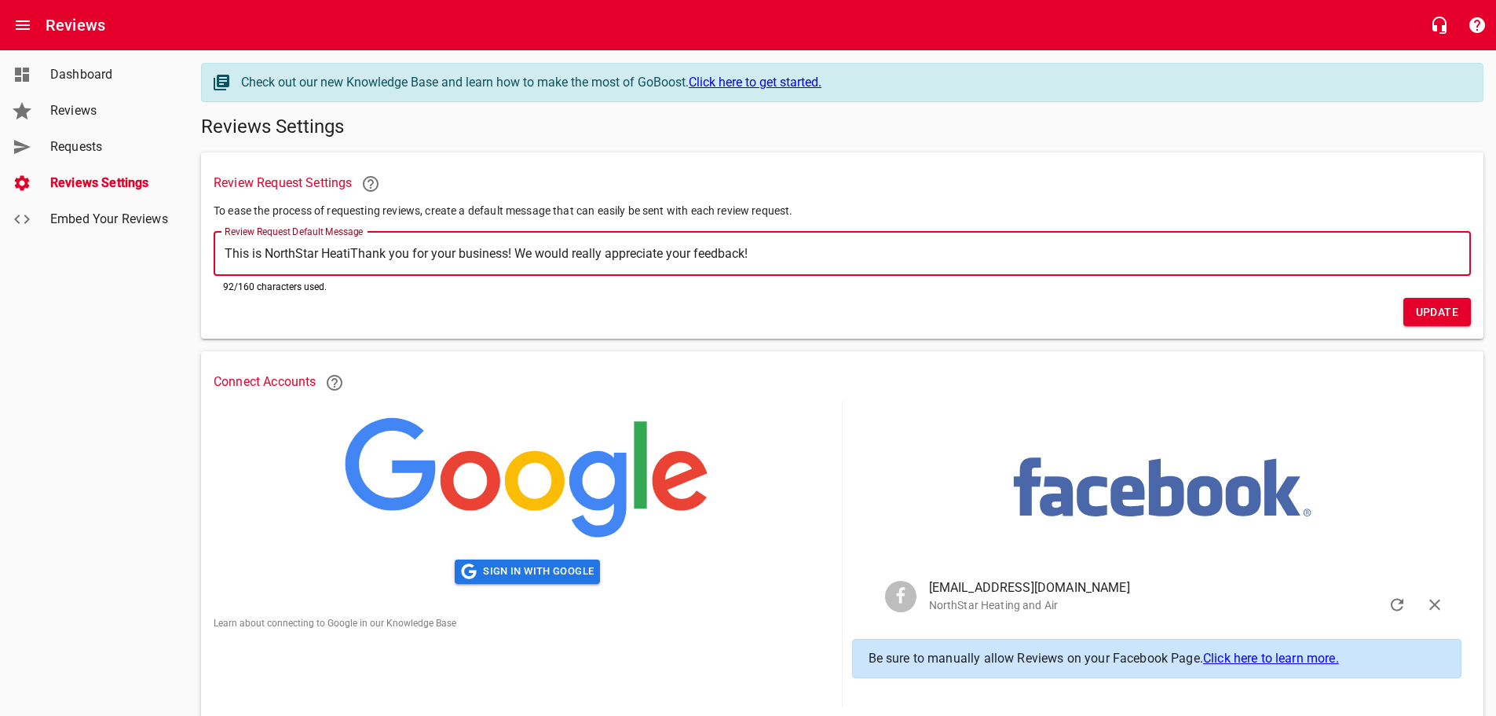
type textarea "This is NorthStar HeatinThank you for your business! We would really appreciate…"
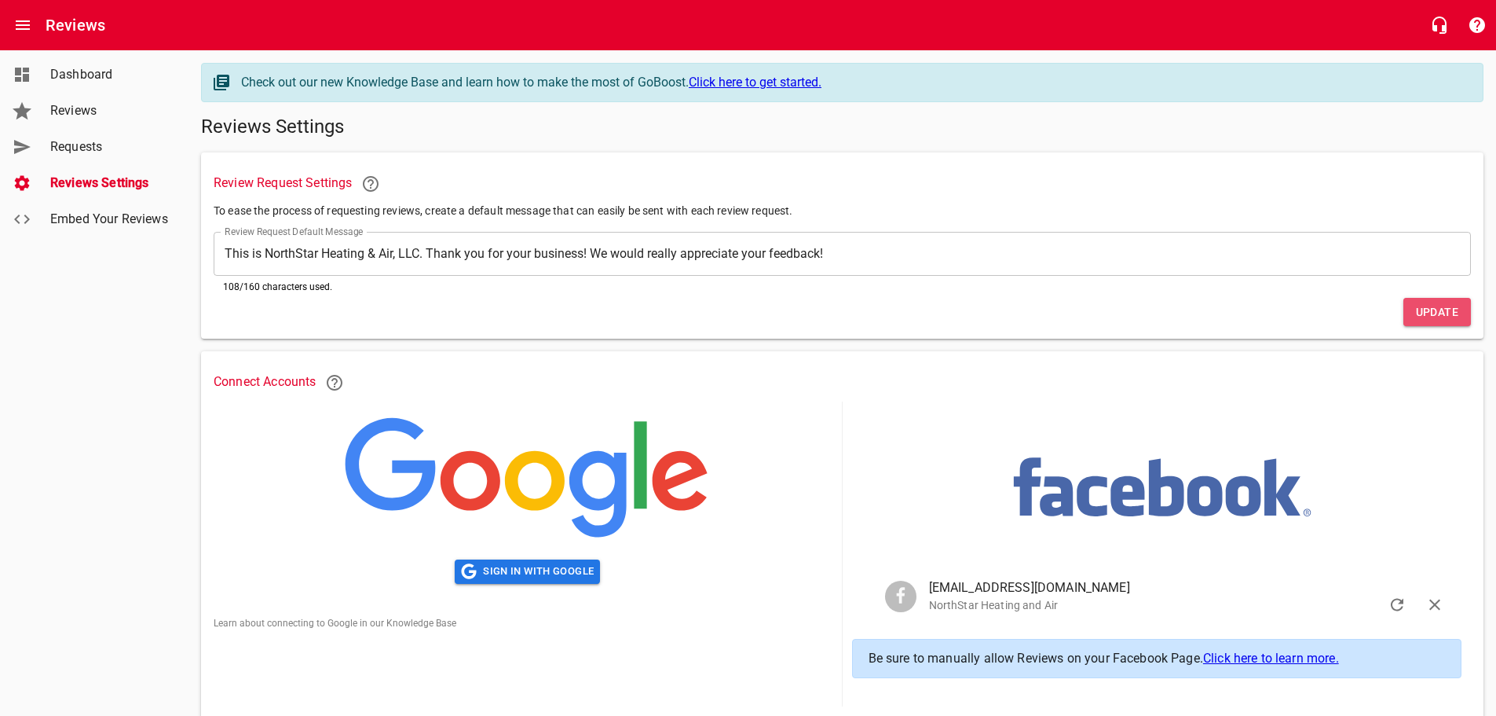
click at [1437, 312] on span "Update" at bounding box center [1437, 312] width 42 height 20
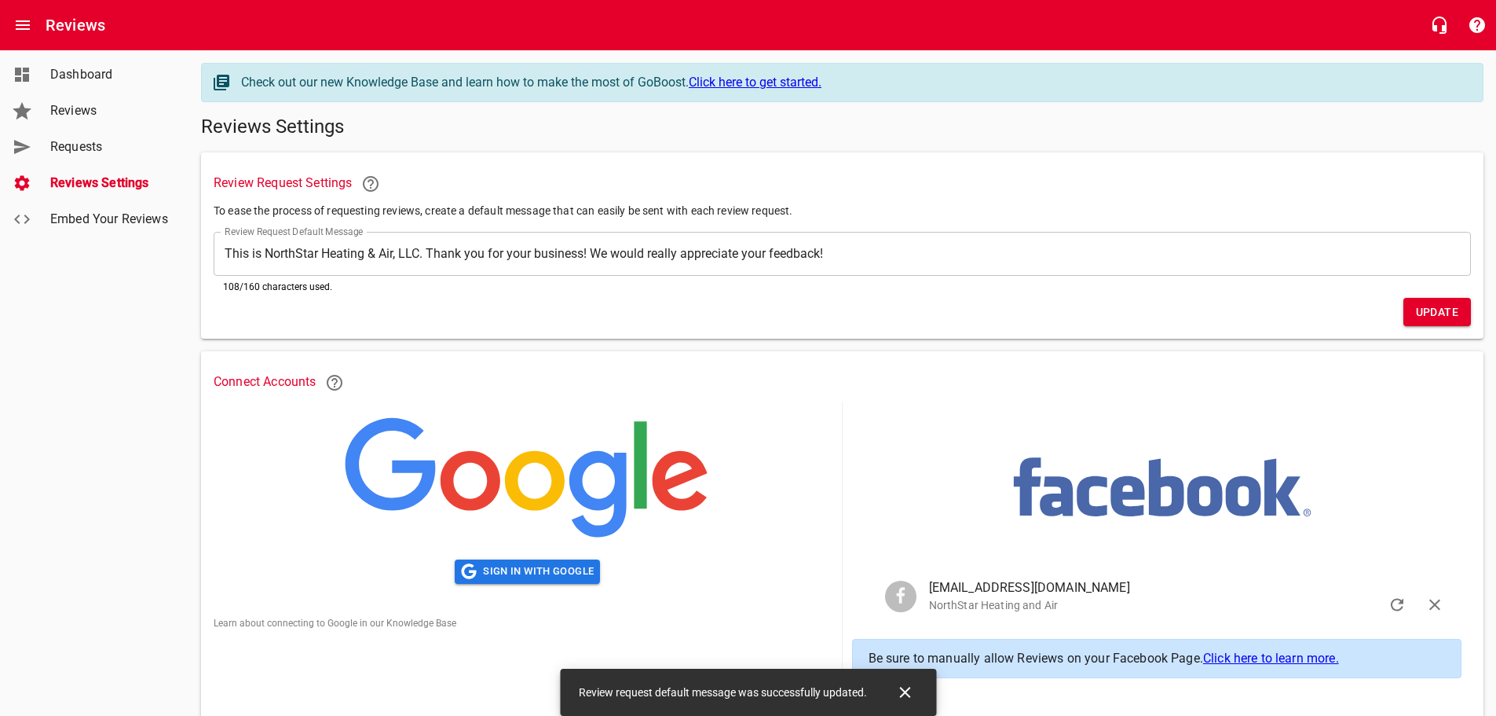
click at [220, 254] on div "​ This is NorthStar Heating & Air, LLC. Thank you for your business! We would r…" at bounding box center [843, 254] width 1258 height 44
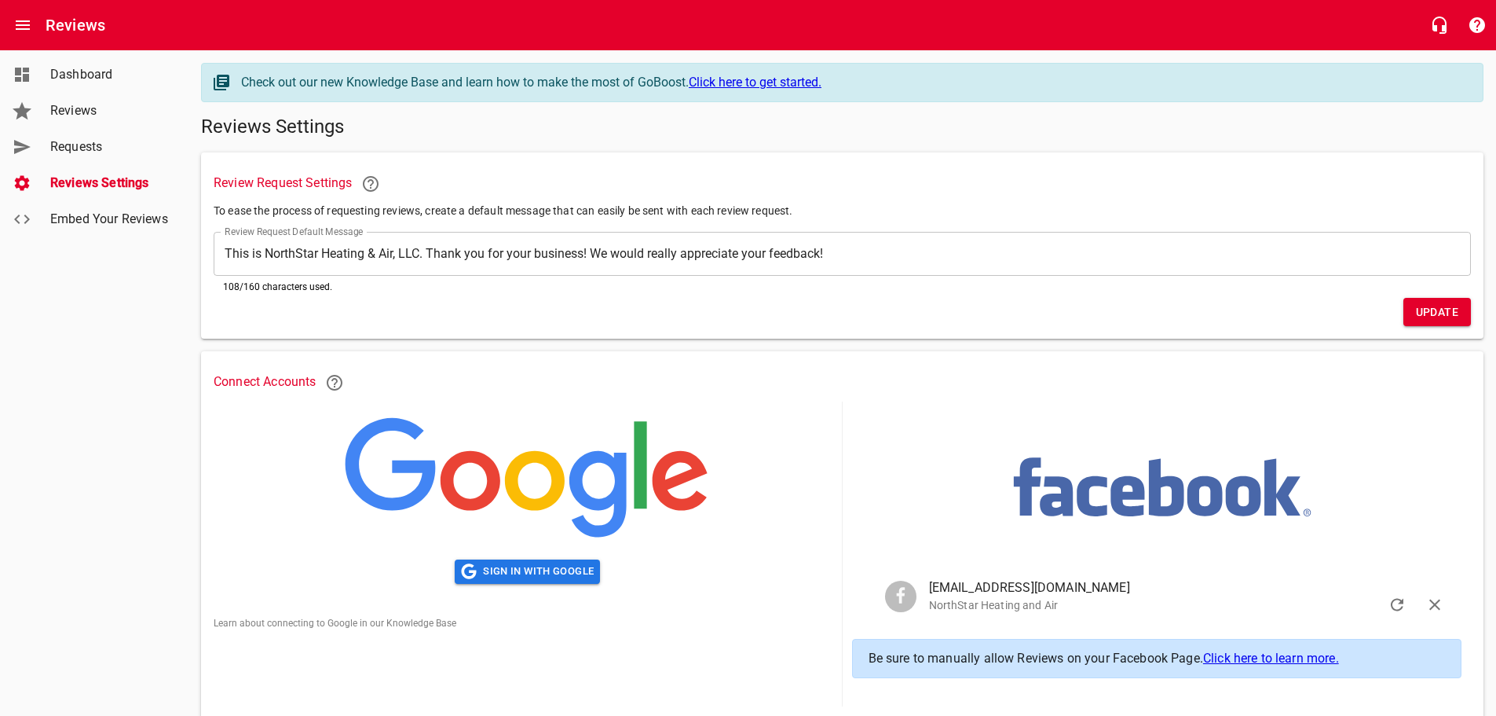
click at [75, 151] on span "Requests" at bounding box center [109, 146] width 119 height 19
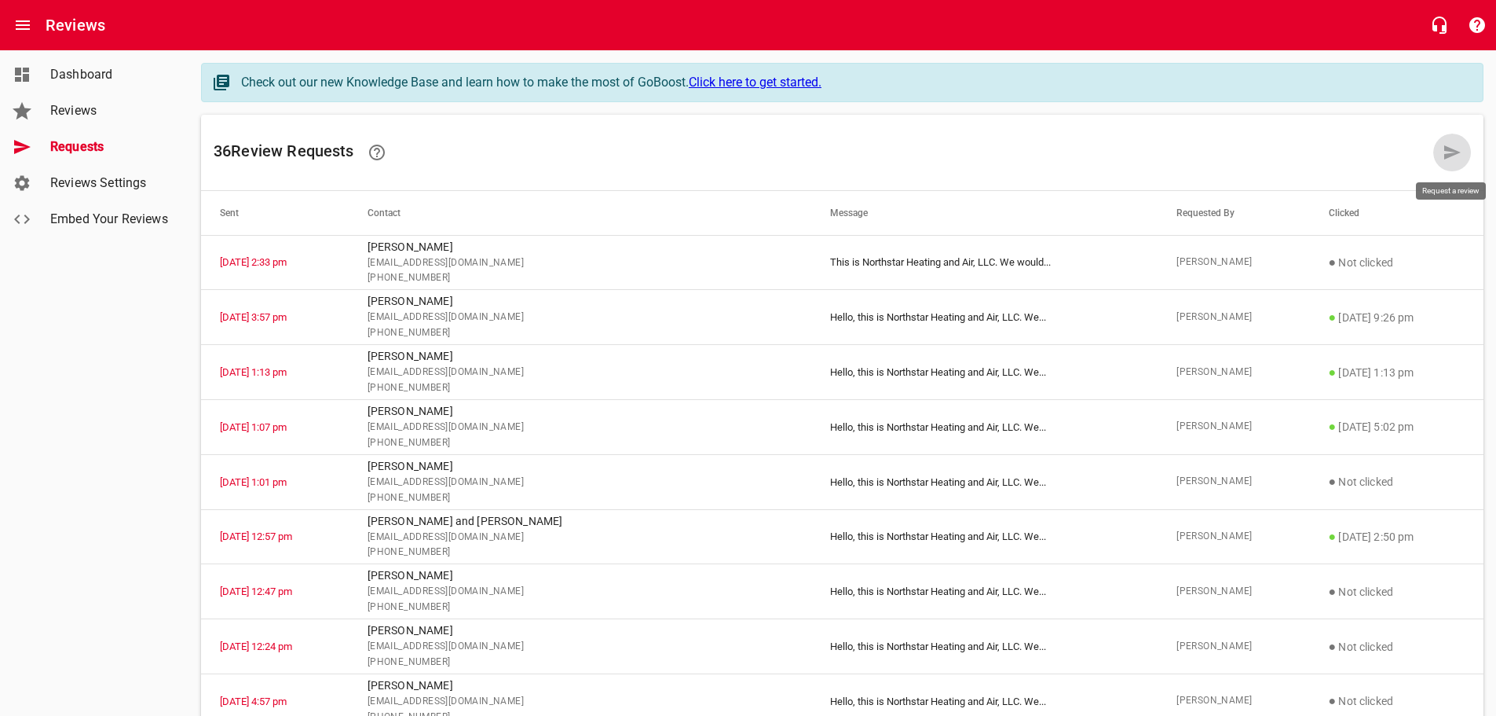
click at [1447, 147] on icon at bounding box center [1453, 152] width 16 height 14
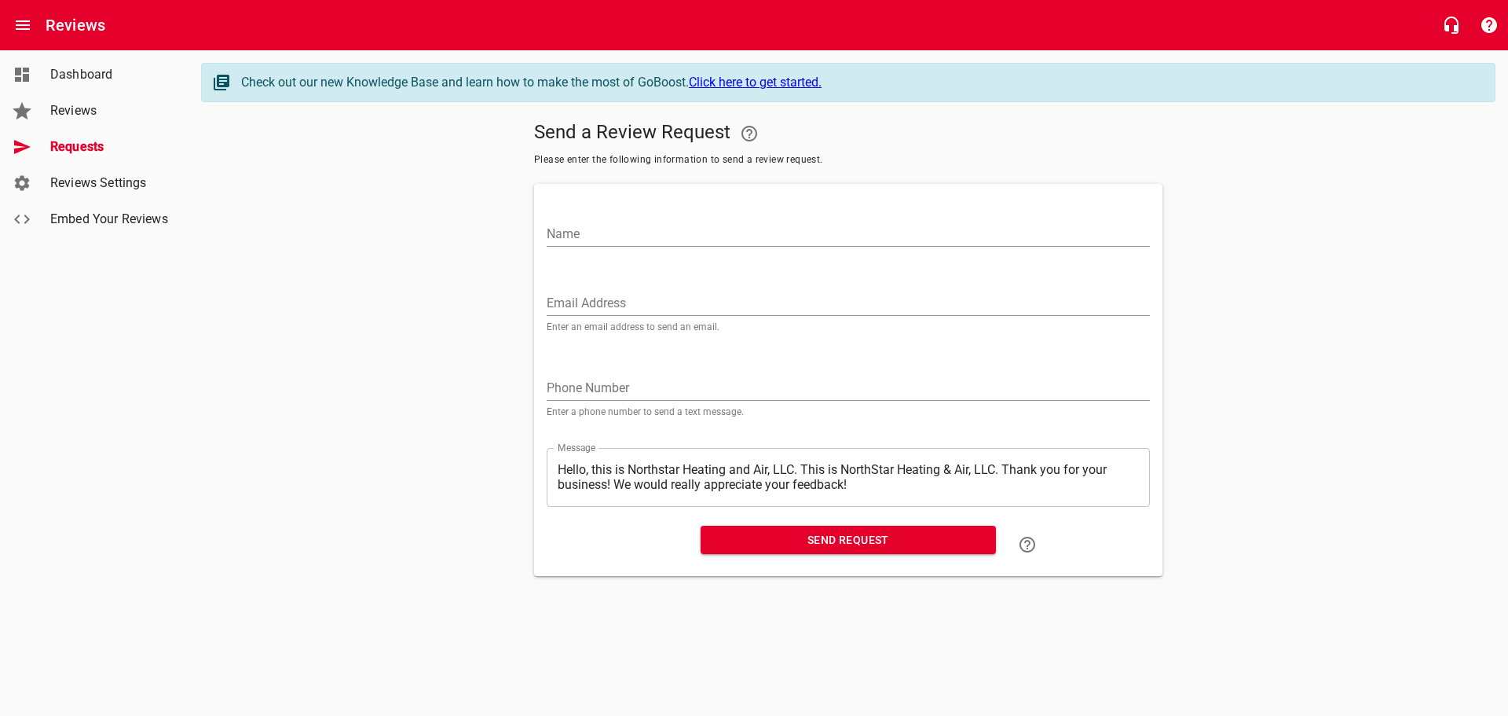
click at [804, 467] on textarea "Hello, this is Northstar Heating and Air, LLC. This is NorthStar Heating & Air,…" at bounding box center [848, 477] width 581 height 30
click at [80, 170] on link "Reviews Settings" at bounding box center [94, 183] width 189 height 36
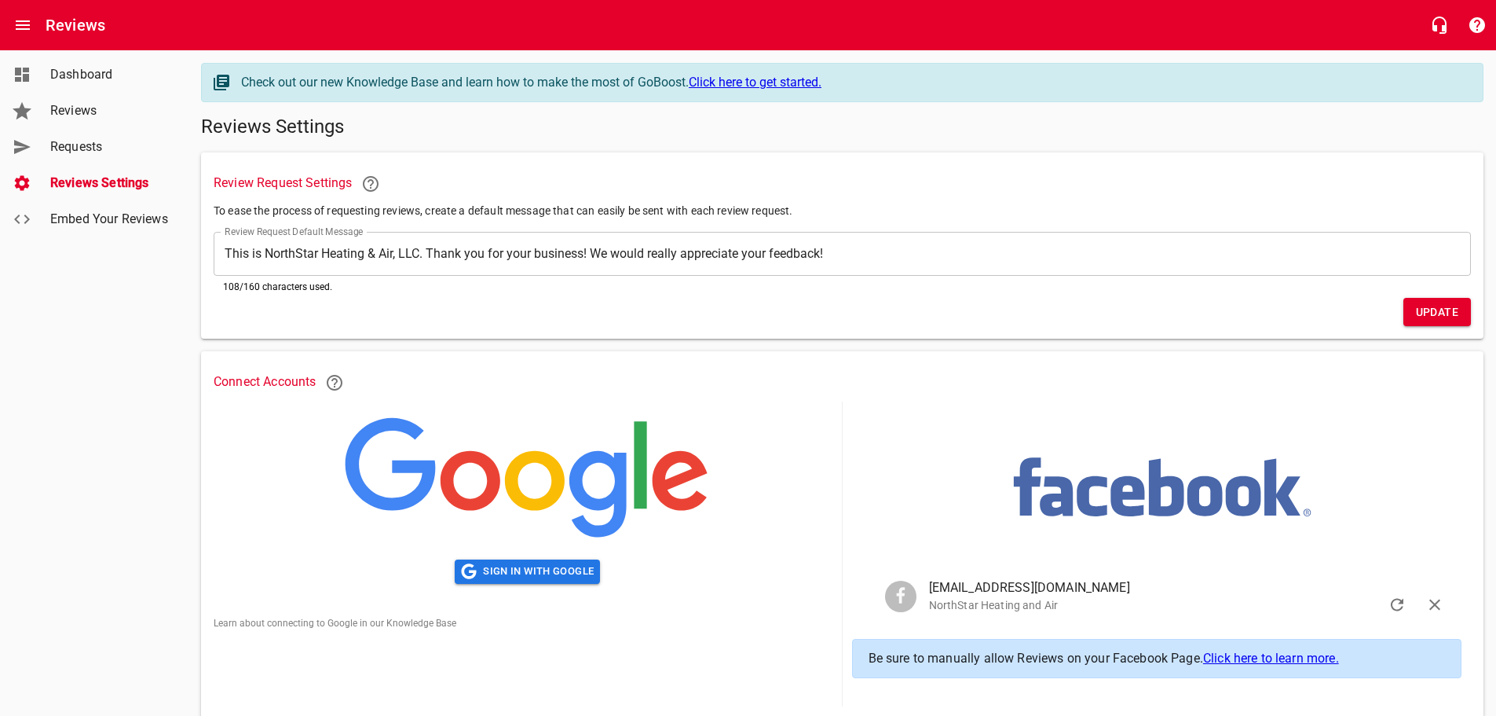
click at [220, 248] on div "​ This is NorthStar Heating & Air, LLC. Thank you for your business! We would r…" at bounding box center [843, 254] width 1258 height 44
click at [49, 146] on div "Requests" at bounding box center [110, 146] width 132 height 19
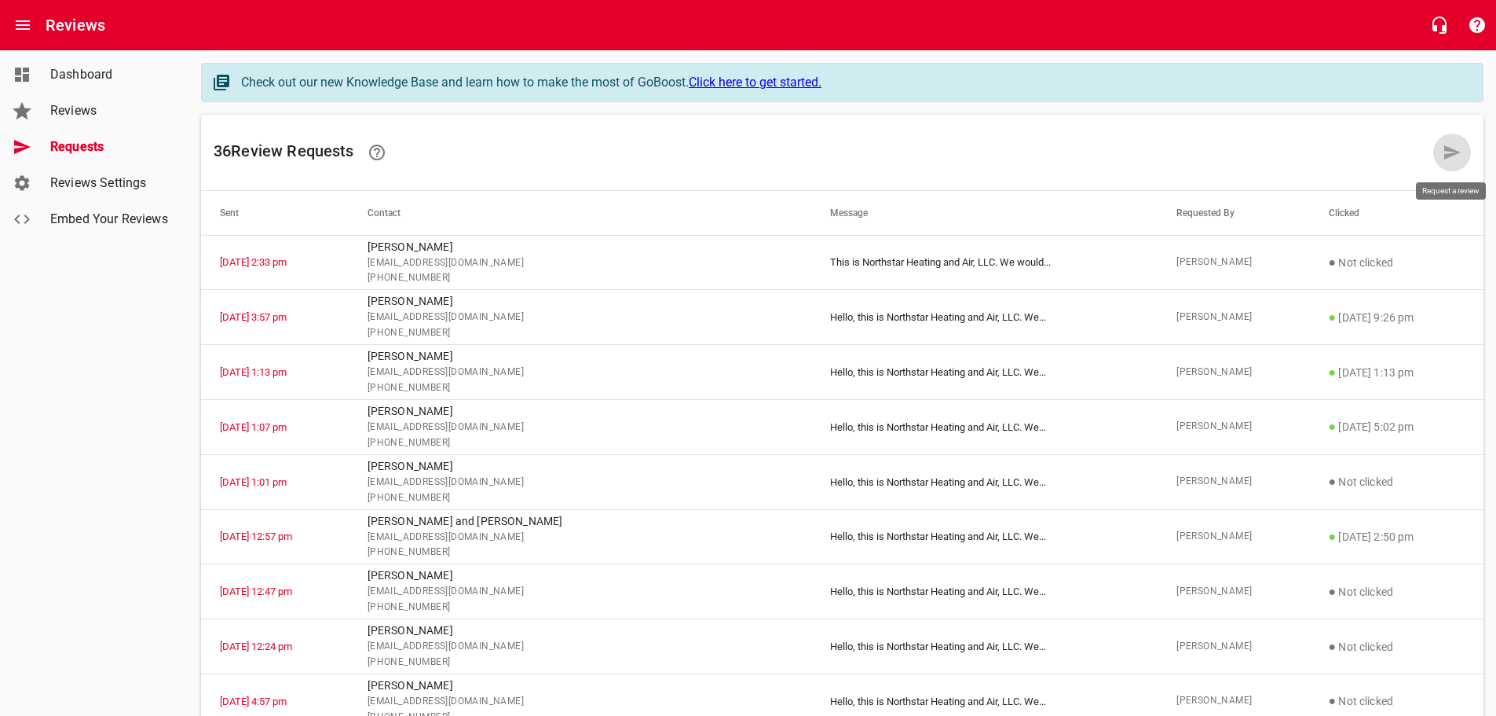
click at [1450, 154] on icon at bounding box center [1453, 152] width 16 height 14
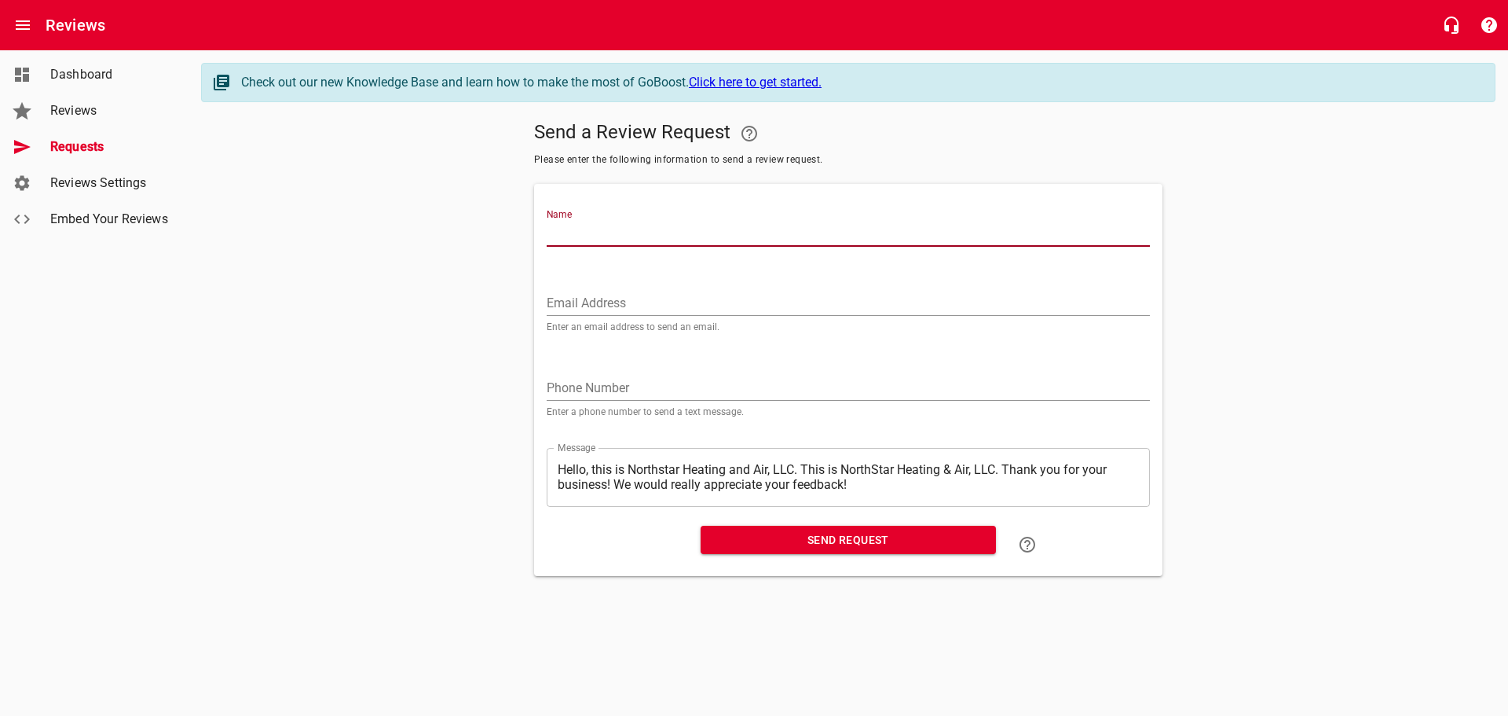
click at [582, 224] on input "Name" at bounding box center [848, 234] width 603 height 25
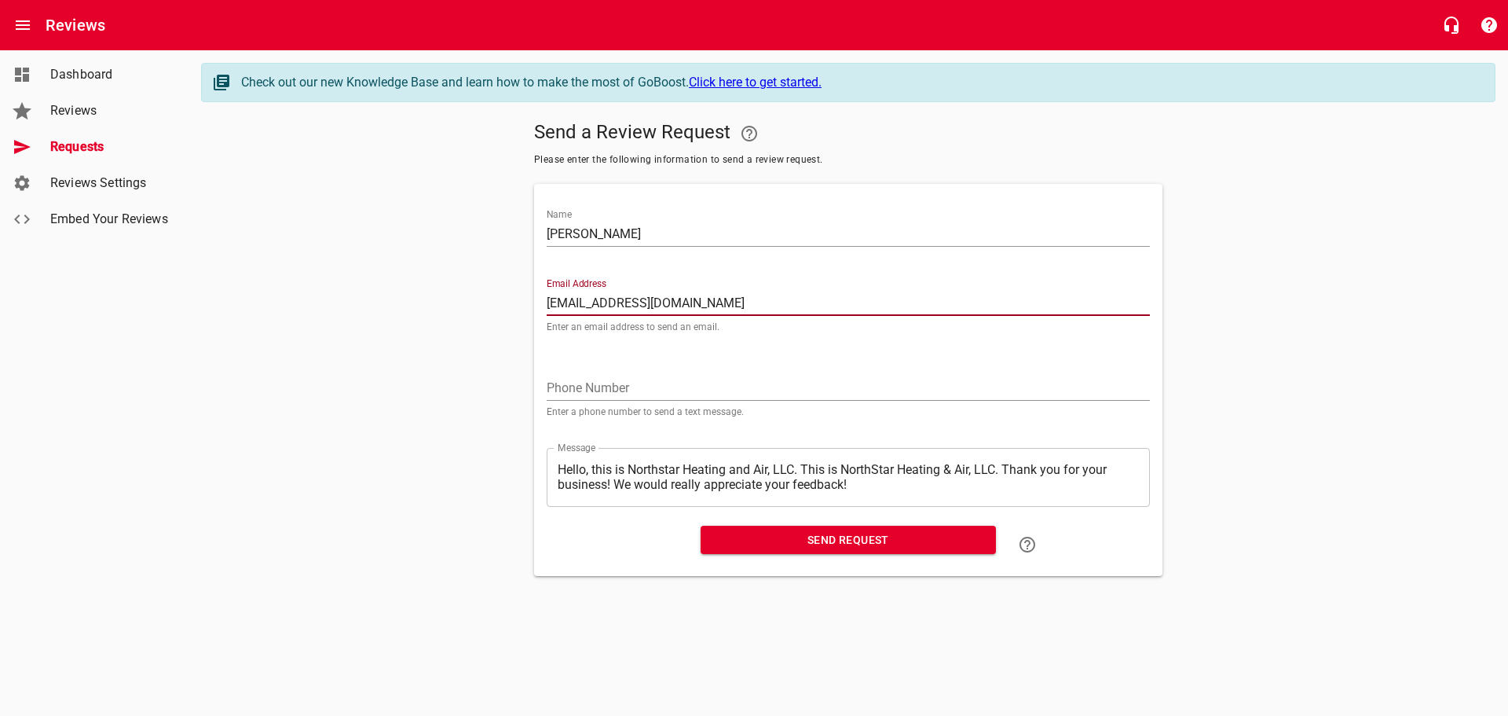
click at [552, 299] on input "[EMAIL_ADDRESS][DOMAIN_NAME]" at bounding box center [848, 303] width 603 height 25
click at [577, 387] on input "tel" at bounding box center [848, 387] width 603 height 25
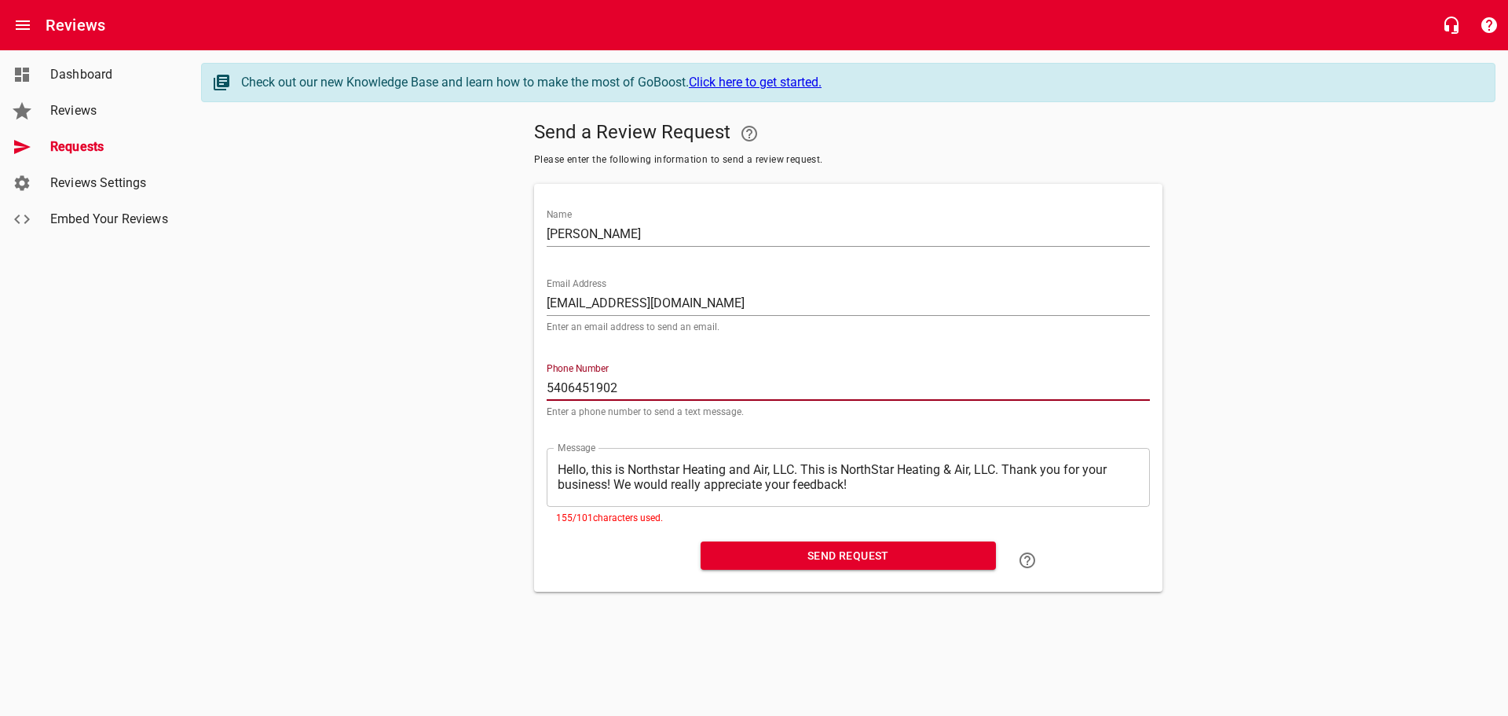
click at [804, 469] on textarea "Hello, this is Northstar Heating and Air, LLC. This is NorthStar Heating & Air,…" at bounding box center [848, 477] width 581 height 30
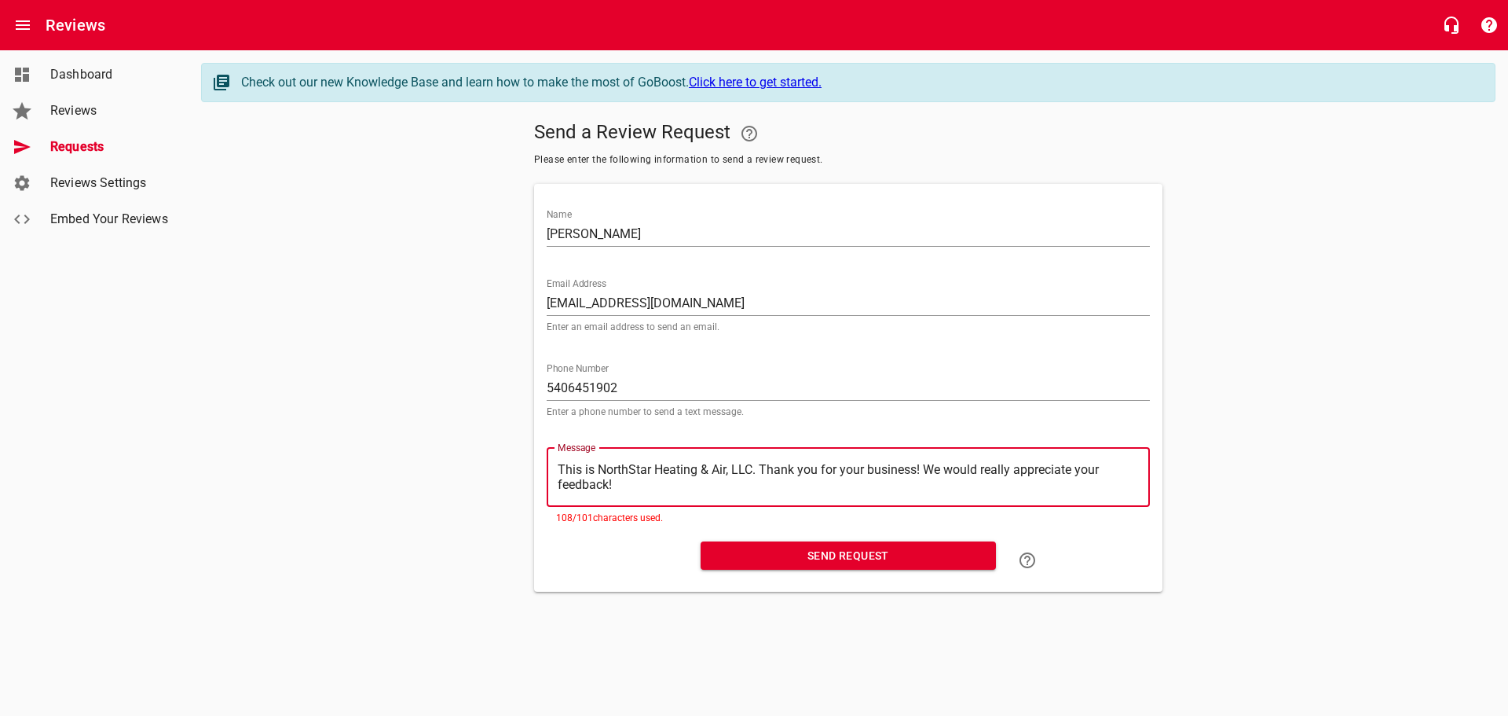
click at [621, 478] on textarea "This is NorthStar Heating & Air, LLC. Thank you for your business! We would rea…" at bounding box center [848, 477] width 581 height 30
click at [922, 465] on textarea "This is NorthStar Heating & Air, LLC. Thank you for your business! We would rea…" at bounding box center [848, 477] width 581 height 30
click at [556, 464] on div "​ This is NorthStar Heating & Air, LLC. Thank you for your business! We would r…" at bounding box center [848, 477] width 603 height 59
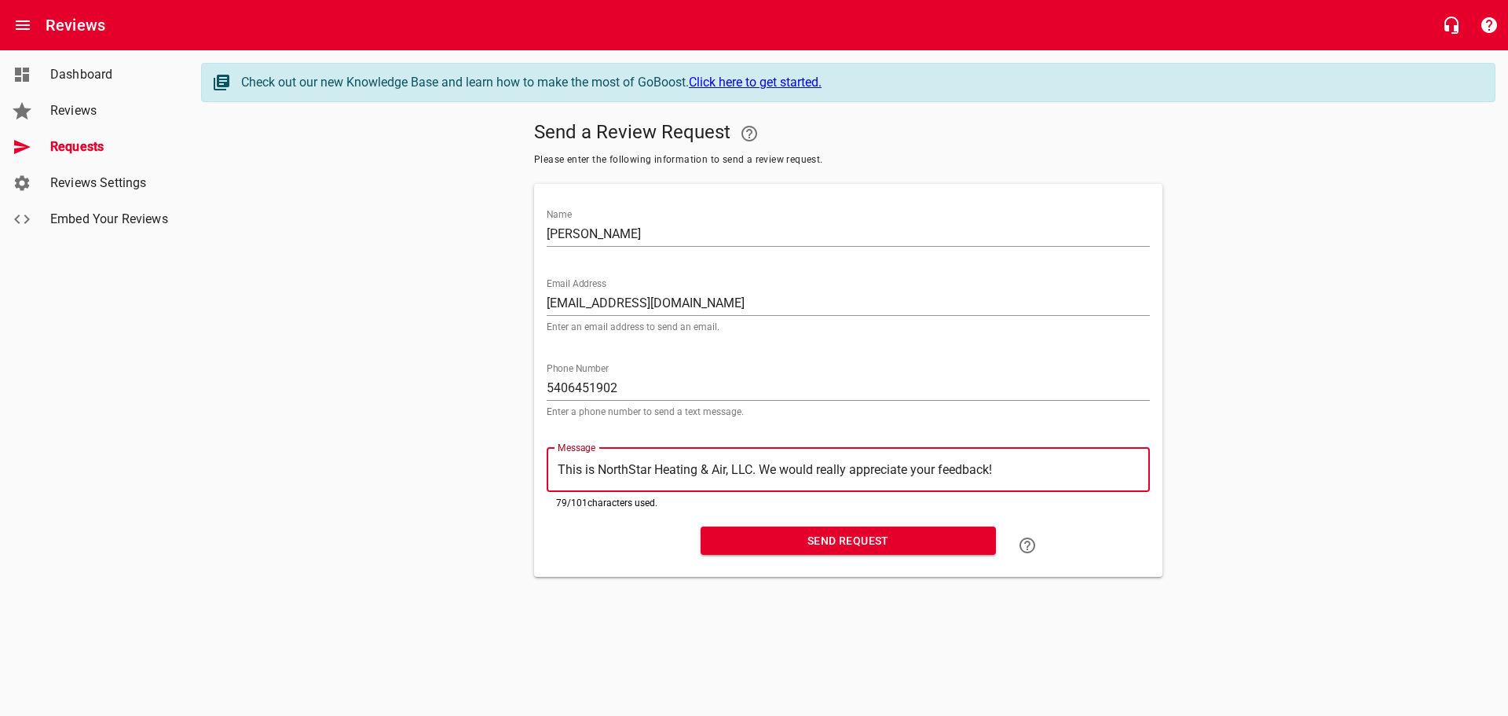
click at [854, 536] on span "Send Request" at bounding box center [848, 541] width 270 height 20
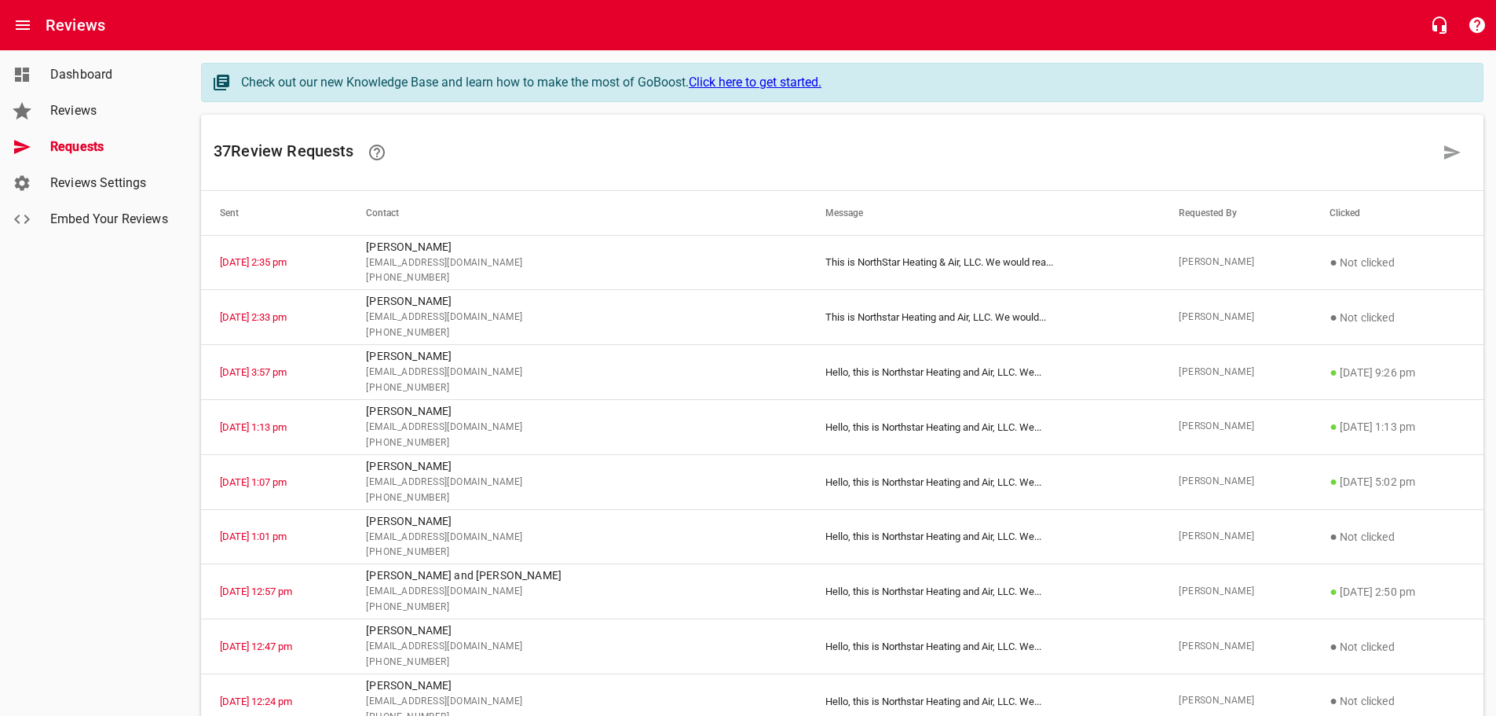
click at [67, 68] on span "Dashboard" at bounding box center [109, 74] width 119 height 19
